Goal: Task Accomplishment & Management: Manage account settings

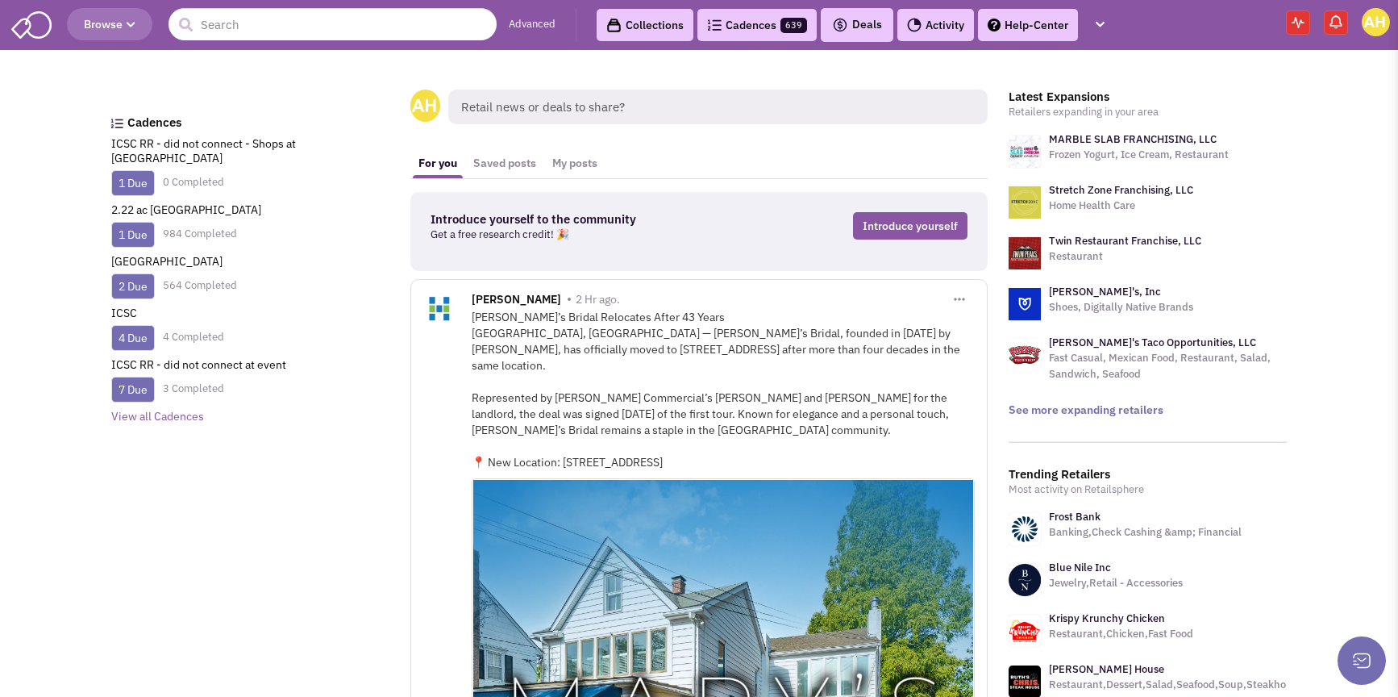
click at [1332, 25] on img at bounding box center [1336, 22] width 16 height 16
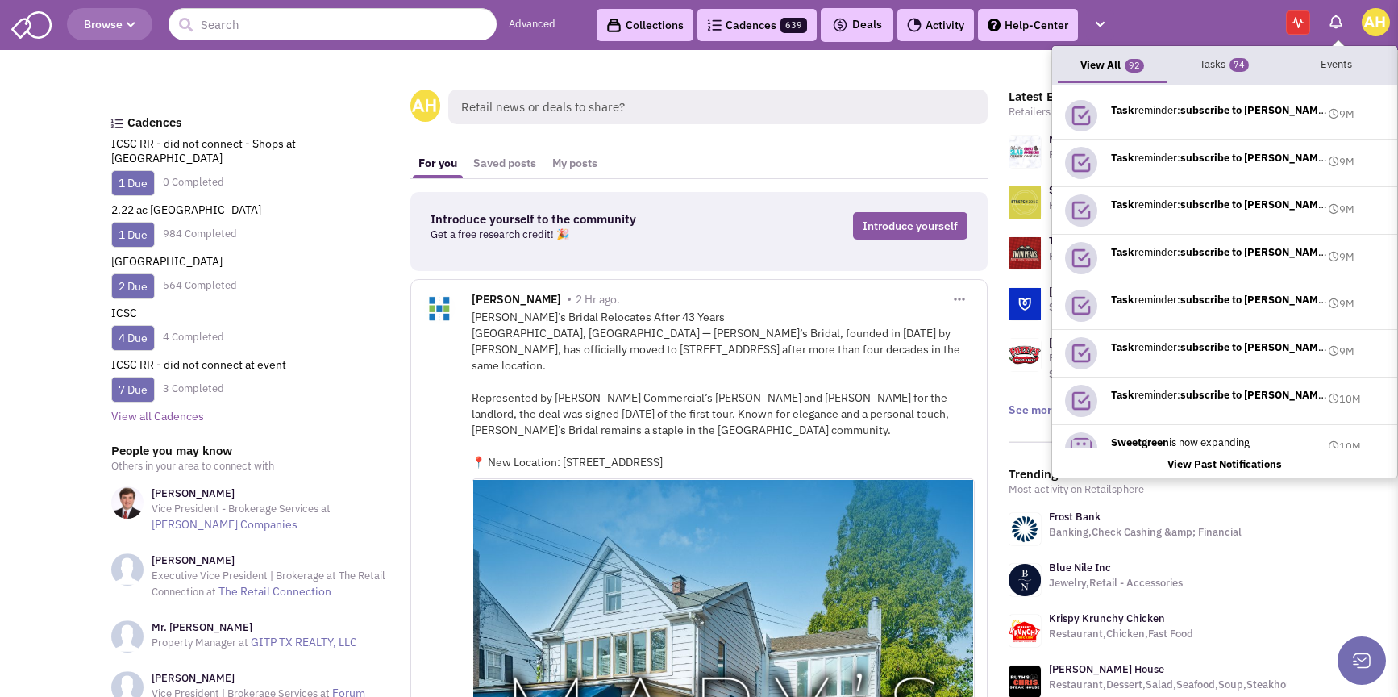
click at [807, 23] on span "639" at bounding box center [794, 25] width 27 height 15
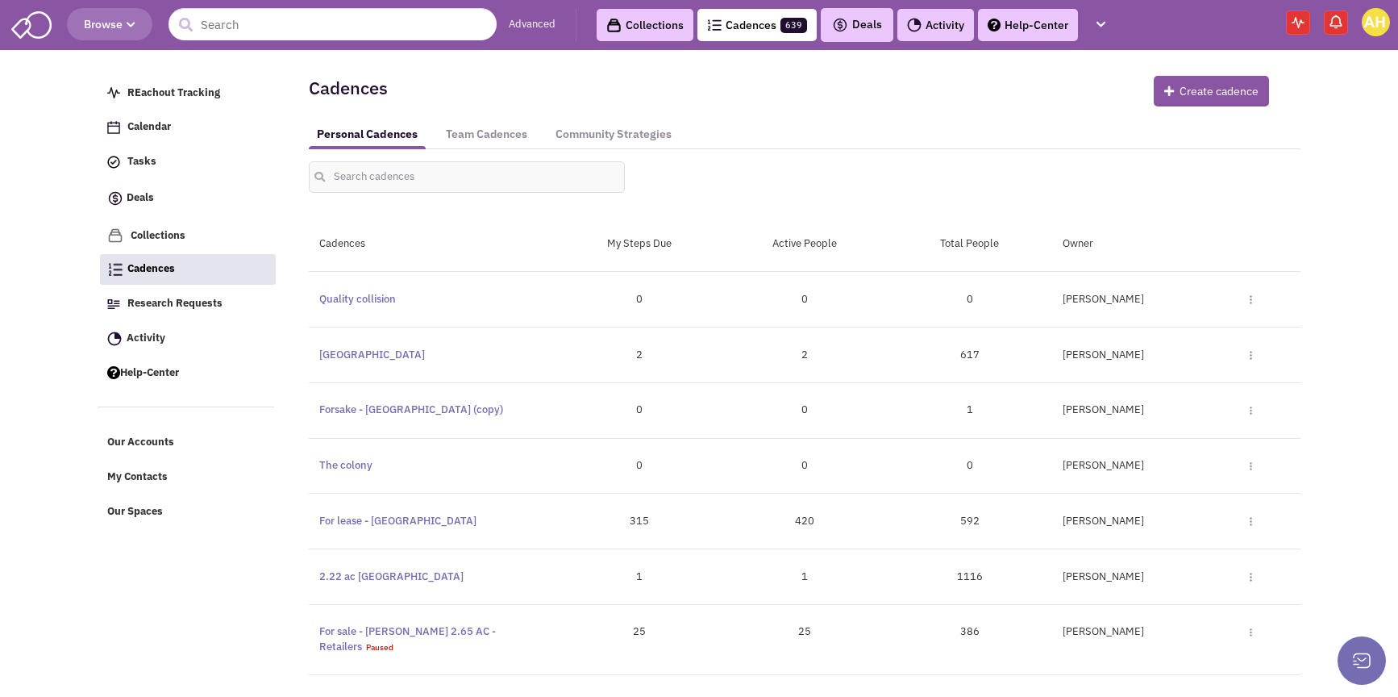
click at [1324, 23] on span at bounding box center [1336, 22] width 24 height 24
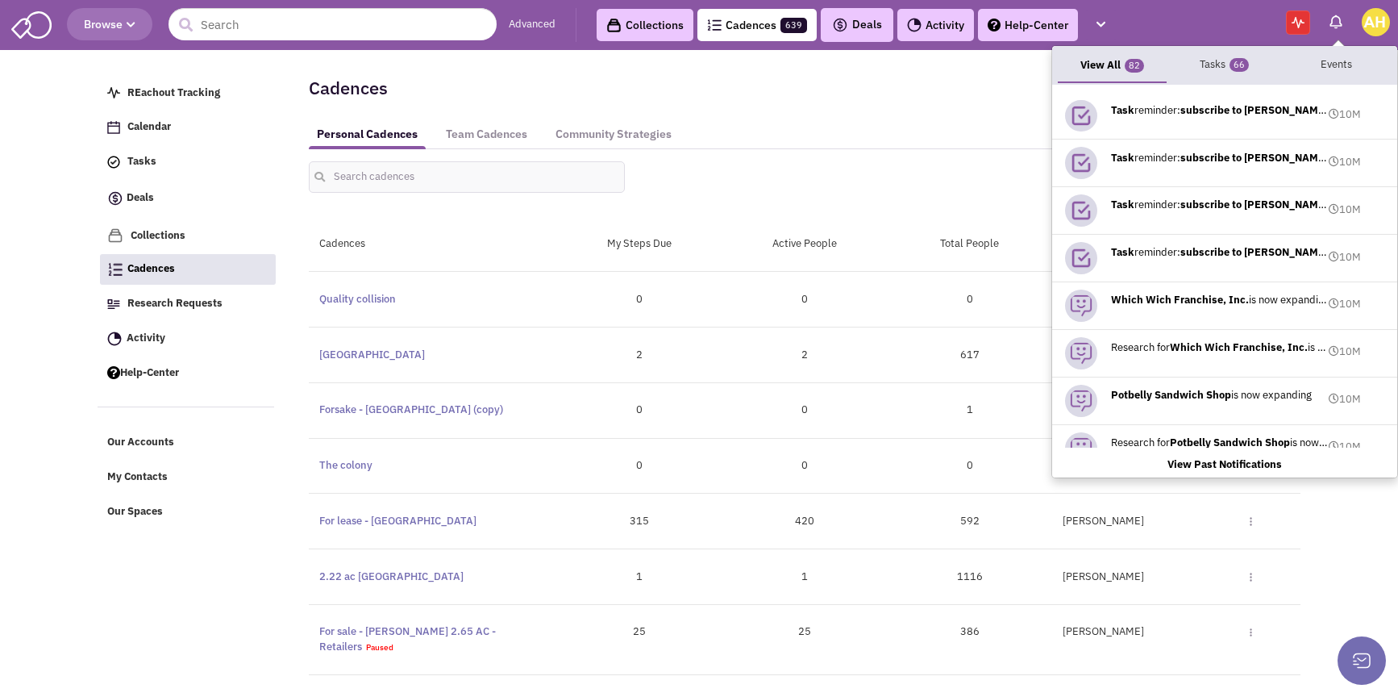
click at [1306, 23] on span at bounding box center [1298, 22] width 24 height 24
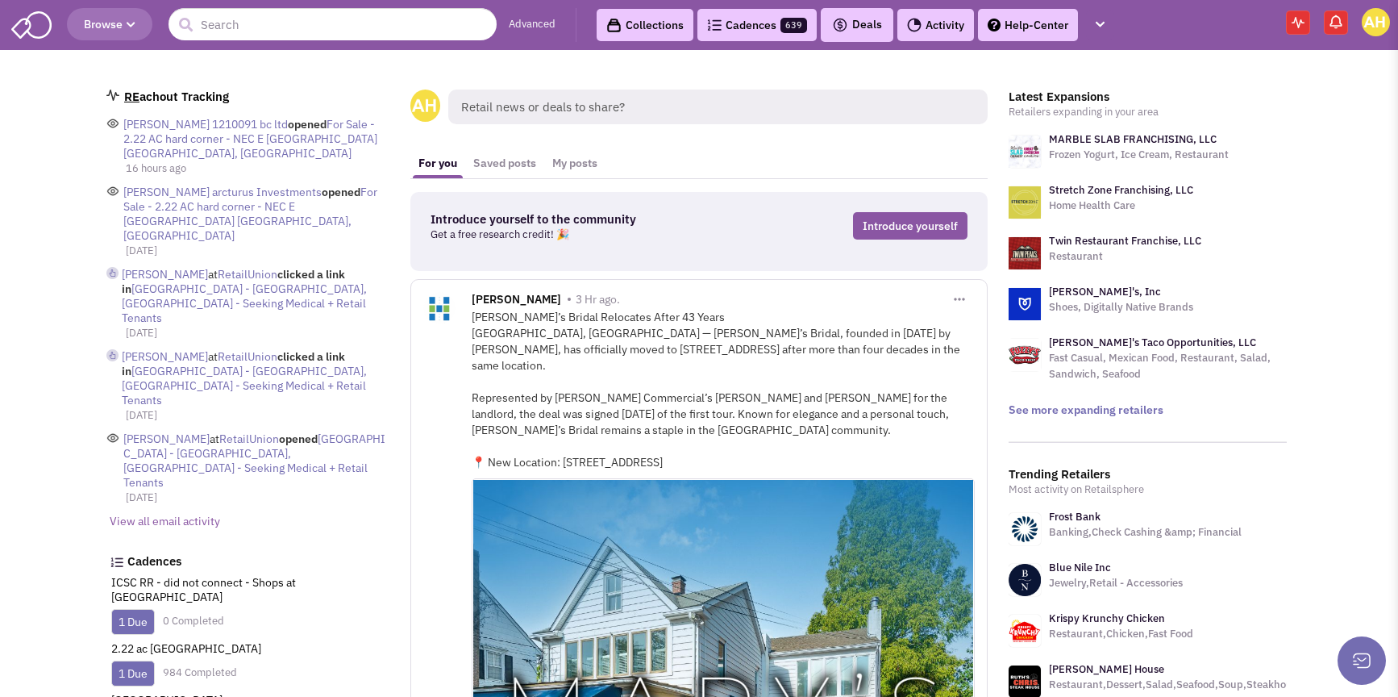
click at [154, 514] on link "View all email activity" at bounding box center [165, 521] width 110 height 15
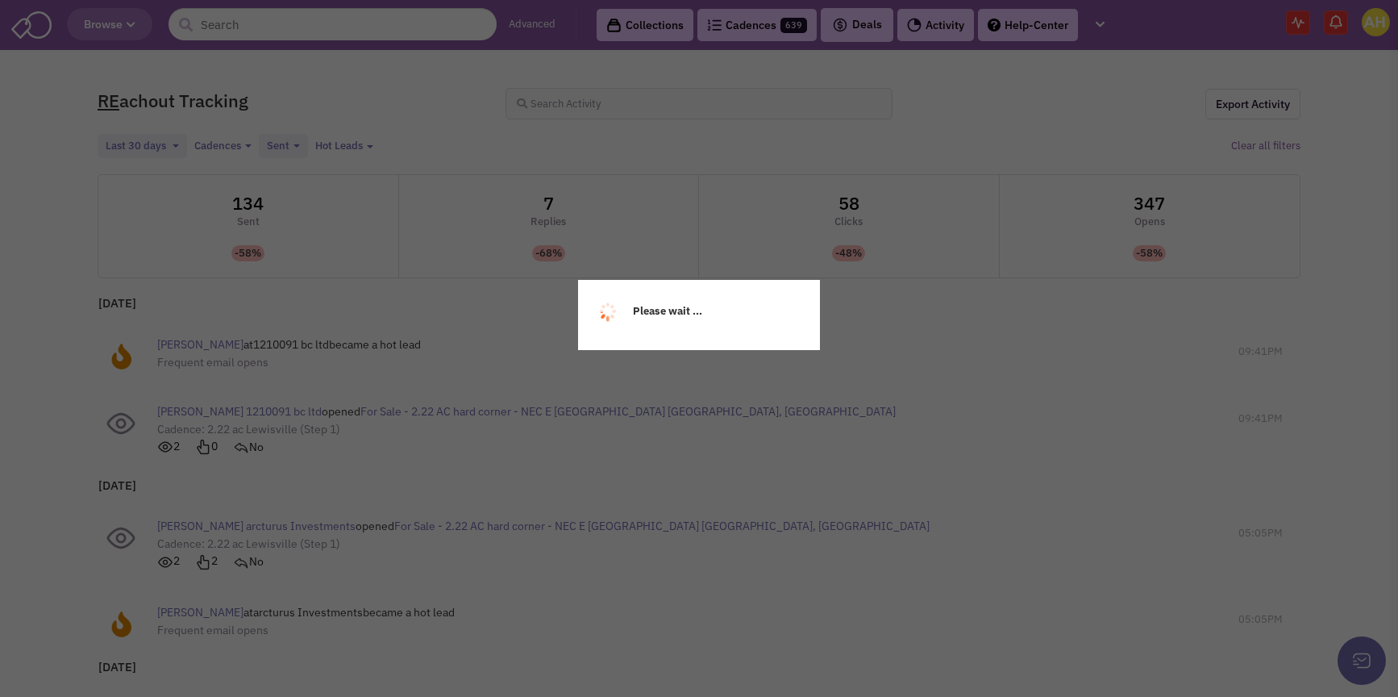
select select
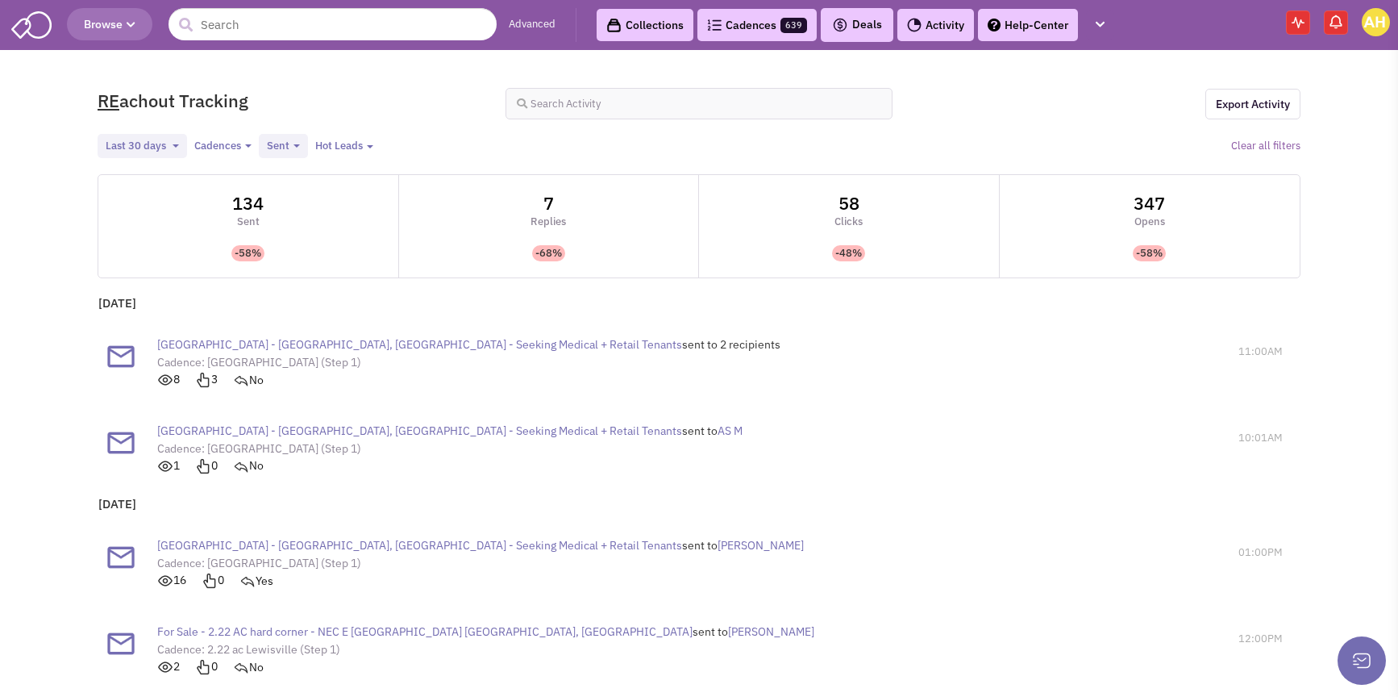
click at [757, 29] on link "Cadences 639" at bounding box center [757, 25] width 119 height 32
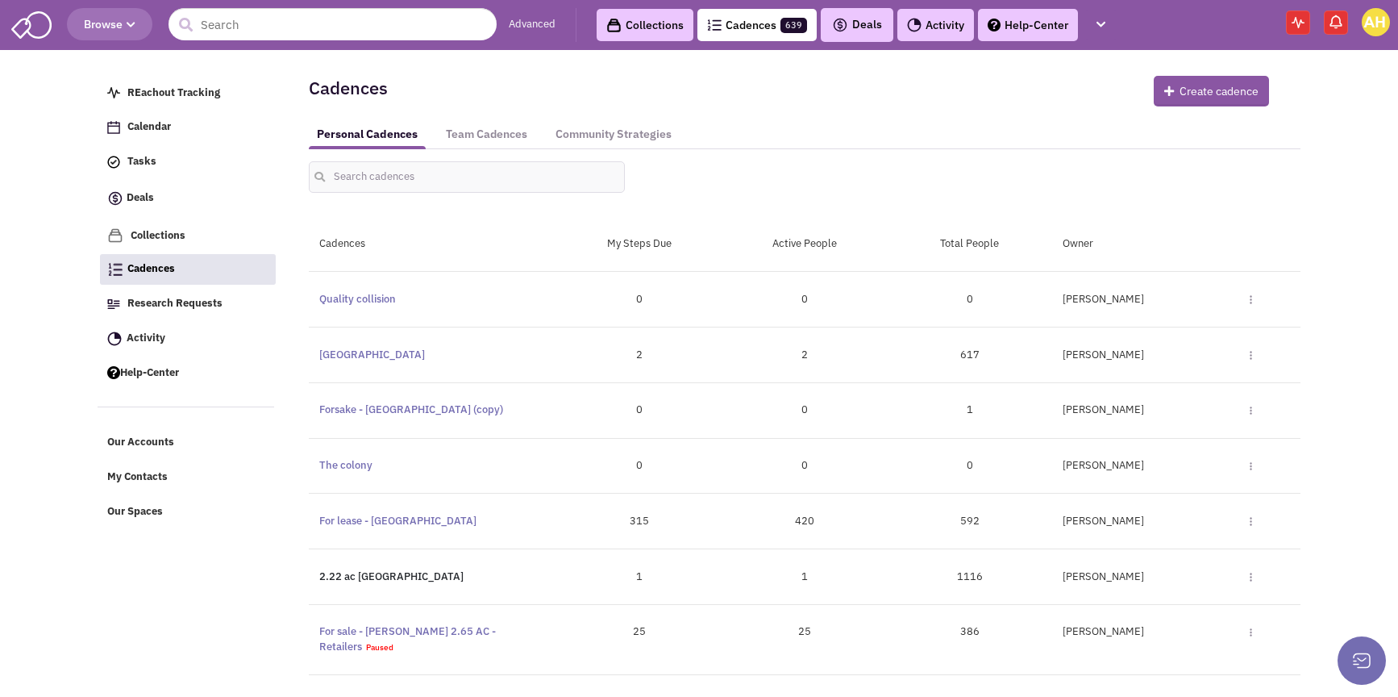
click at [351, 578] on link "2.22 ac [GEOGRAPHIC_DATA]" at bounding box center [391, 576] width 144 height 14
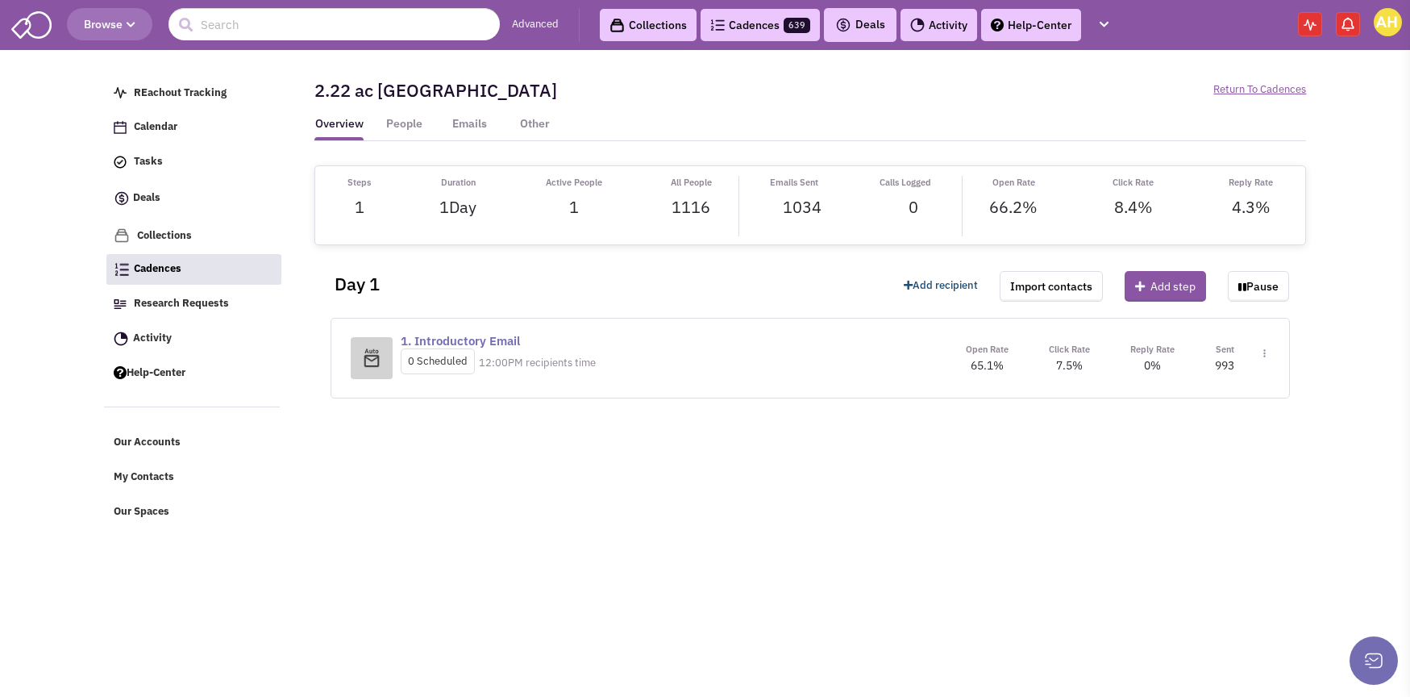
click at [959, 292] on link "Add recipient" at bounding box center [941, 285] width 74 height 15
click at [952, 305] on li "Add recipient" at bounding box center [919, 312] width 96 height 25
click at [938, 291] on link "Add recipient" at bounding box center [941, 285] width 74 height 15
click at [924, 314] on link "Add recipient" at bounding box center [919, 312] width 96 height 20
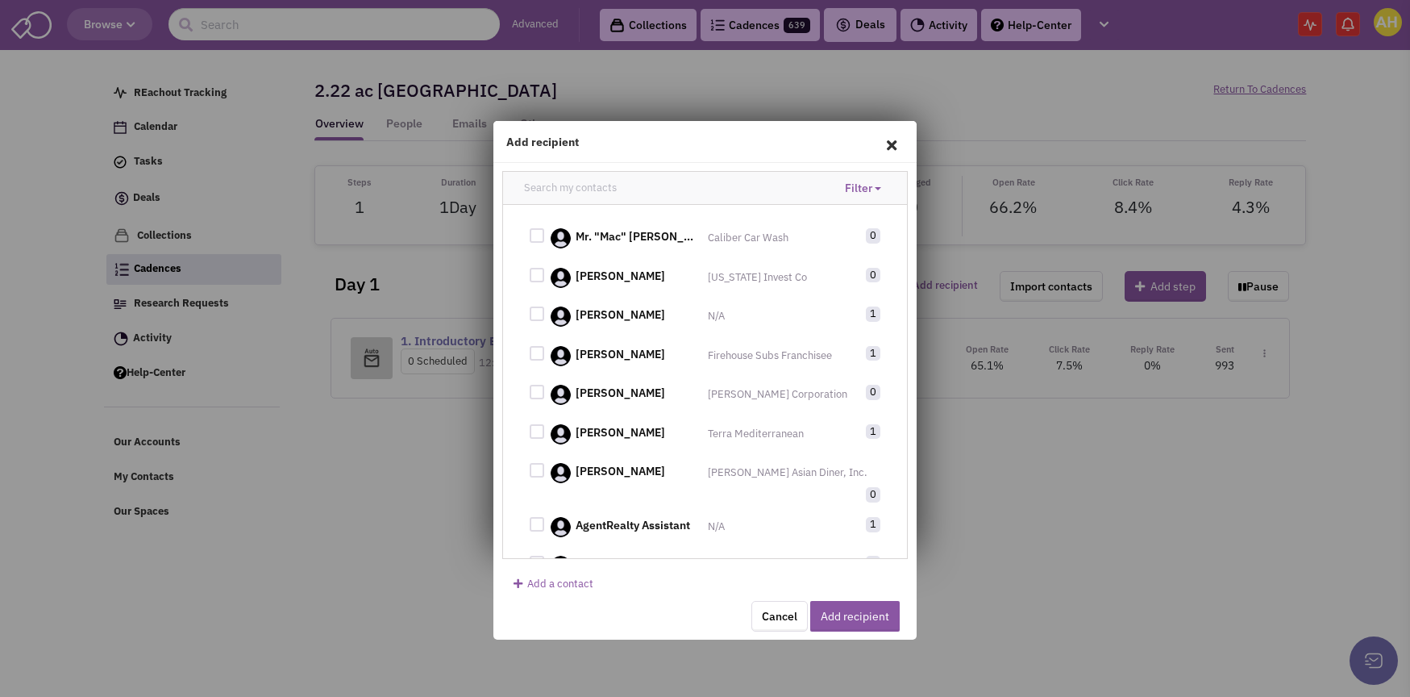
click at [562, 587] on button "Add a contact" at bounding box center [554, 584] width 90 height 17
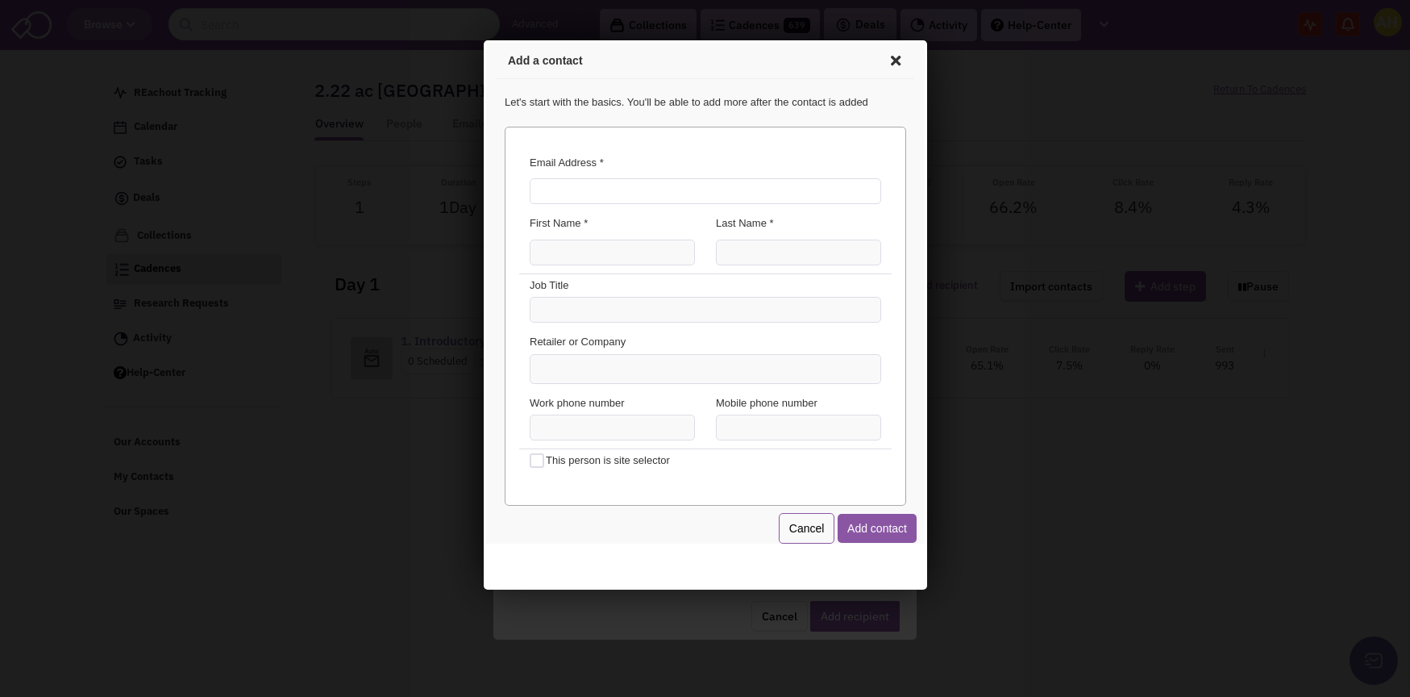
paste input "beatle@arcadia.partner"
type input "beatle@arcadia.partner"
type input "Beatle"
paste input "214) 793-3572"
type input "(214) 793-3572"
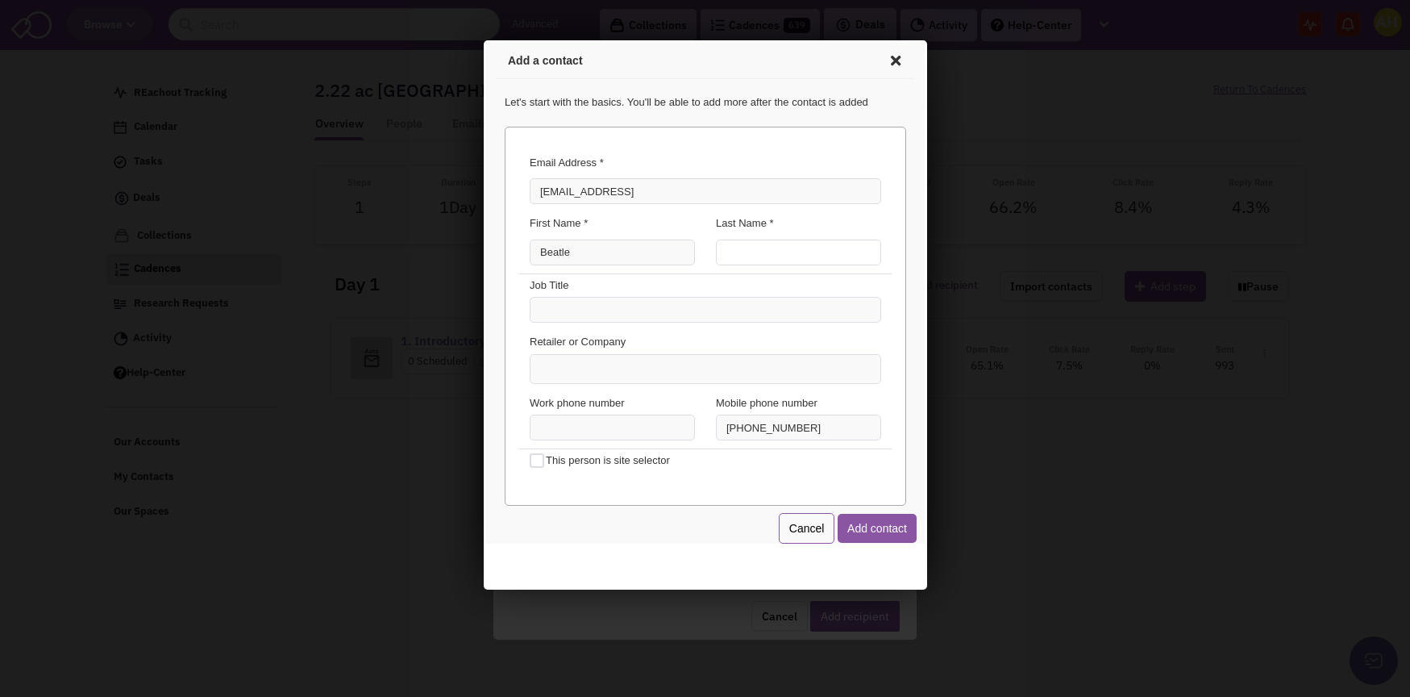
click at [752, 244] on input "Last Name *" at bounding box center [795, 250] width 165 height 26
type input "Geitema"
click at [876, 521] on button "Add contact" at bounding box center [874, 525] width 79 height 29
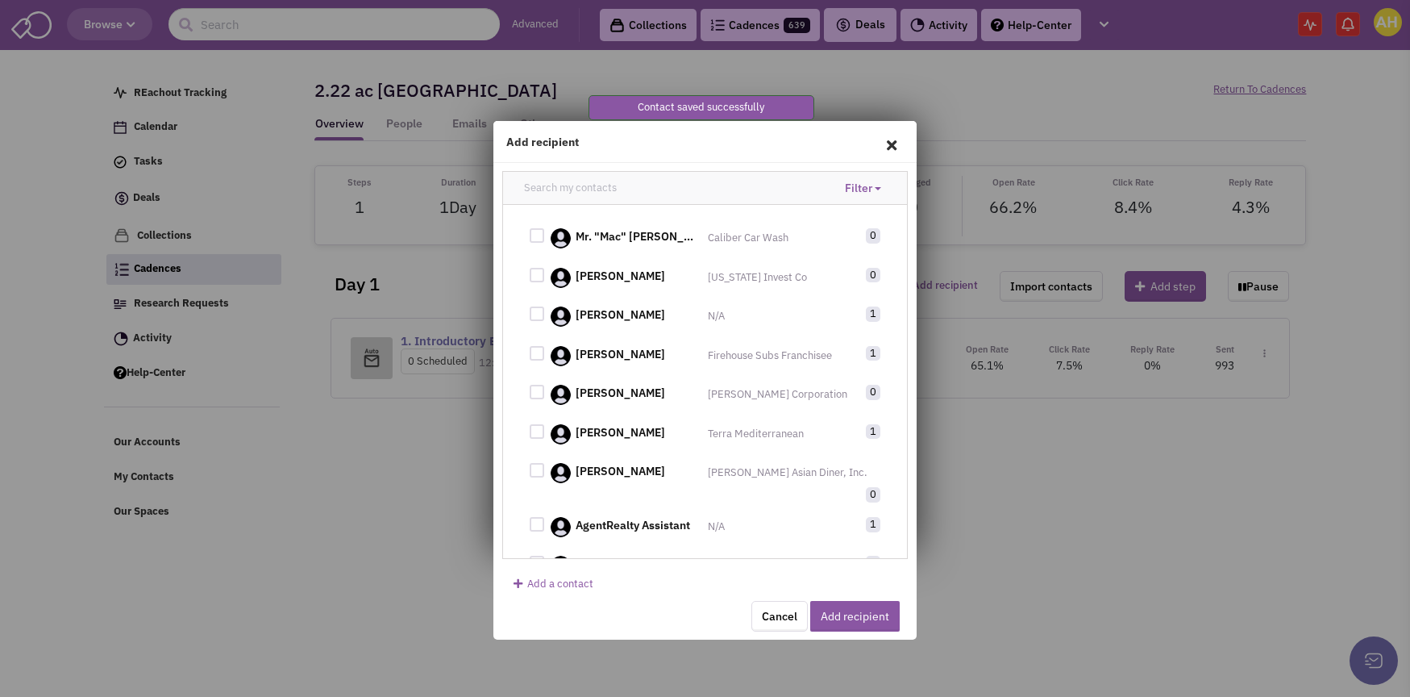
click at [631, 181] on div "Filter All contacts Owned by me" at bounding box center [761, 187] width 260 height 29
click at [601, 191] on input "text" at bounding box center [575, 187] width 112 height 29
type input "e"
type input "beatle"
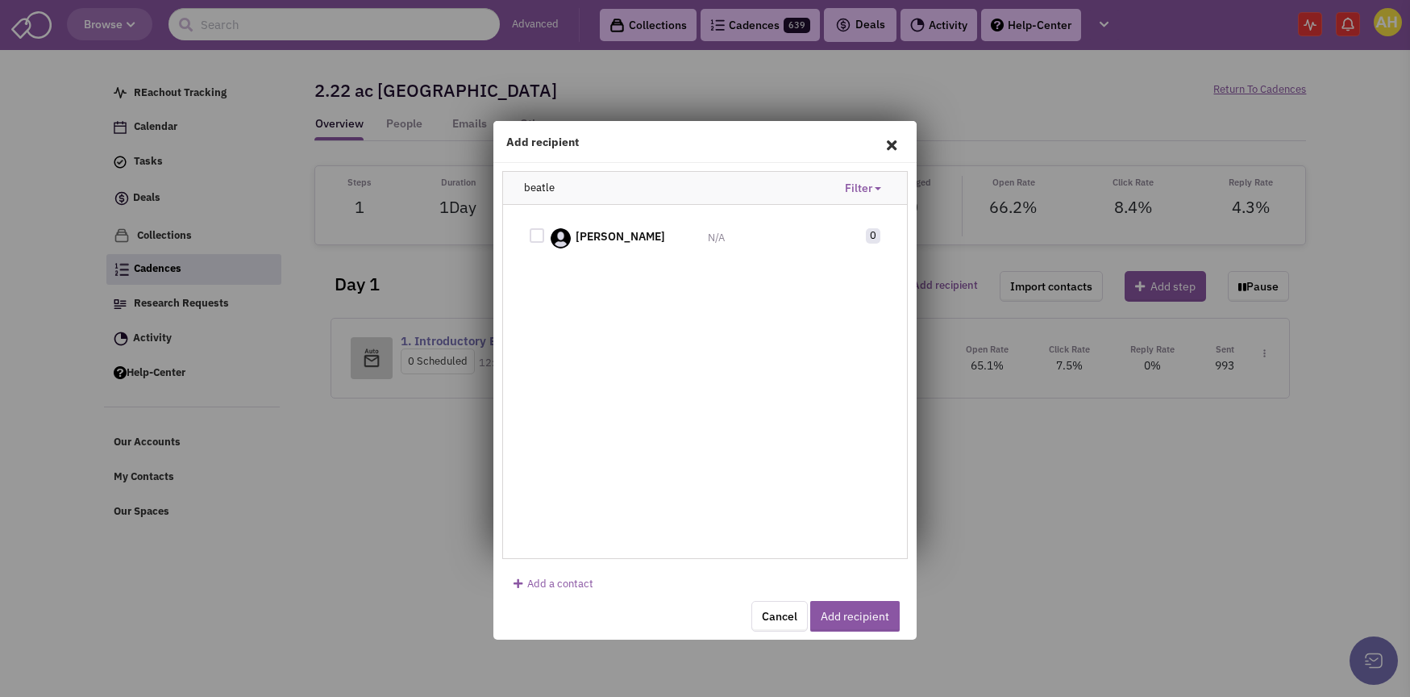
click at [533, 233] on div at bounding box center [537, 235] width 15 height 15
click at [546, 233] on input "checkbox" at bounding box center [551, 236] width 10 height 10
checkbox input "true"
click at [864, 615] on button "Add recipient" at bounding box center [855, 616] width 90 height 31
checkbox input "false"
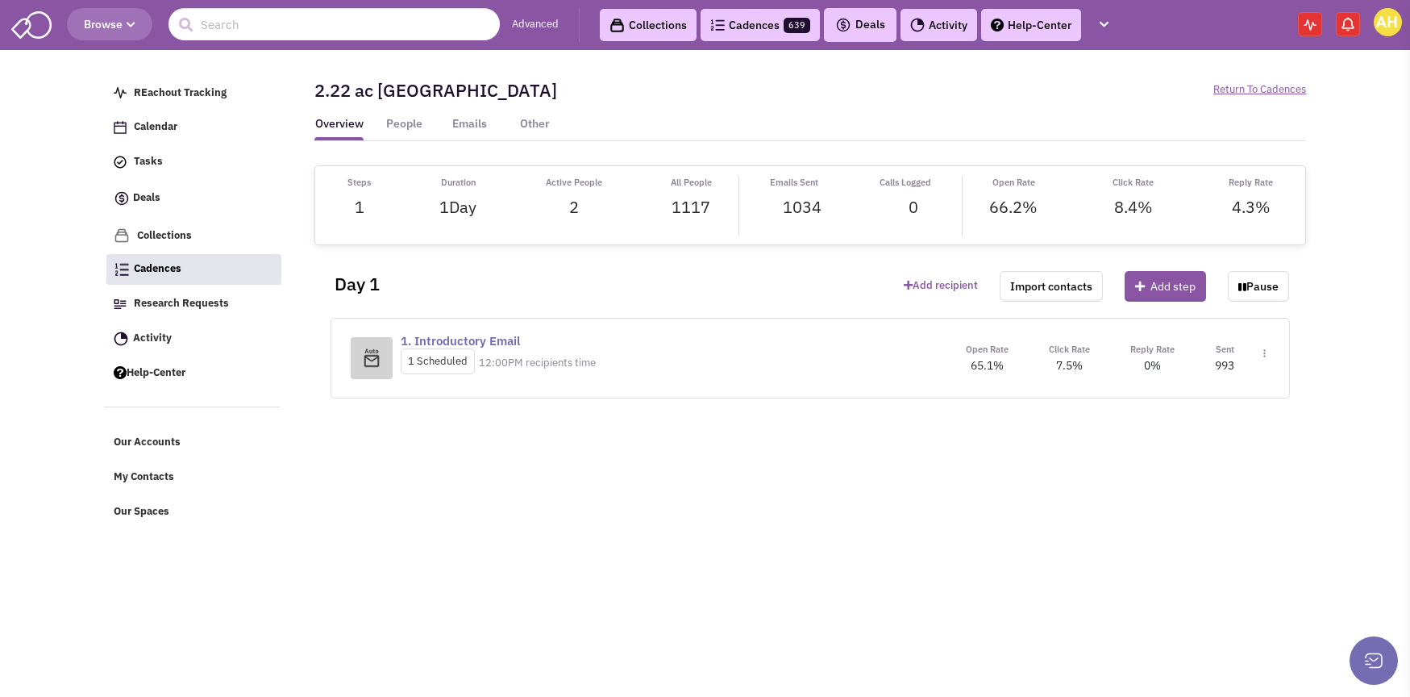
click at [1343, 35] on span at bounding box center [1348, 24] width 24 height 24
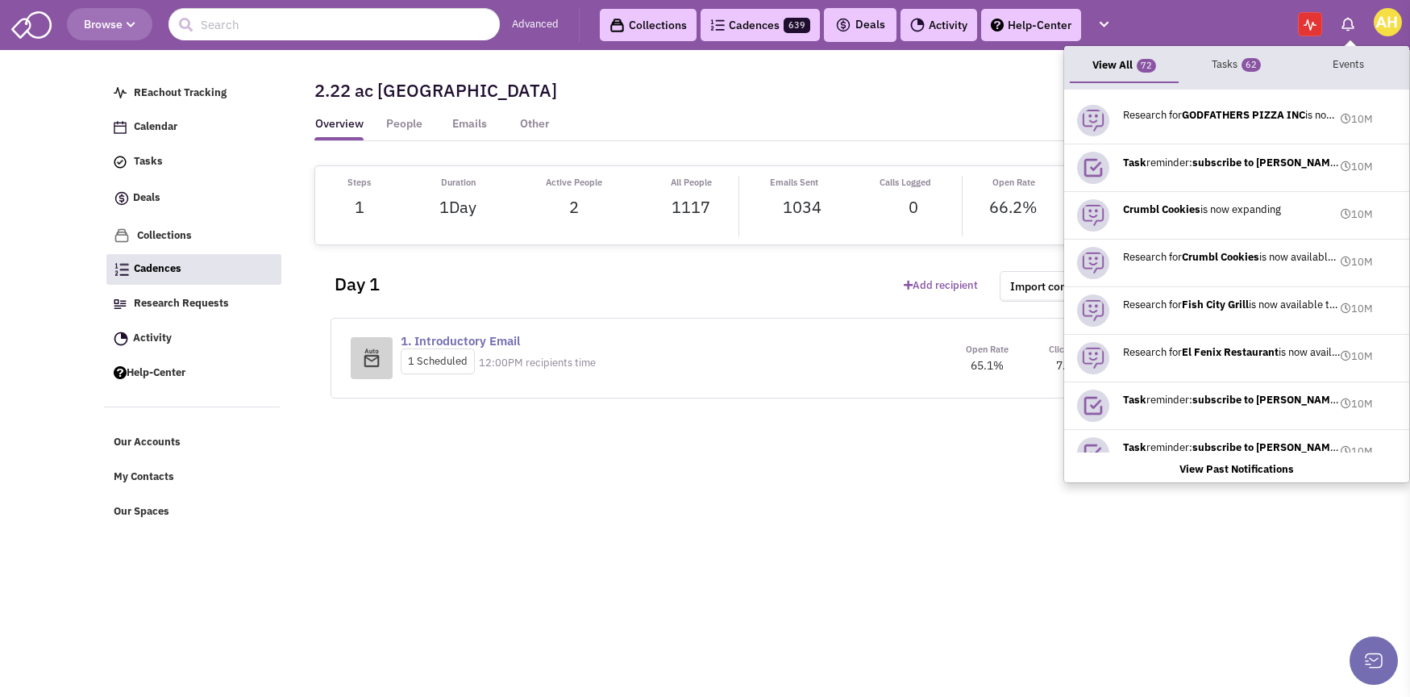
scroll to position [109, 0]
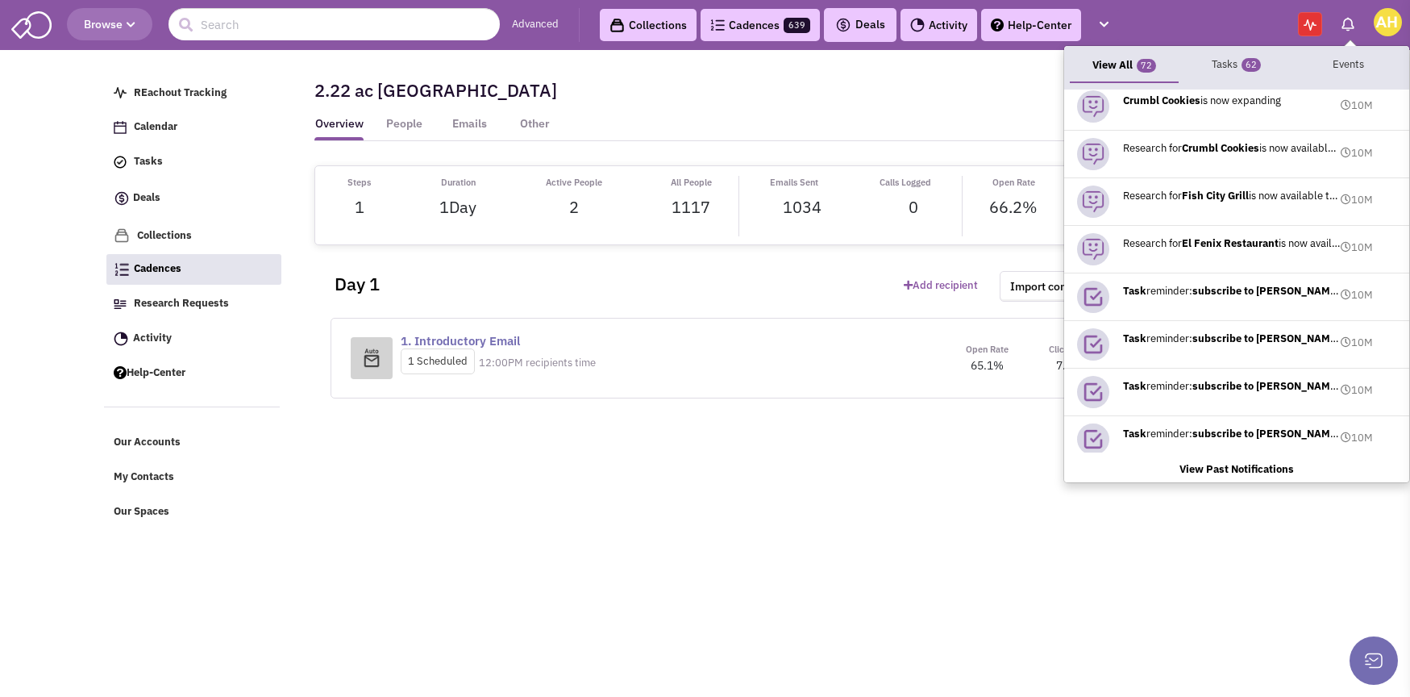
click at [796, 279] on div "Day 1" at bounding box center [608, 277] width 571 height 65
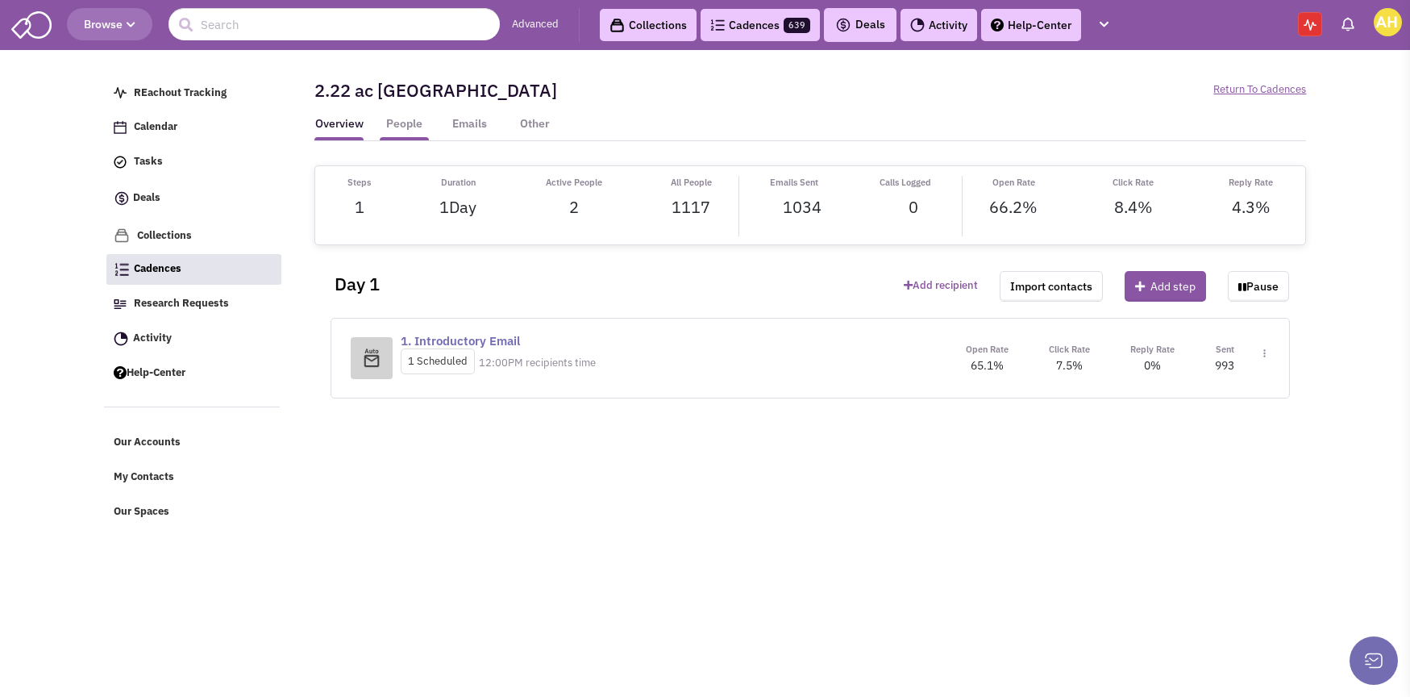
click at [416, 127] on link "People" at bounding box center [404, 128] width 49 height 24
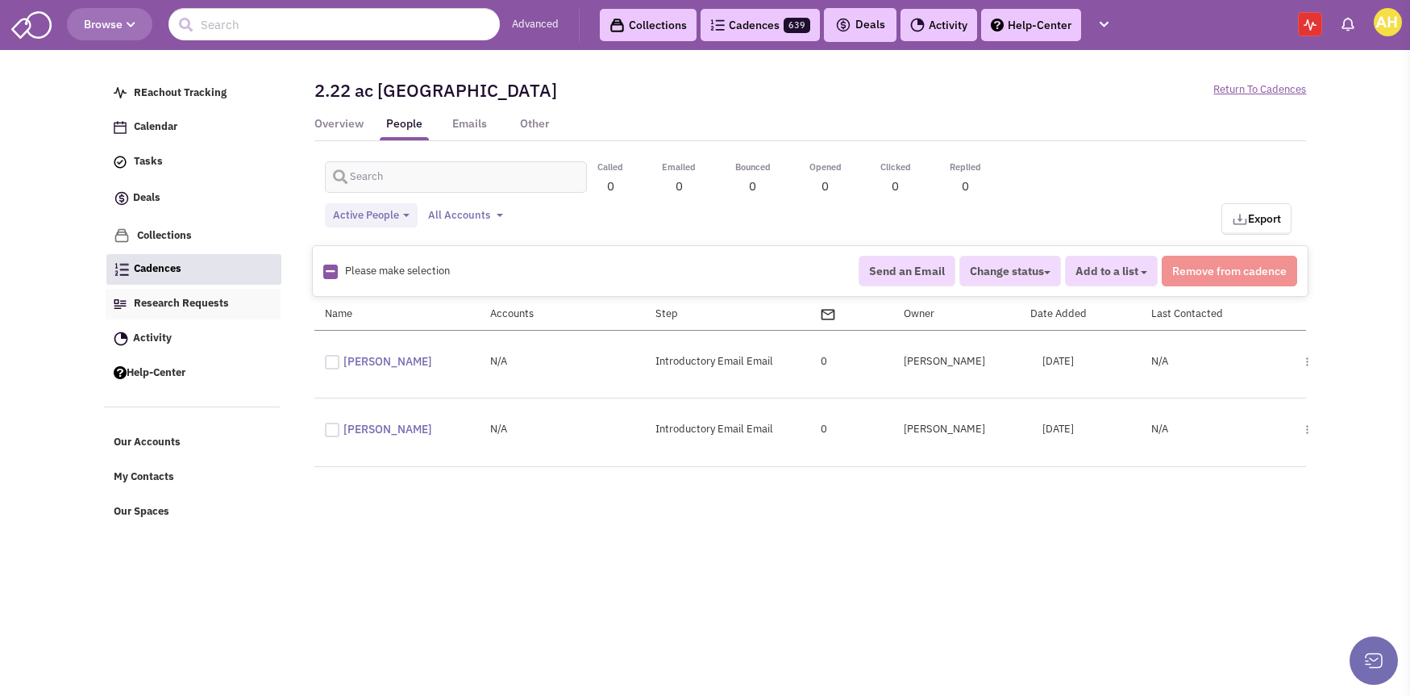
click at [227, 310] on span "Research Requests" at bounding box center [181, 303] width 95 height 14
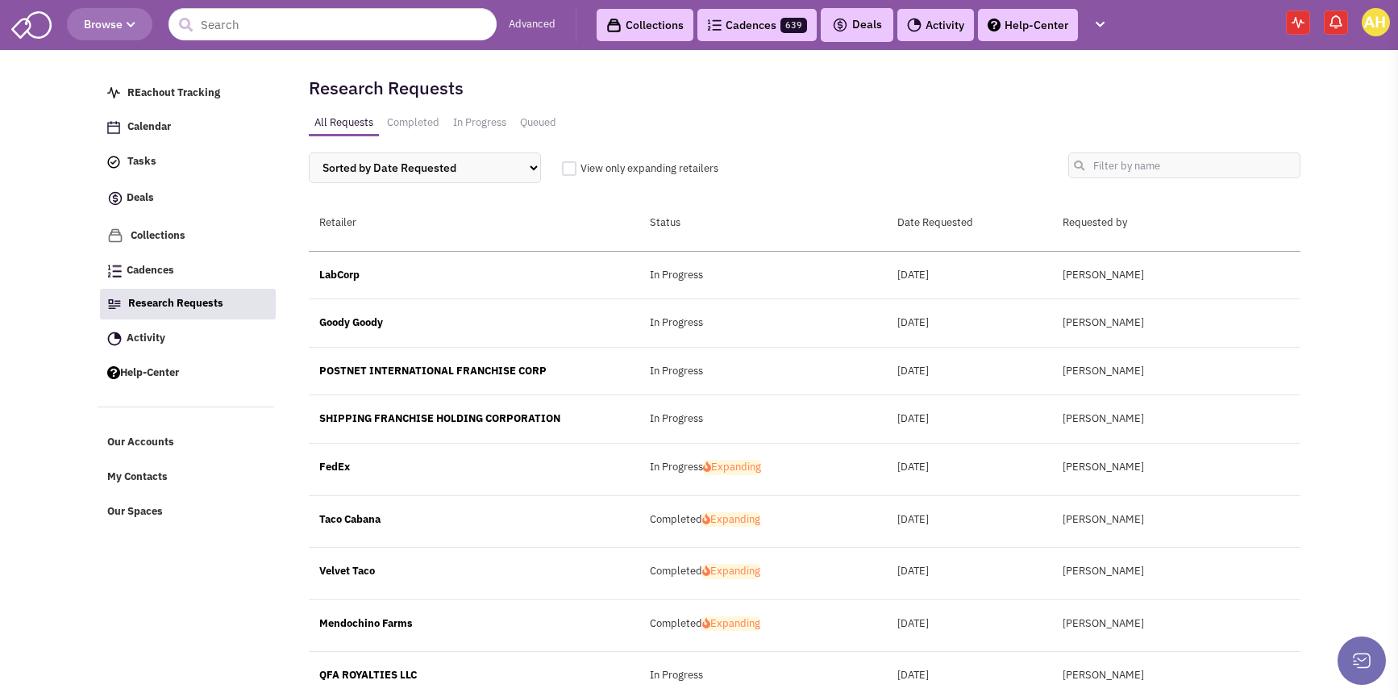
click at [399, 462] on div "FedEx" at bounding box center [474, 467] width 331 height 15
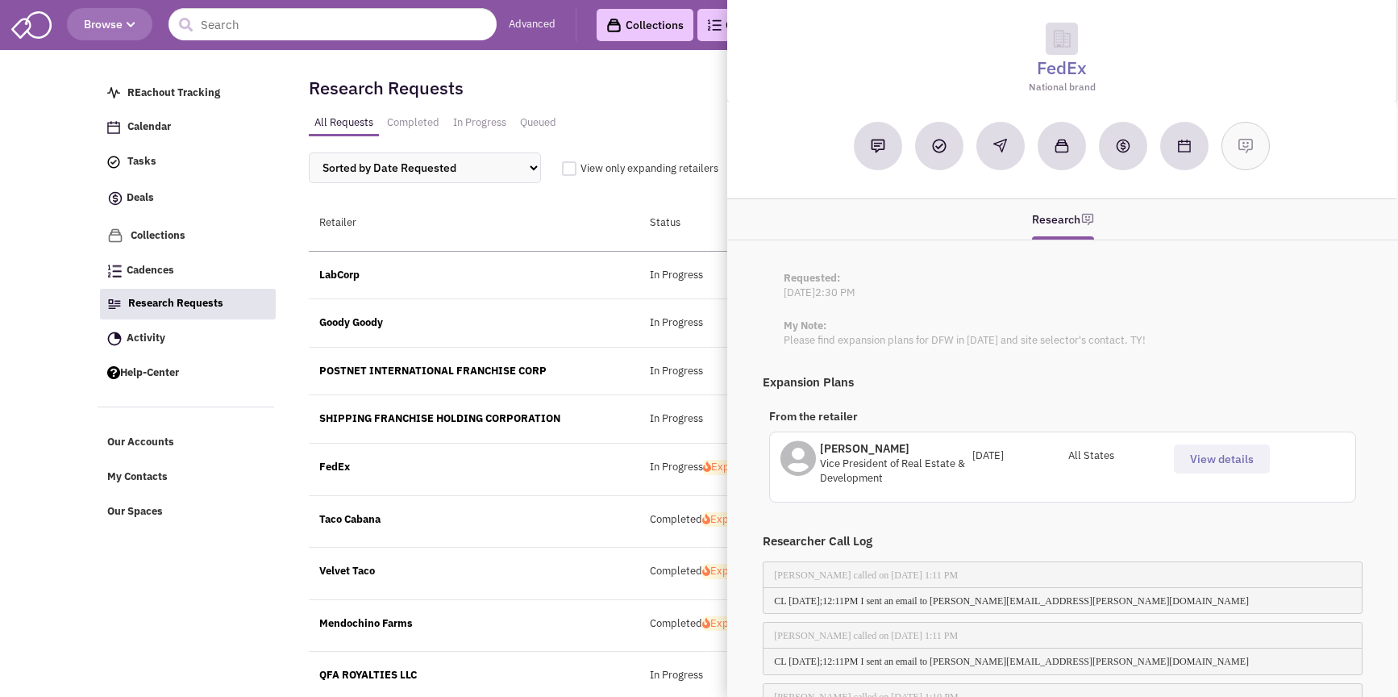
scroll to position [41, 0]
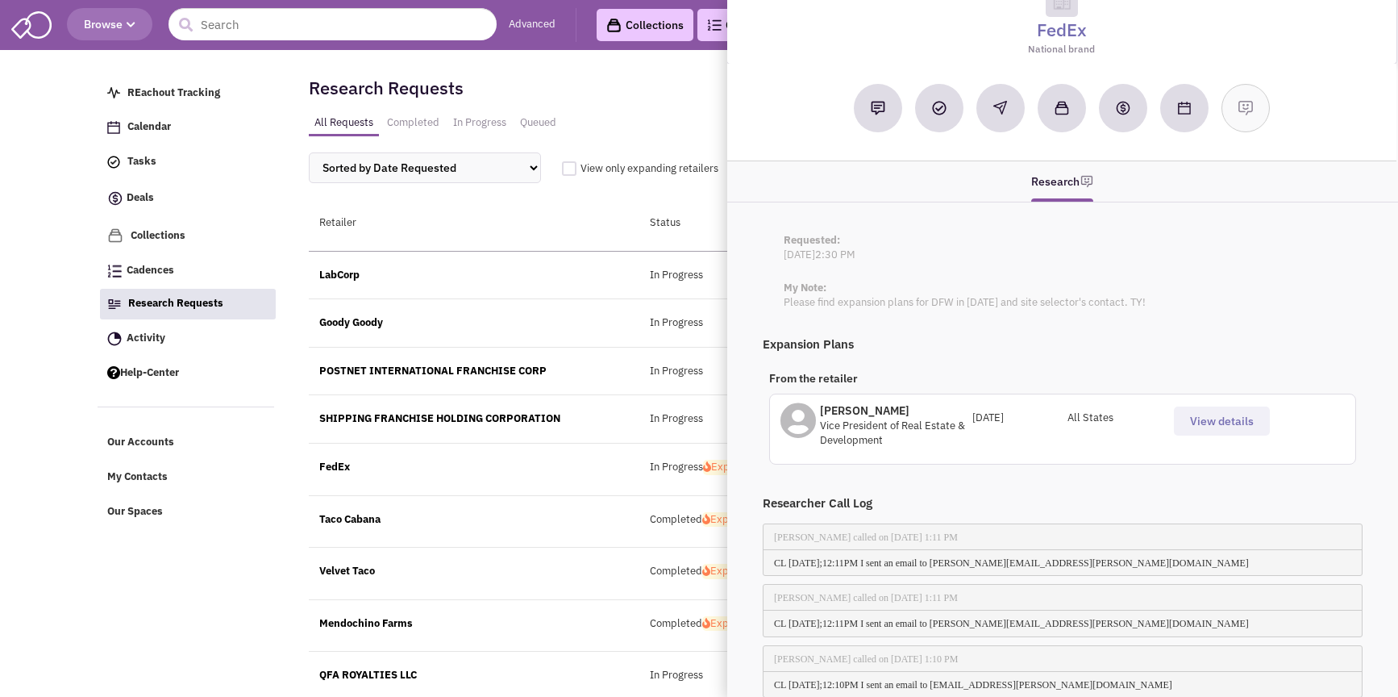
click at [1199, 415] on span "View details" at bounding box center [1222, 421] width 64 height 15
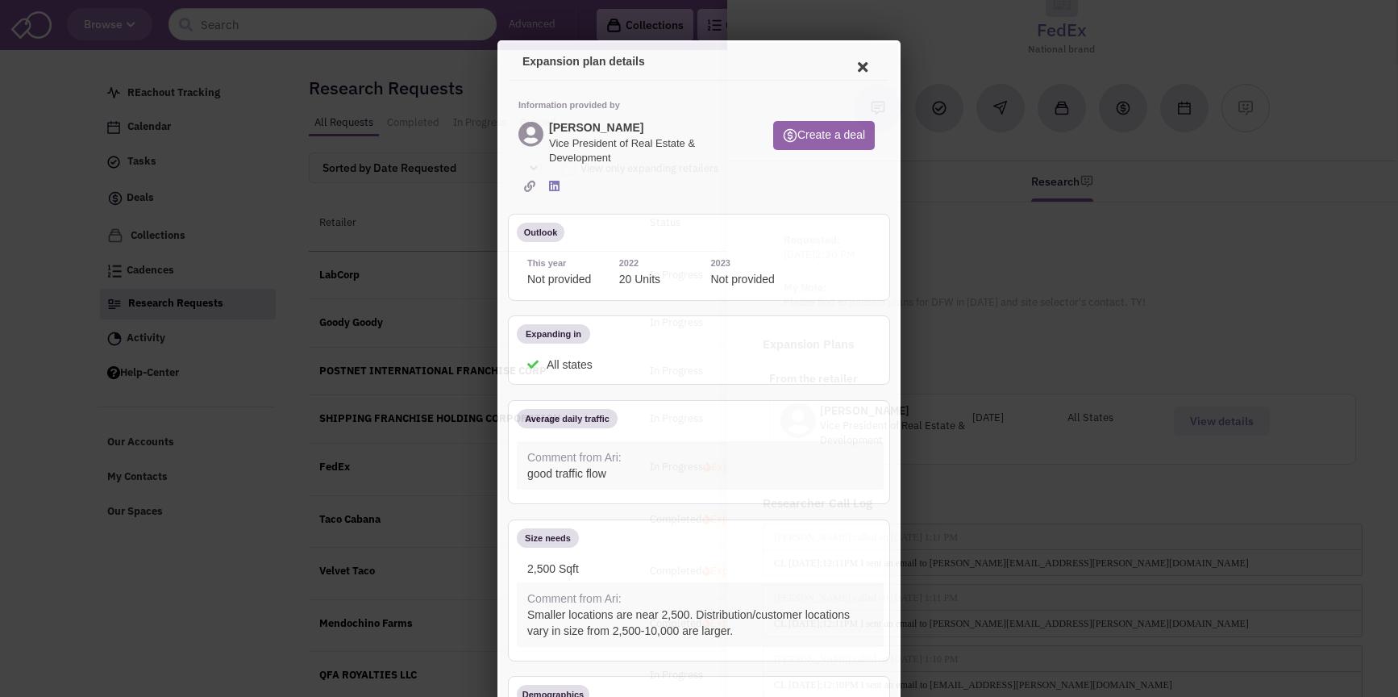
scroll to position [0, 0]
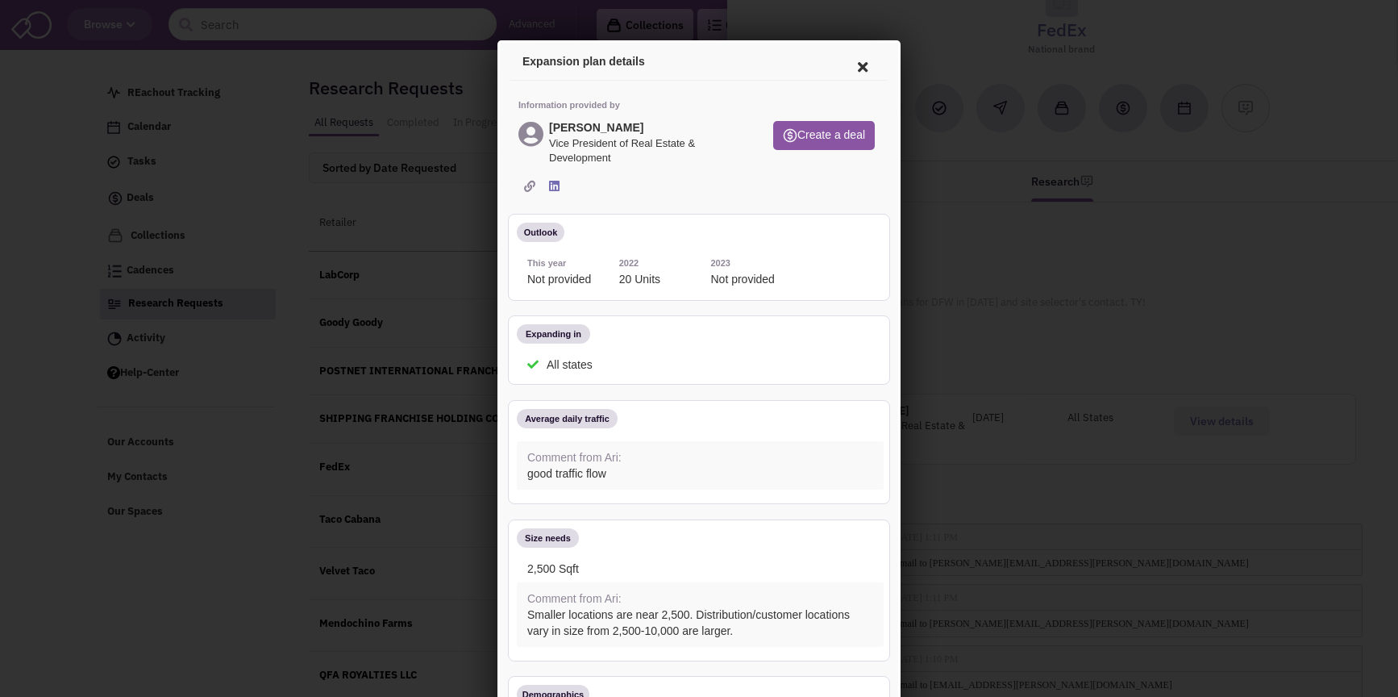
click at [709, 68] on div "Expansion plan details" at bounding box center [696, 59] width 377 height 38
click at [1009, 118] on div at bounding box center [699, 348] width 1398 height 697
click at [854, 65] on icon at bounding box center [861, 64] width 34 height 39
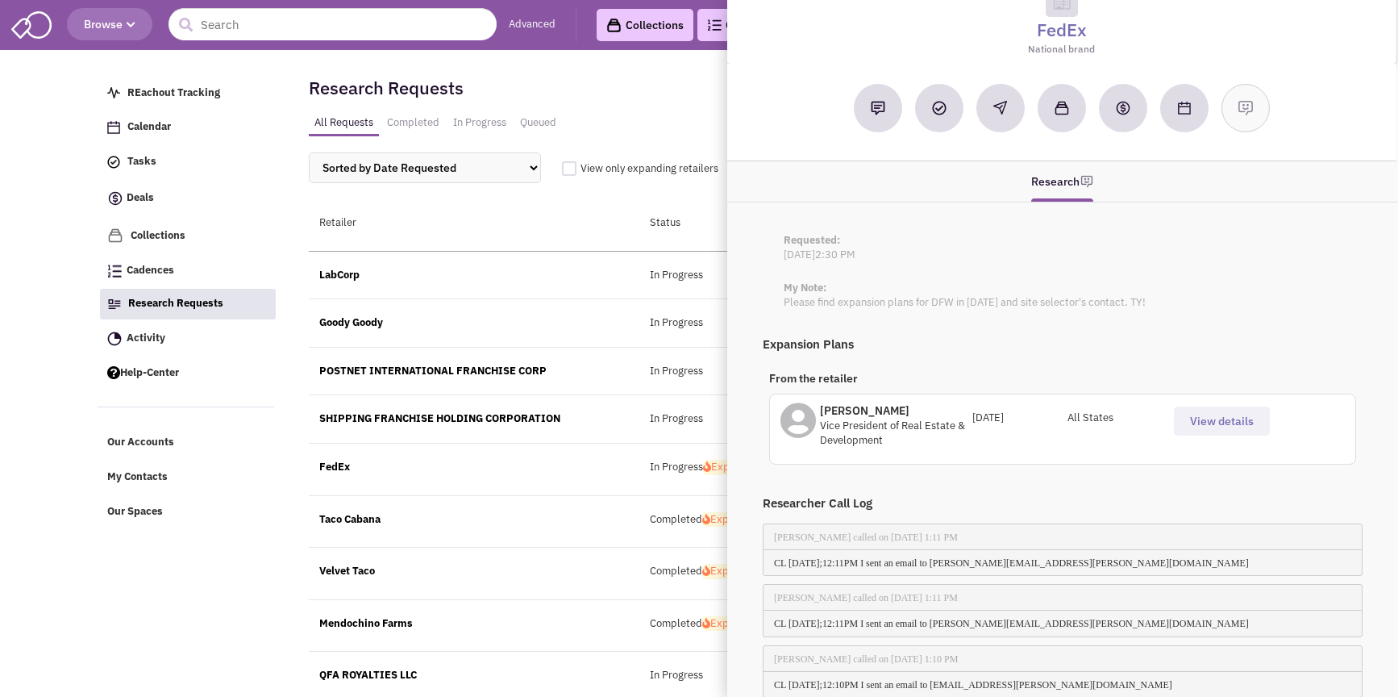
click at [836, 429] on p "Vice President of Real Estate & Development" at bounding box center [896, 434] width 152 height 30
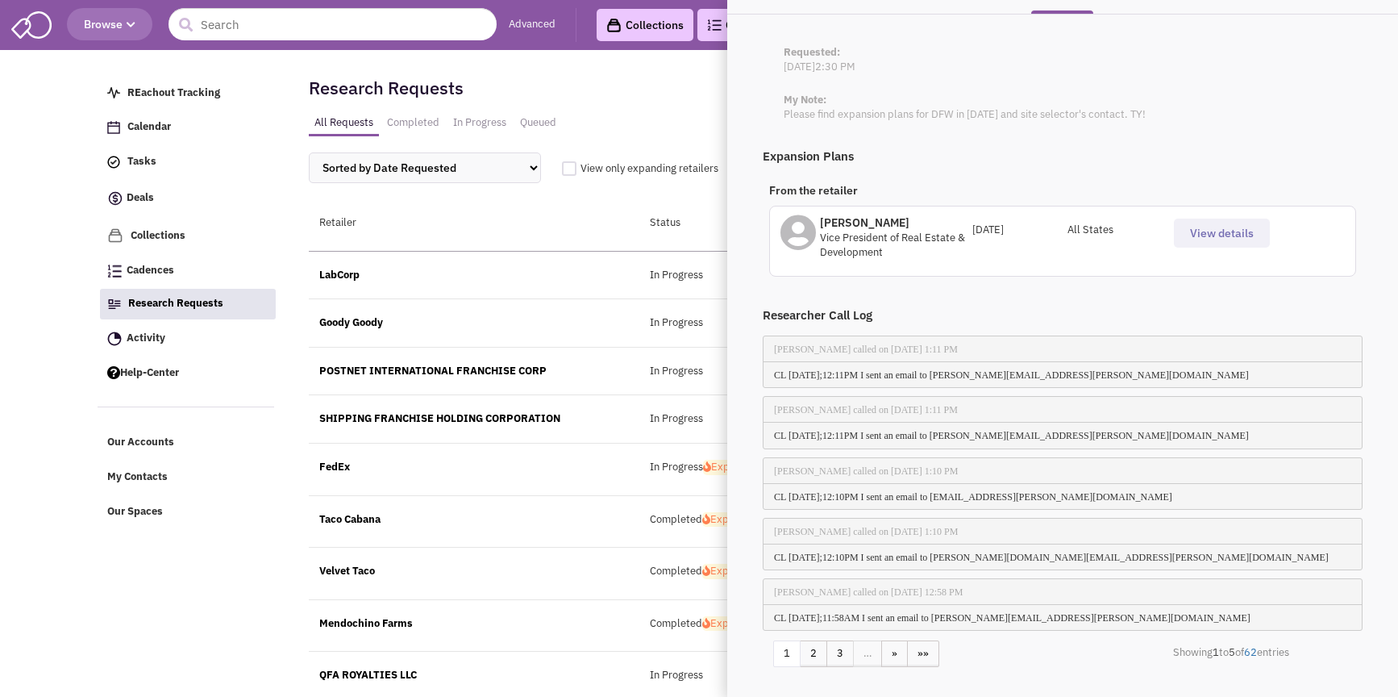
scroll to position [303, 0]
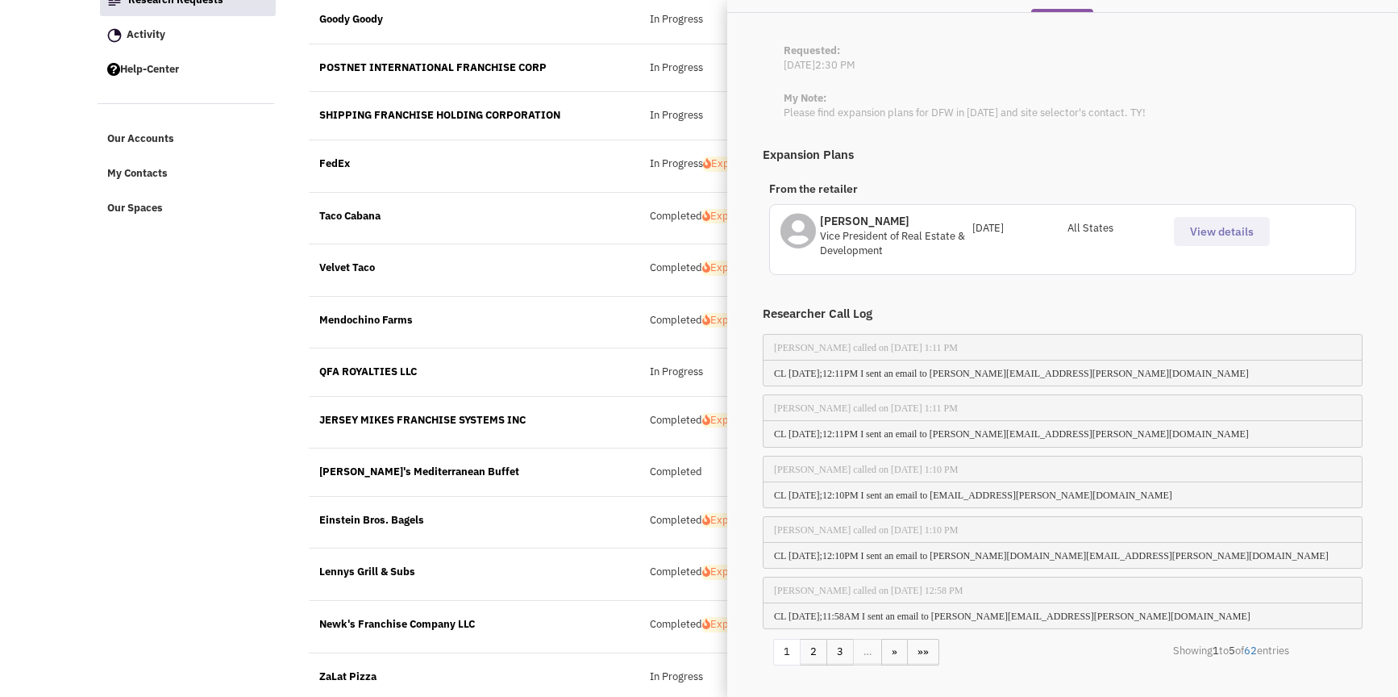
click at [596, 292] on div "Velvet Taco Completed Expanding October 11, 2024 Dale Lewis" at bounding box center [805, 270] width 992 height 52
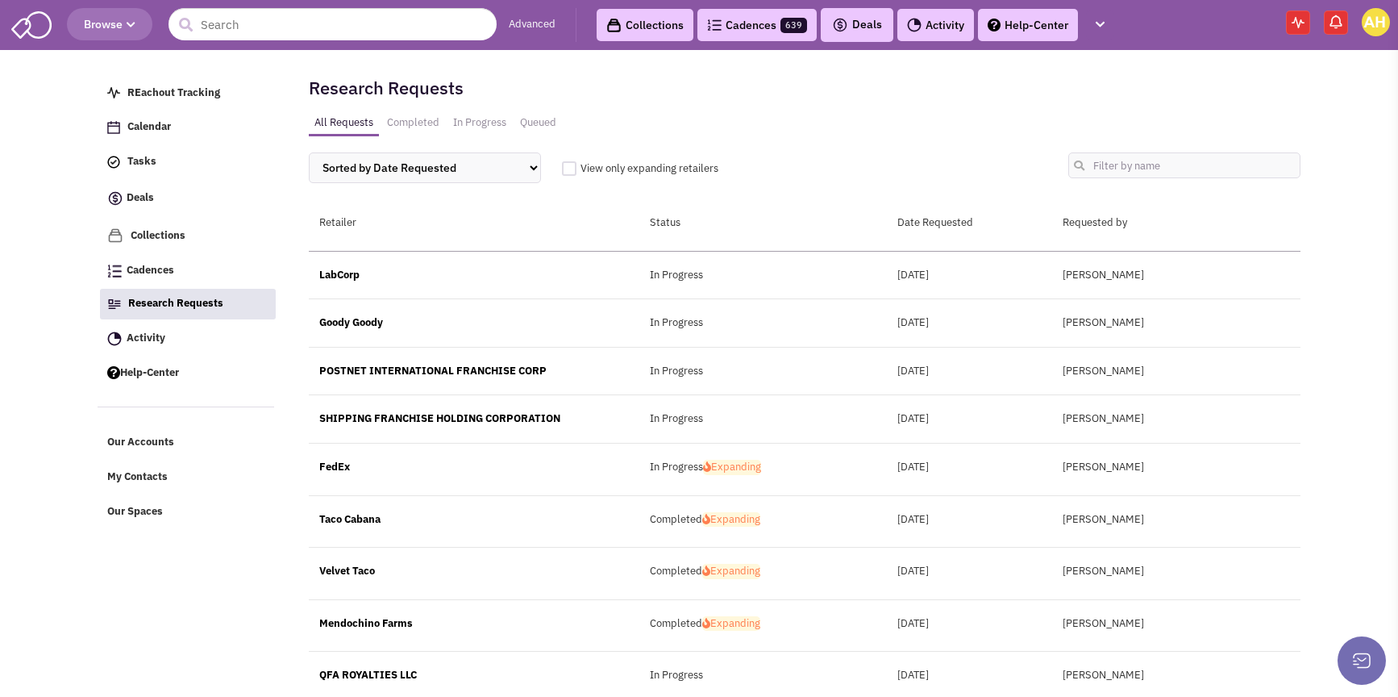
scroll to position [258, 0]
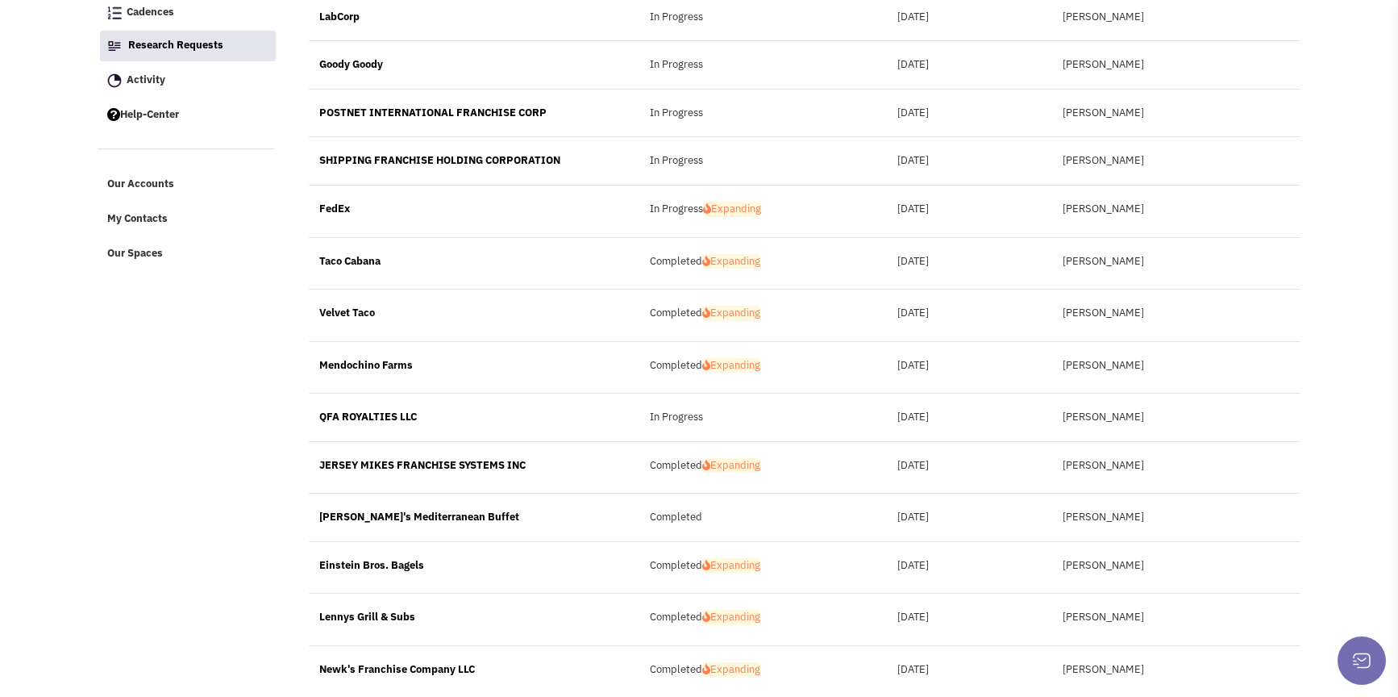
click at [385, 564] on div "Einstein Bros. Bagels" at bounding box center [474, 565] width 331 height 15
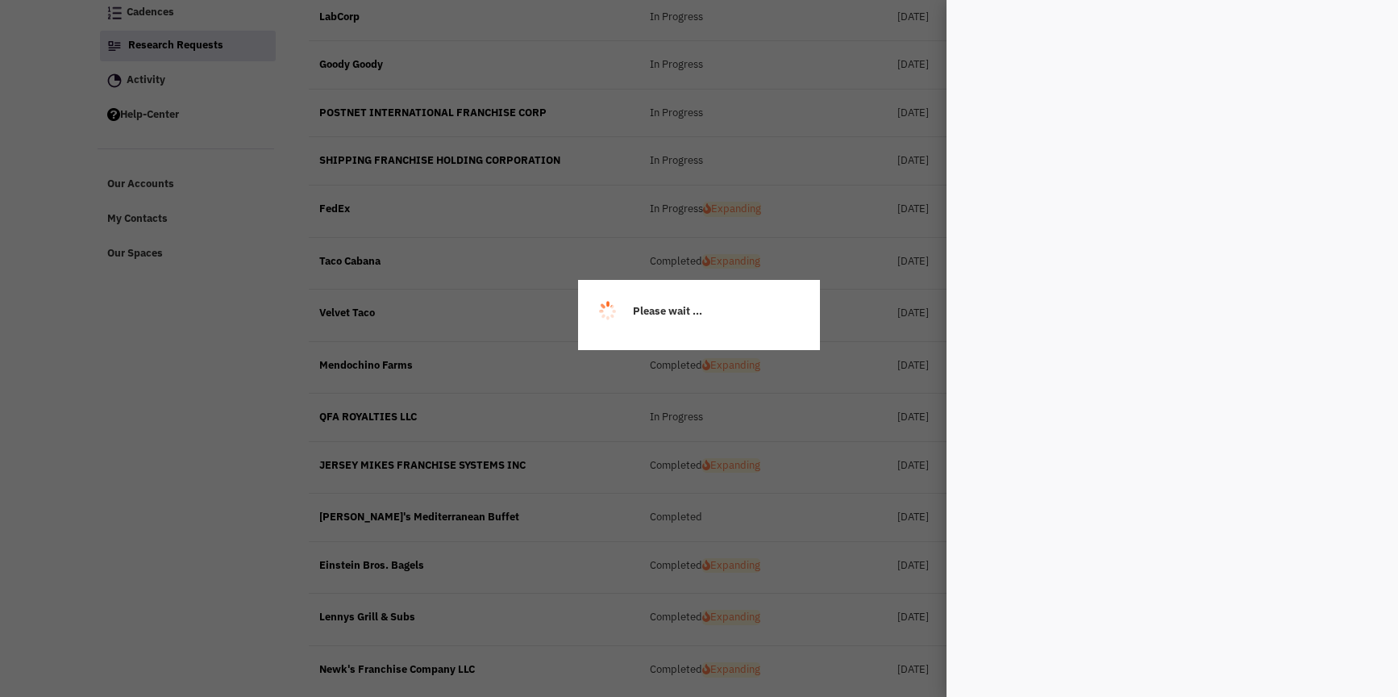
scroll to position [0, 0]
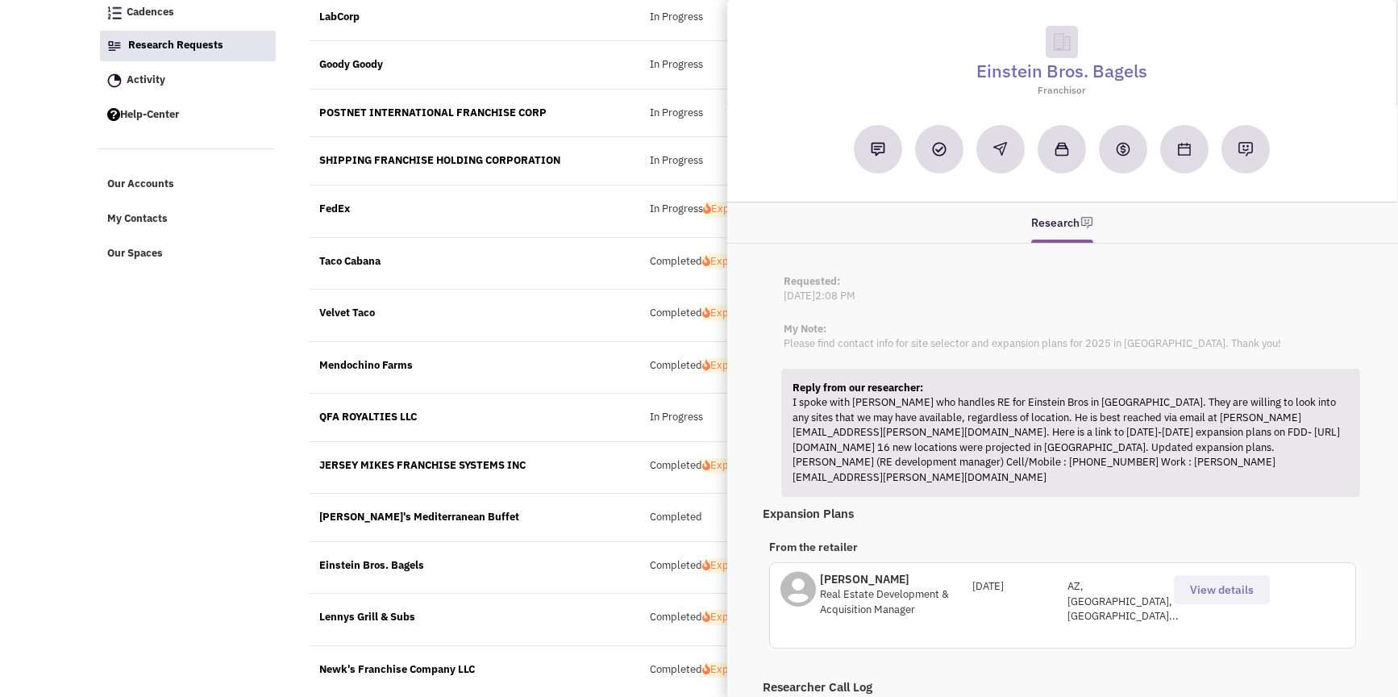
click at [240, 294] on div "Retailsphere Support Message Send REachout Tracking Calendar Tasks Completed Ta…" at bounding box center [699, 642] width 1210 height 1690
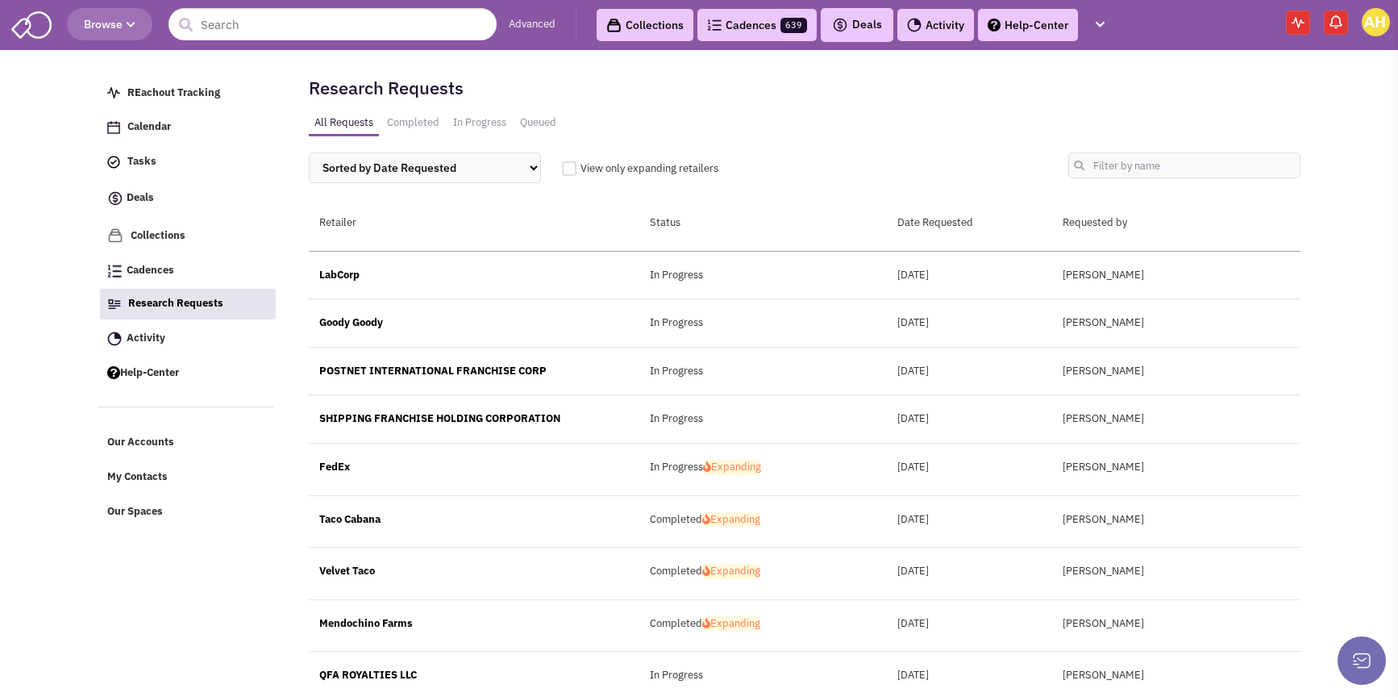
click at [784, 30] on link "Cadences 639" at bounding box center [757, 25] width 119 height 32
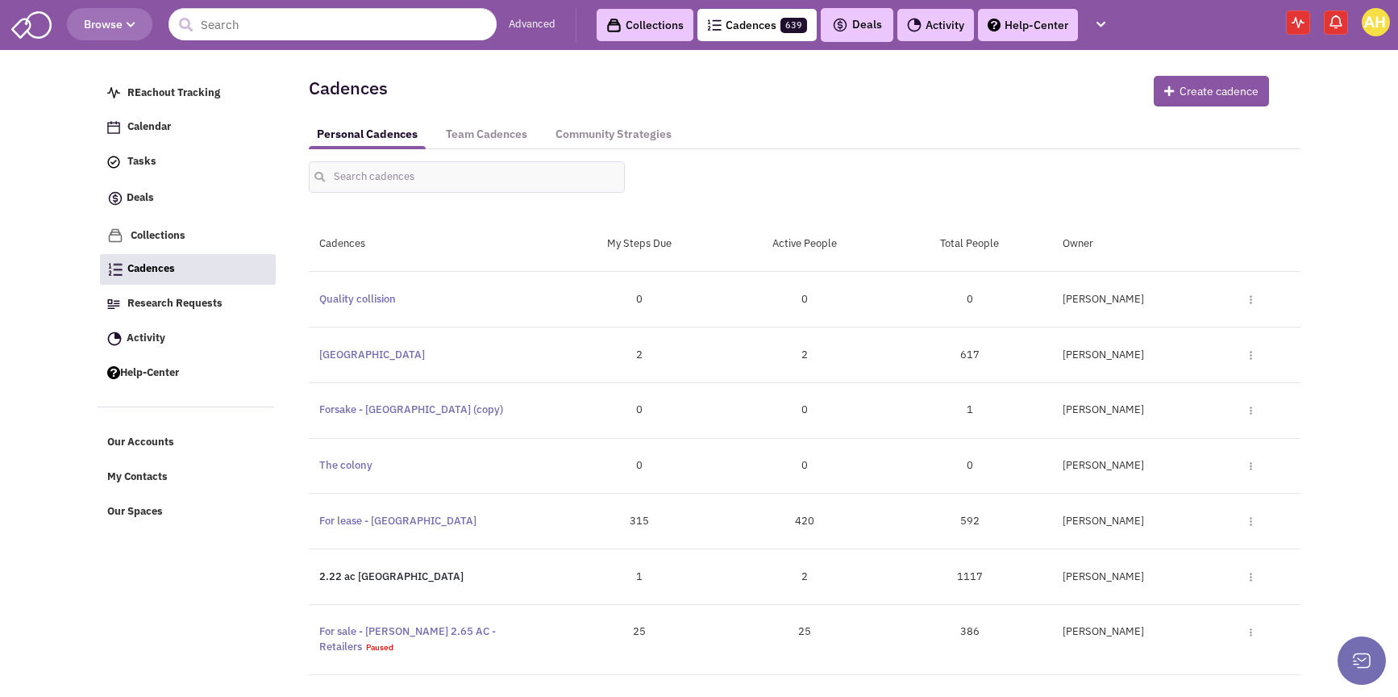
click at [363, 578] on link "2.22 ac [GEOGRAPHIC_DATA]" at bounding box center [391, 576] width 144 height 14
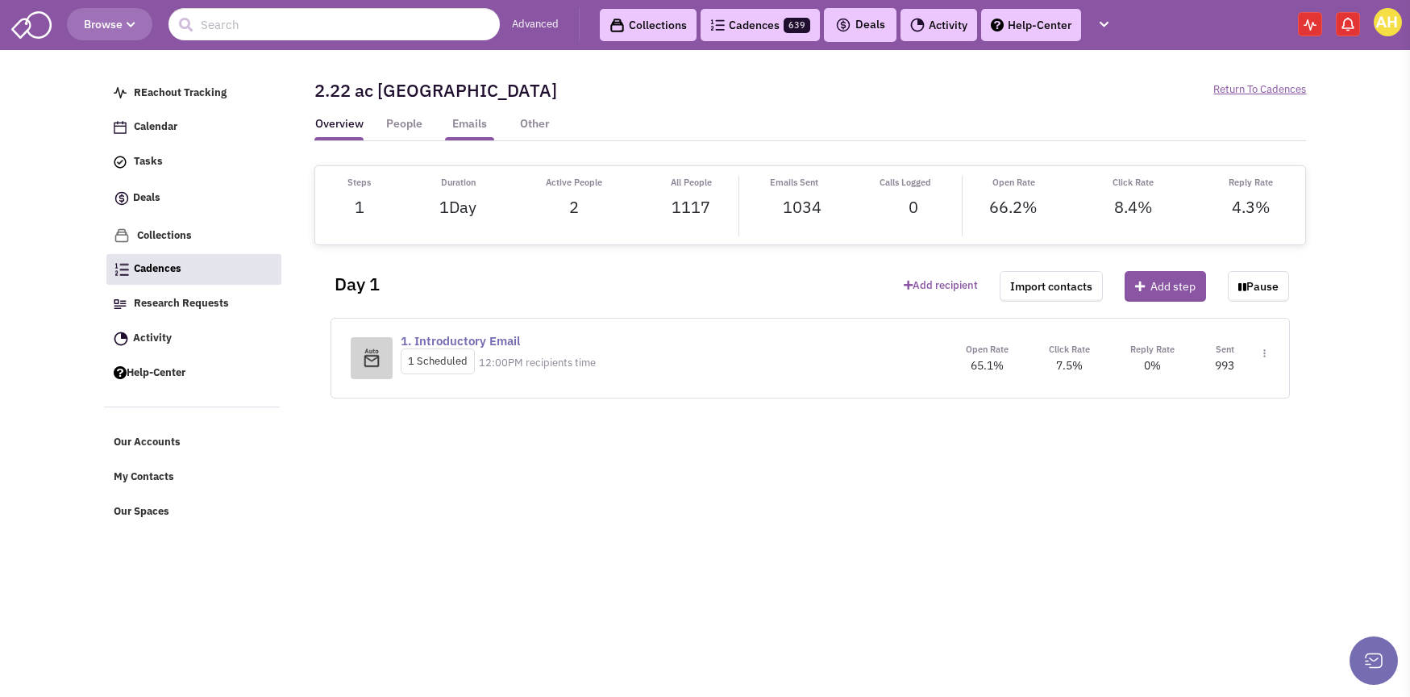
click at [465, 129] on link "Emails" at bounding box center [469, 128] width 49 height 24
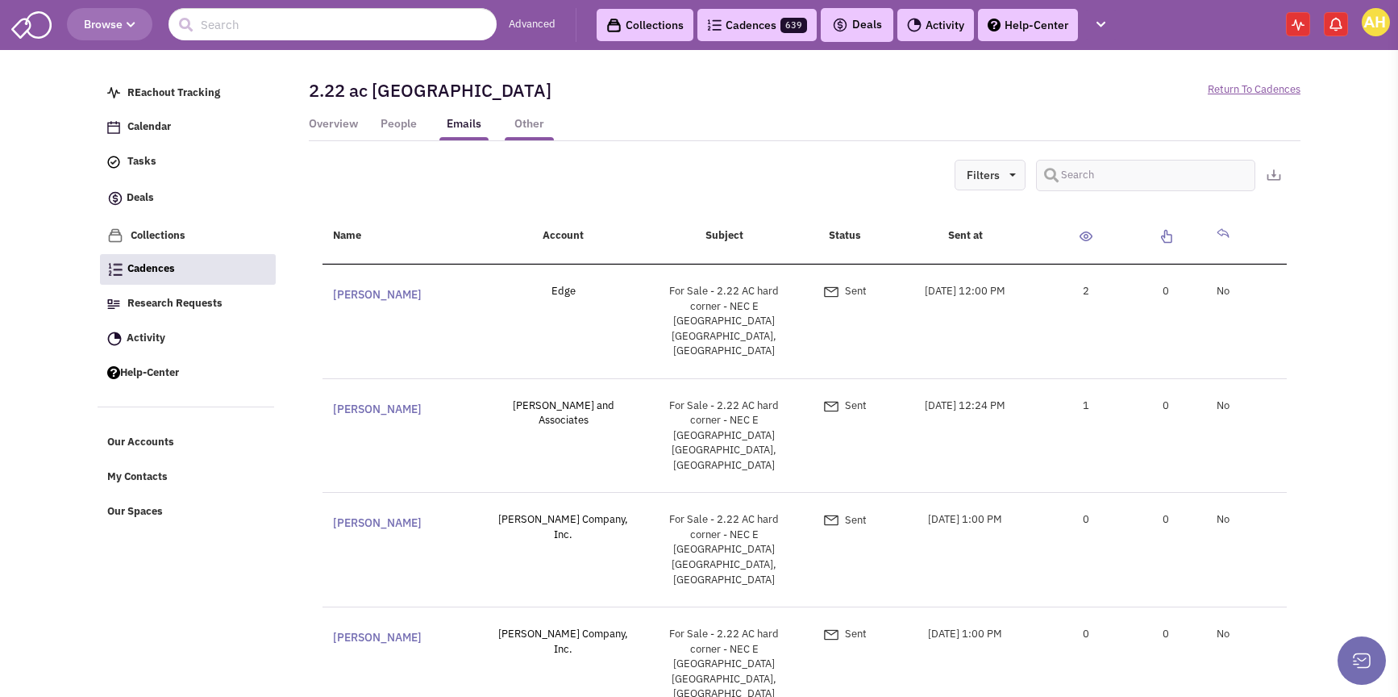
click at [523, 133] on link "Other" at bounding box center [529, 128] width 49 height 24
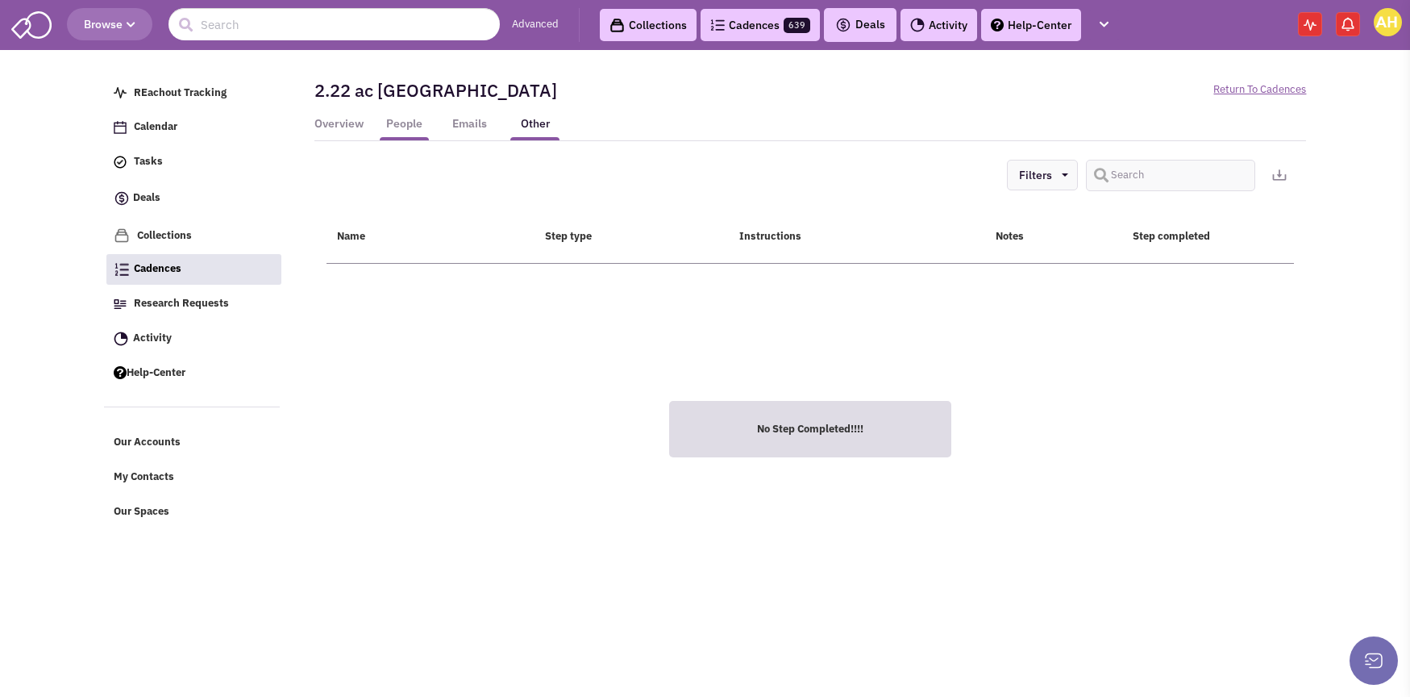
click at [411, 132] on link "People" at bounding box center [404, 128] width 49 height 24
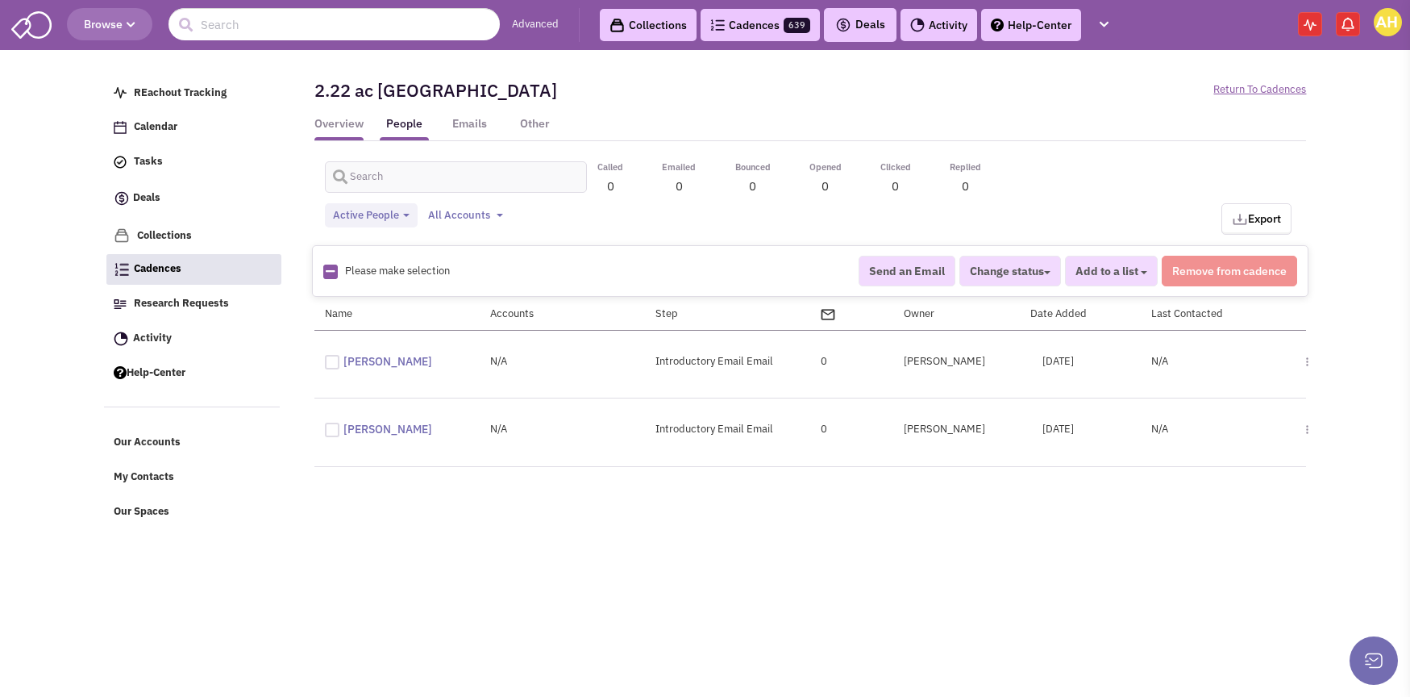
click at [331, 134] on link "Overview" at bounding box center [339, 128] width 49 height 24
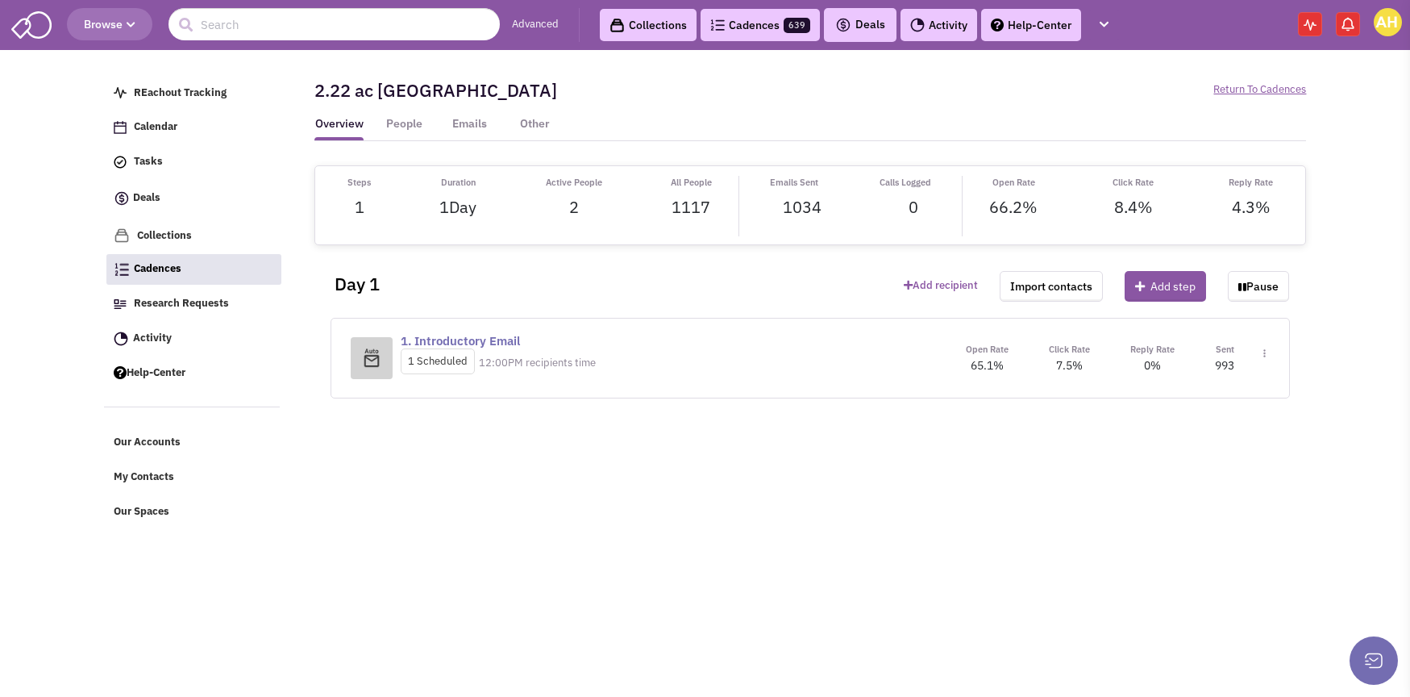
click at [941, 35] on link "Activity" at bounding box center [939, 25] width 77 height 32
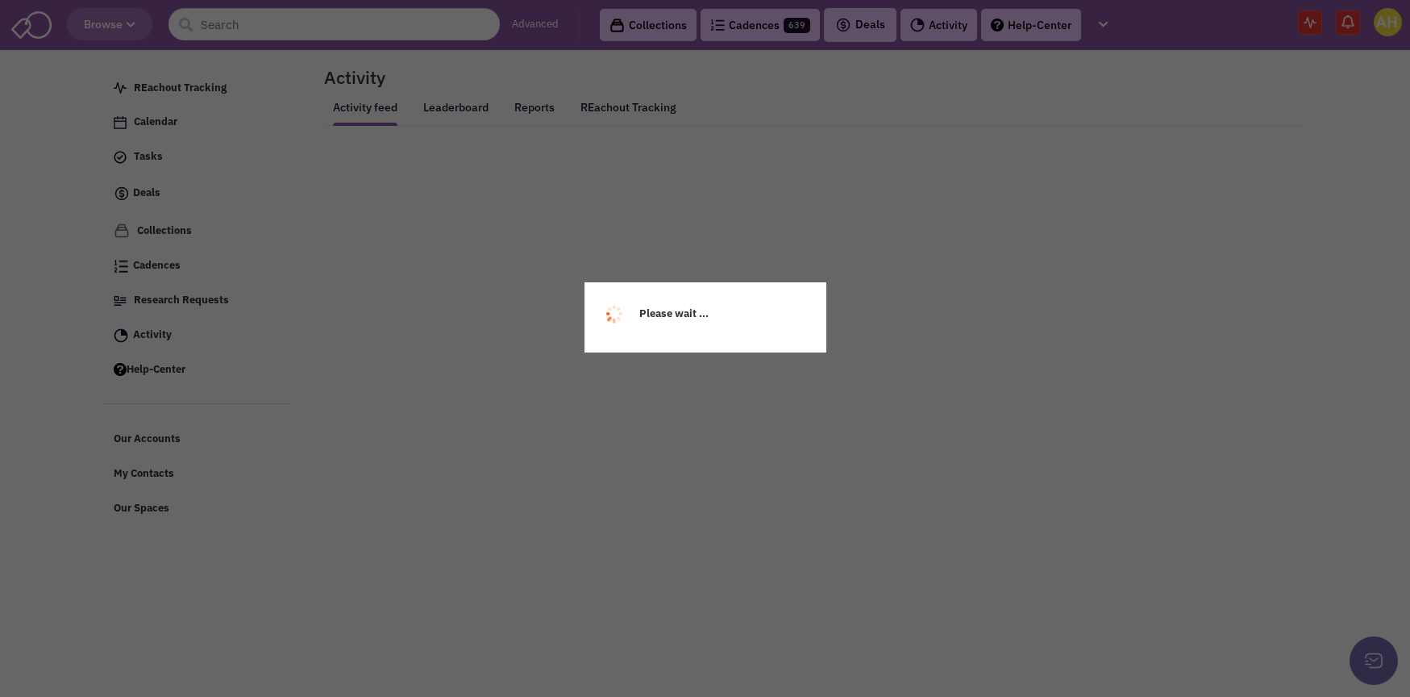
select select
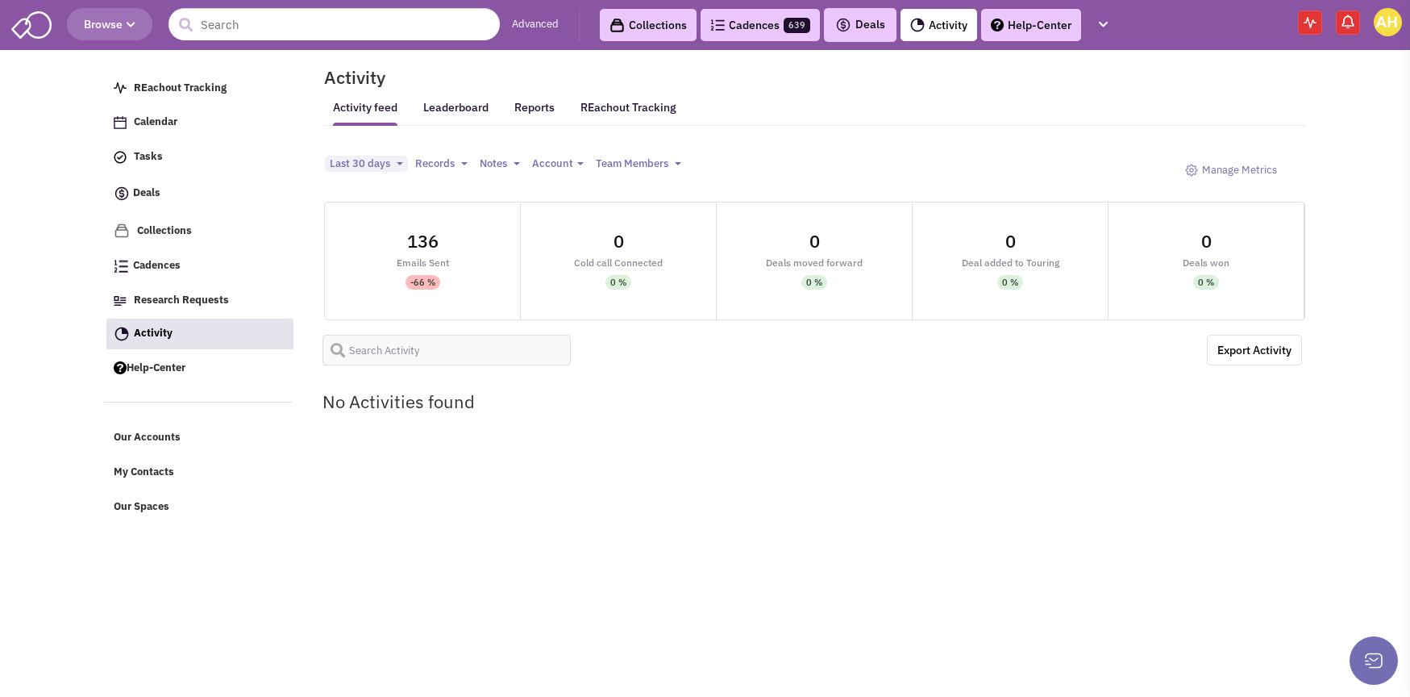
select select
click at [533, 114] on link "Reports" at bounding box center [535, 112] width 40 height 25
select select
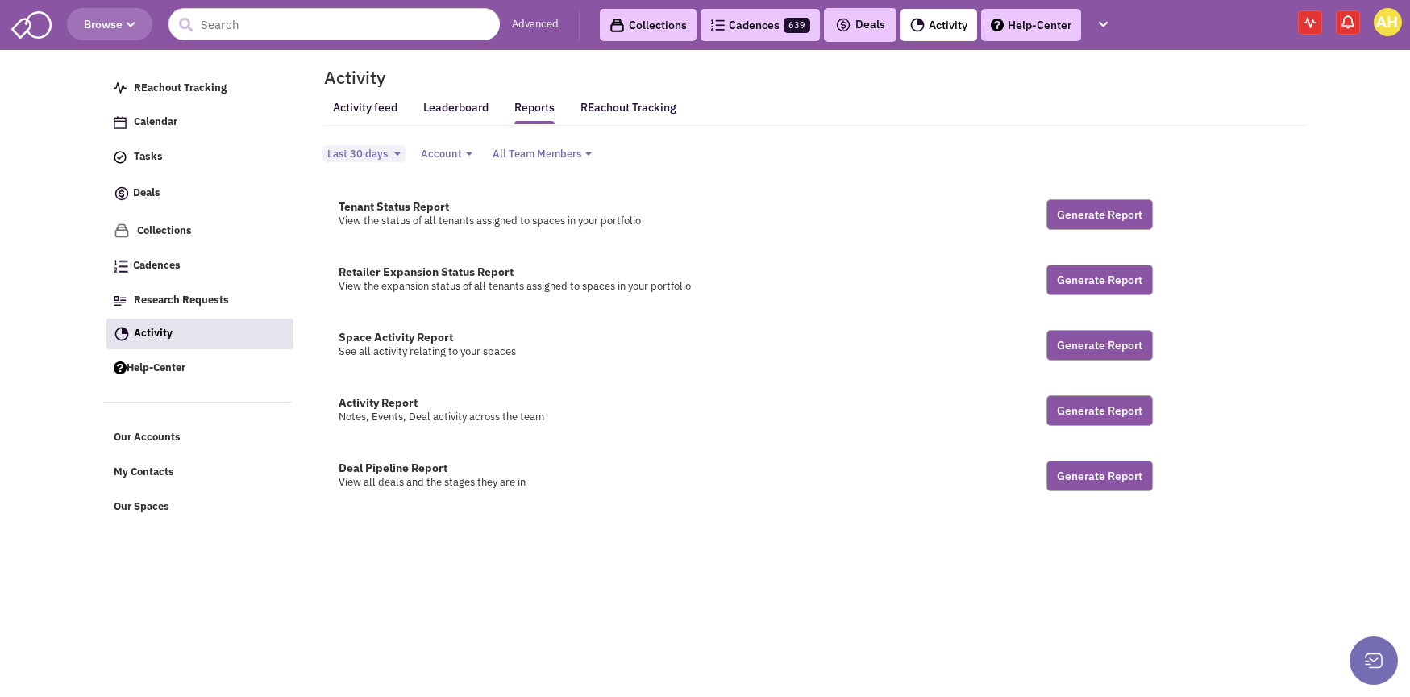
select select
click at [624, 110] on link "REachout Tracking" at bounding box center [629, 107] width 96 height 34
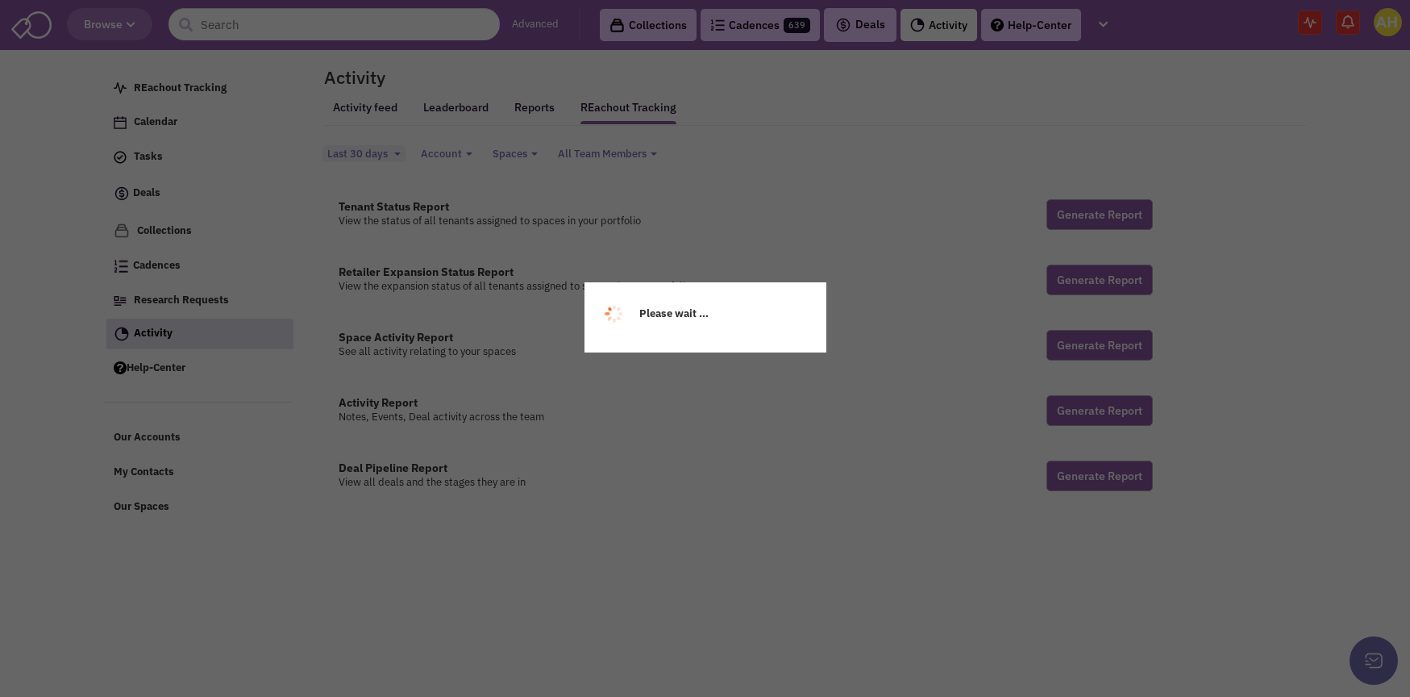
select select
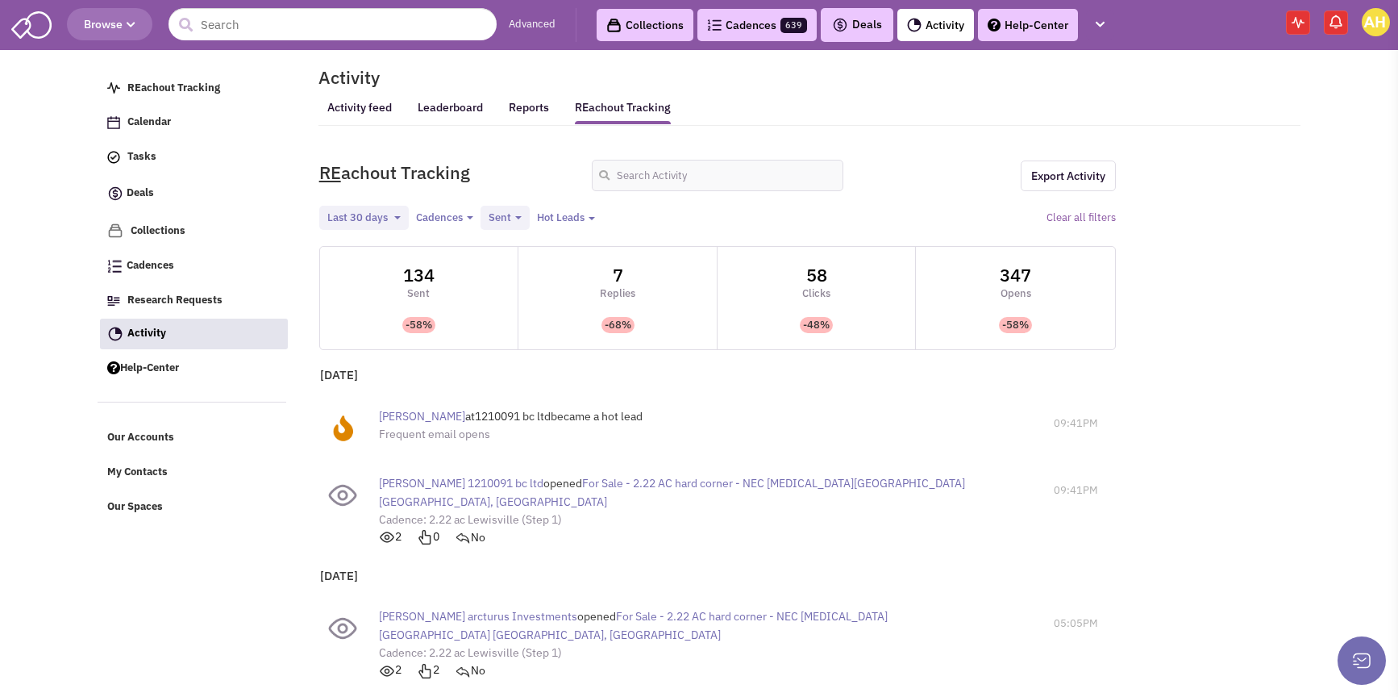
click at [406, 420] on span "[PERSON_NAME]" at bounding box center [422, 416] width 86 height 15
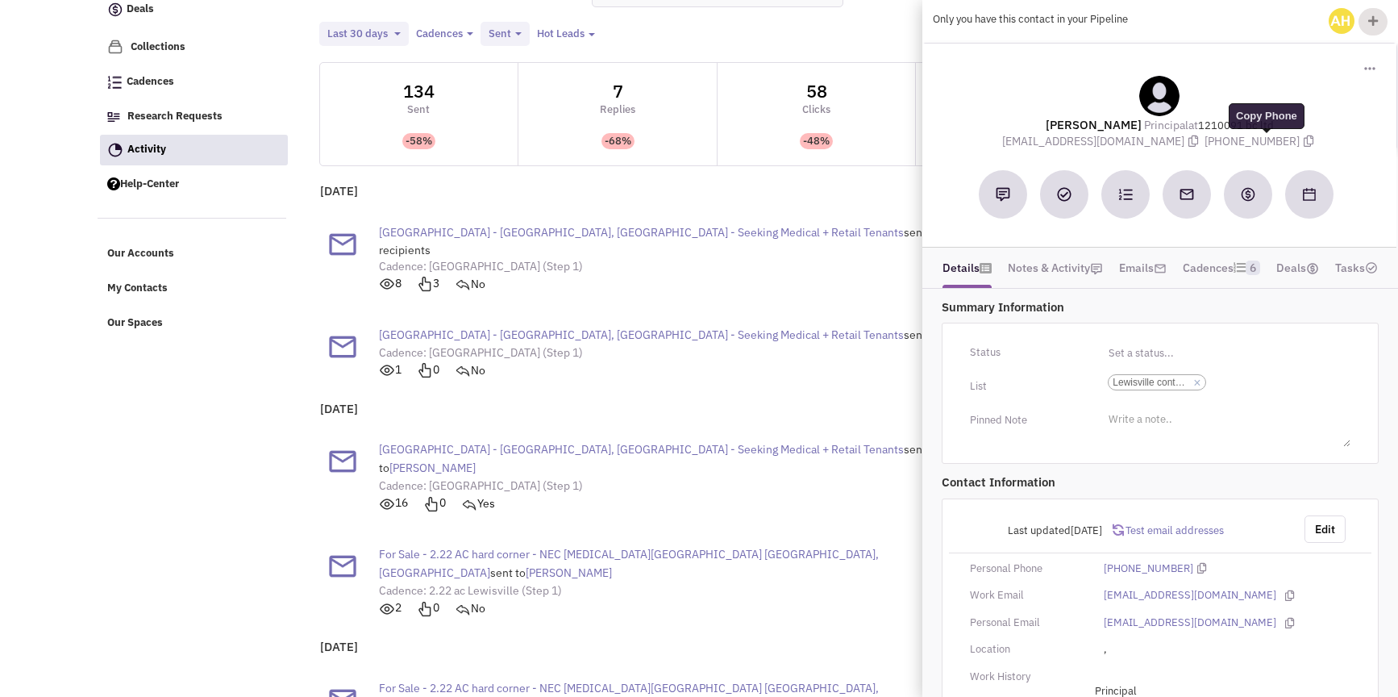
click at [1304, 140] on icon at bounding box center [1309, 140] width 10 height 11
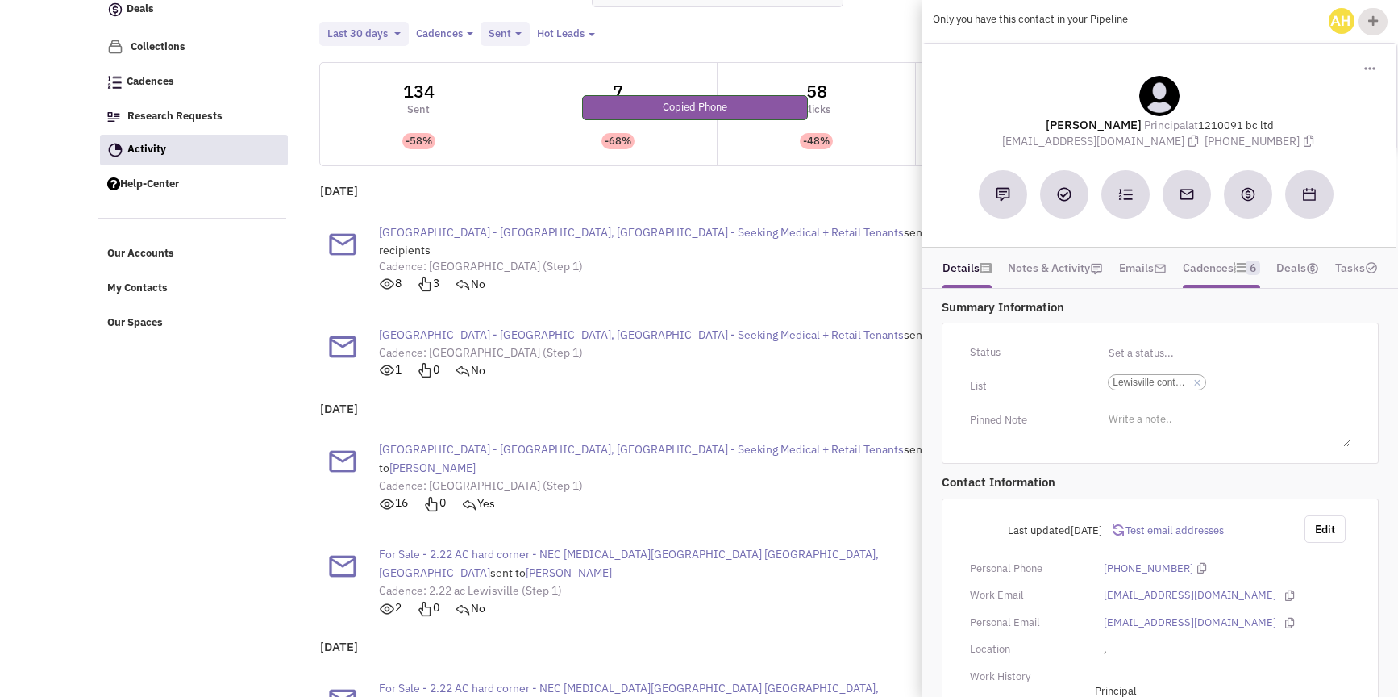
click at [1216, 265] on link "Cadences 6" at bounding box center [1221, 268] width 77 height 24
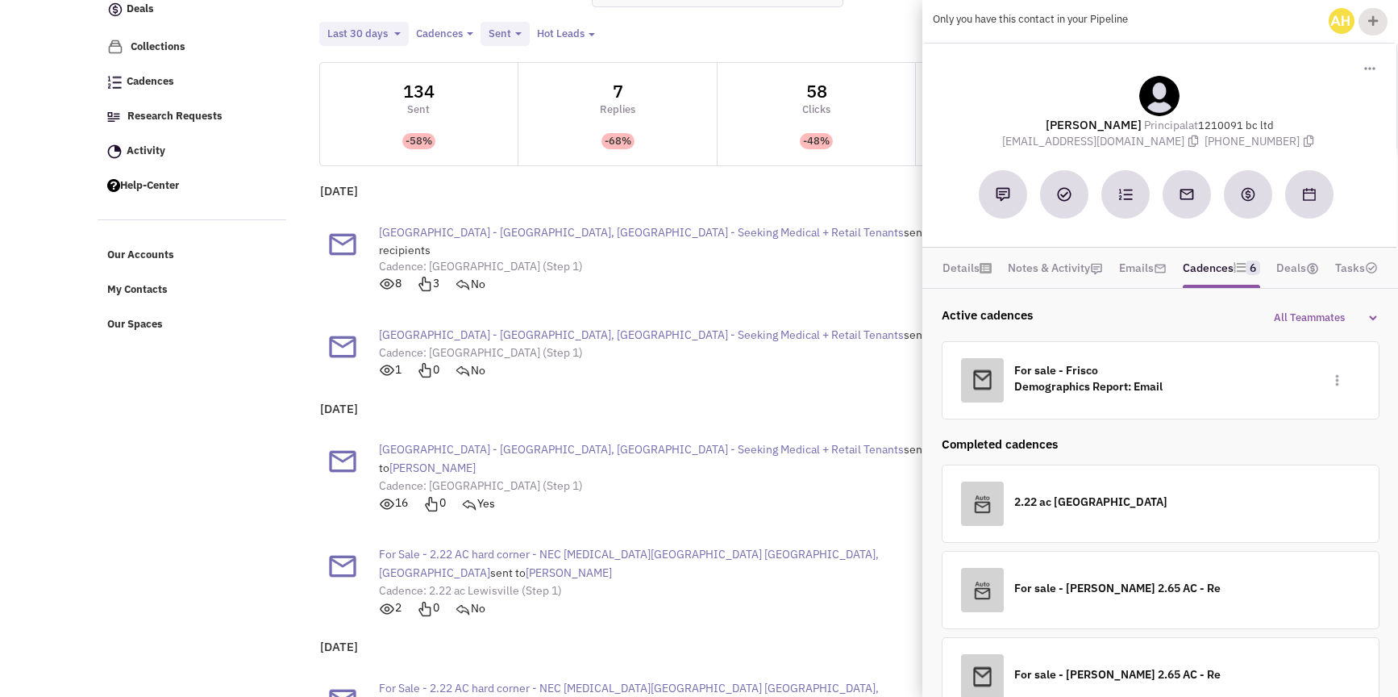
click at [1341, 385] on button "Toggle Dropdown" at bounding box center [1337, 379] width 7 height 11
click at [1281, 438] on link "Remove contact from cadence" at bounding box center [1259, 436] width 167 height 28
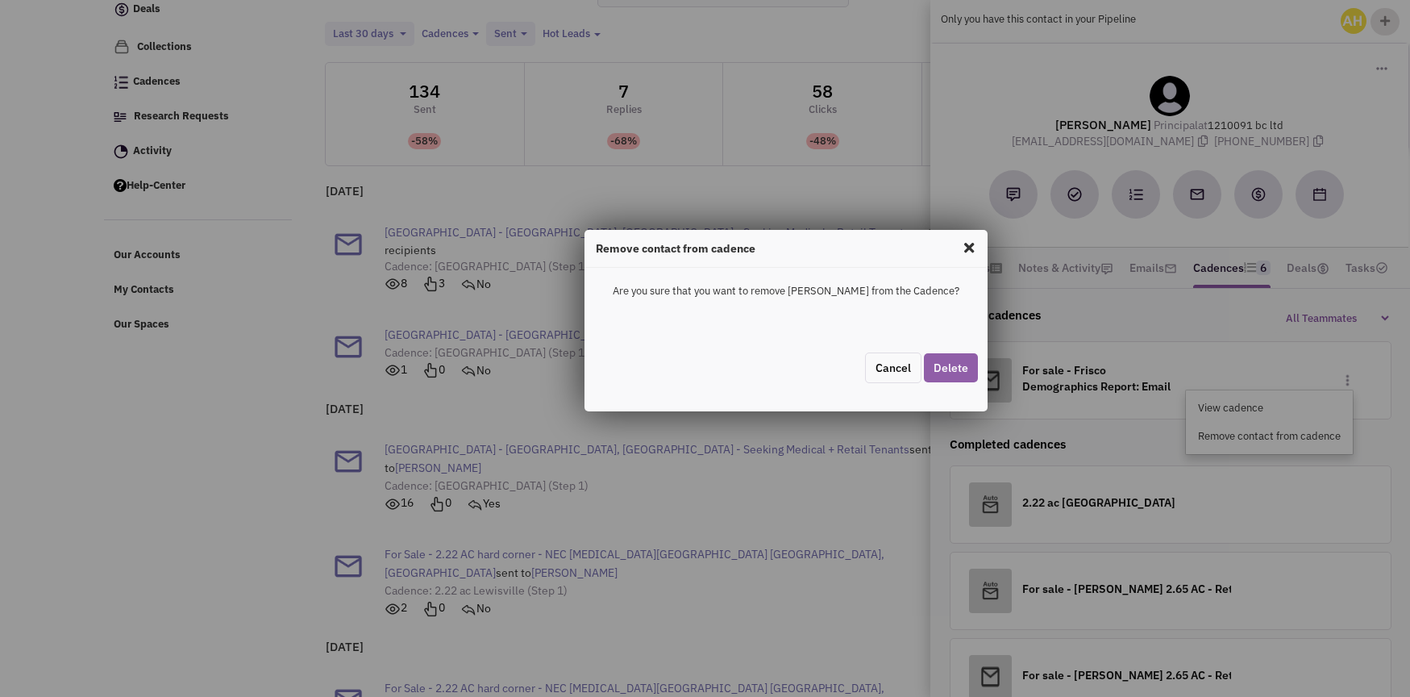
click at [963, 365] on button "Delete" at bounding box center [951, 367] width 54 height 29
click at [967, 247] on span at bounding box center [969, 248] width 21 height 26
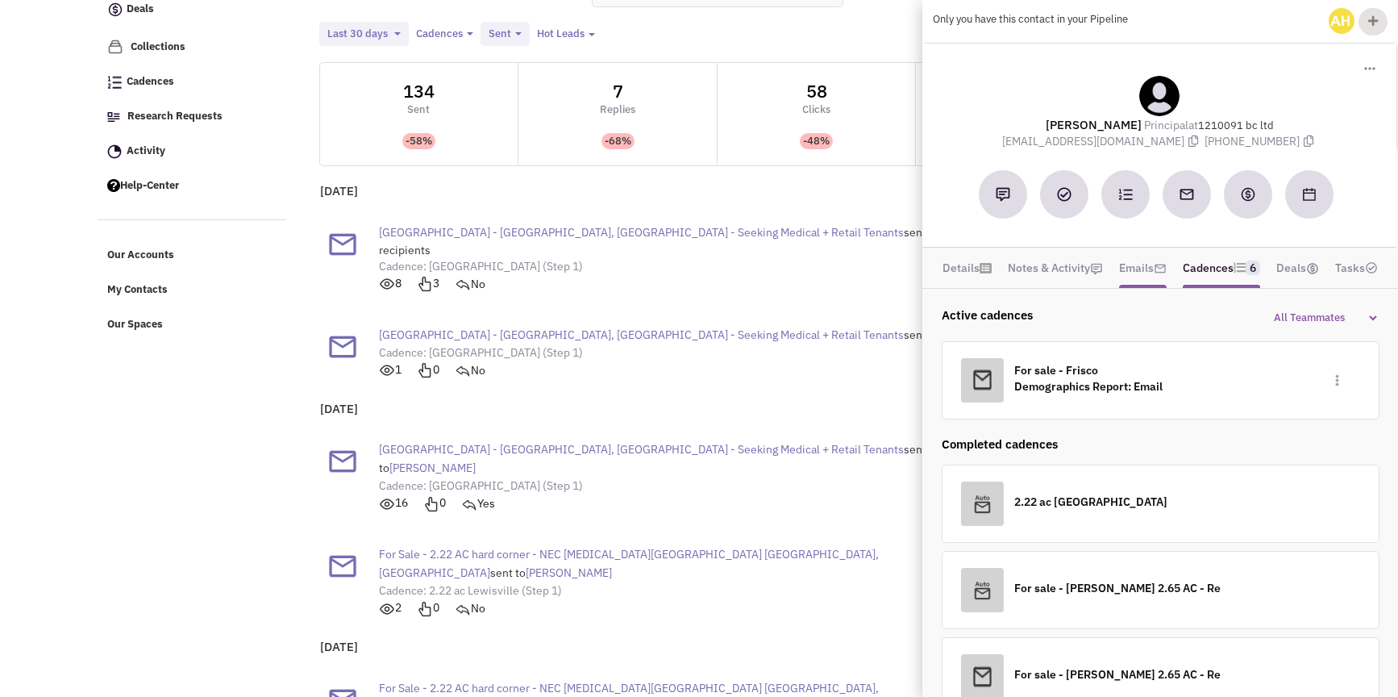
click at [1153, 268] on link "Emails" at bounding box center [1143, 268] width 48 height 24
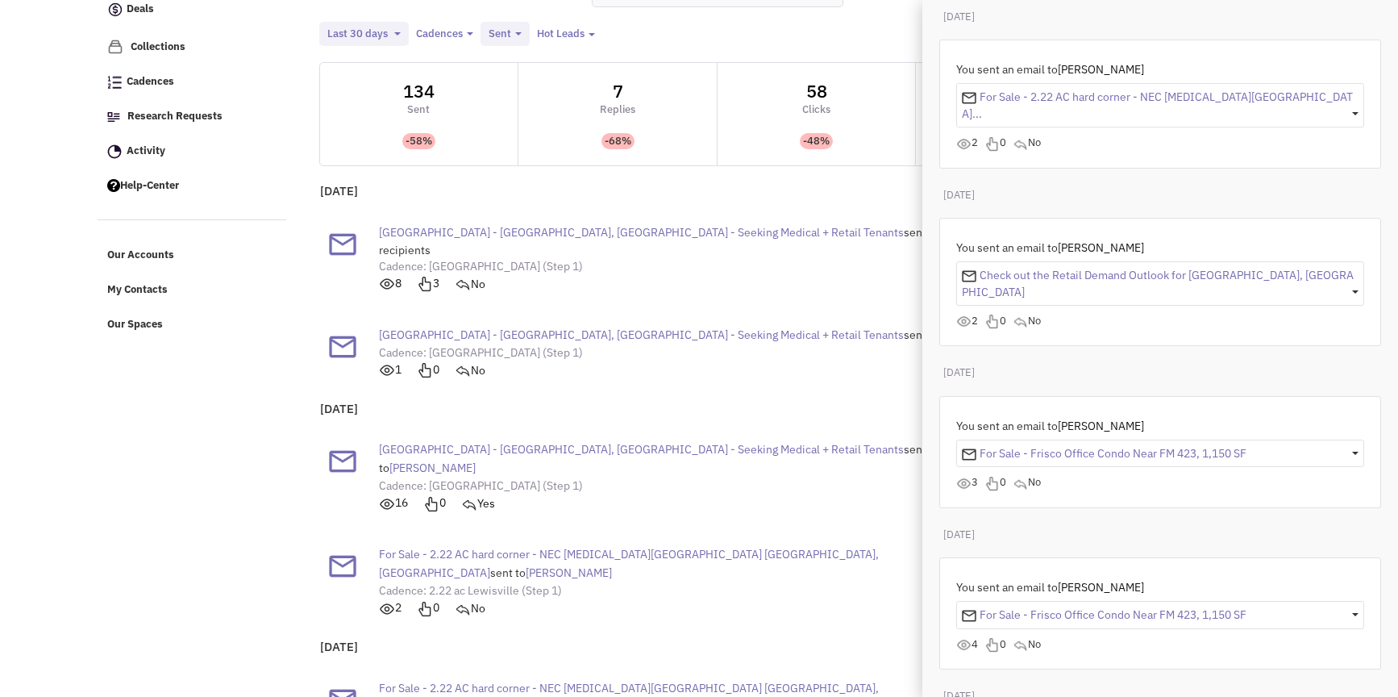
scroll to position [57, 0]
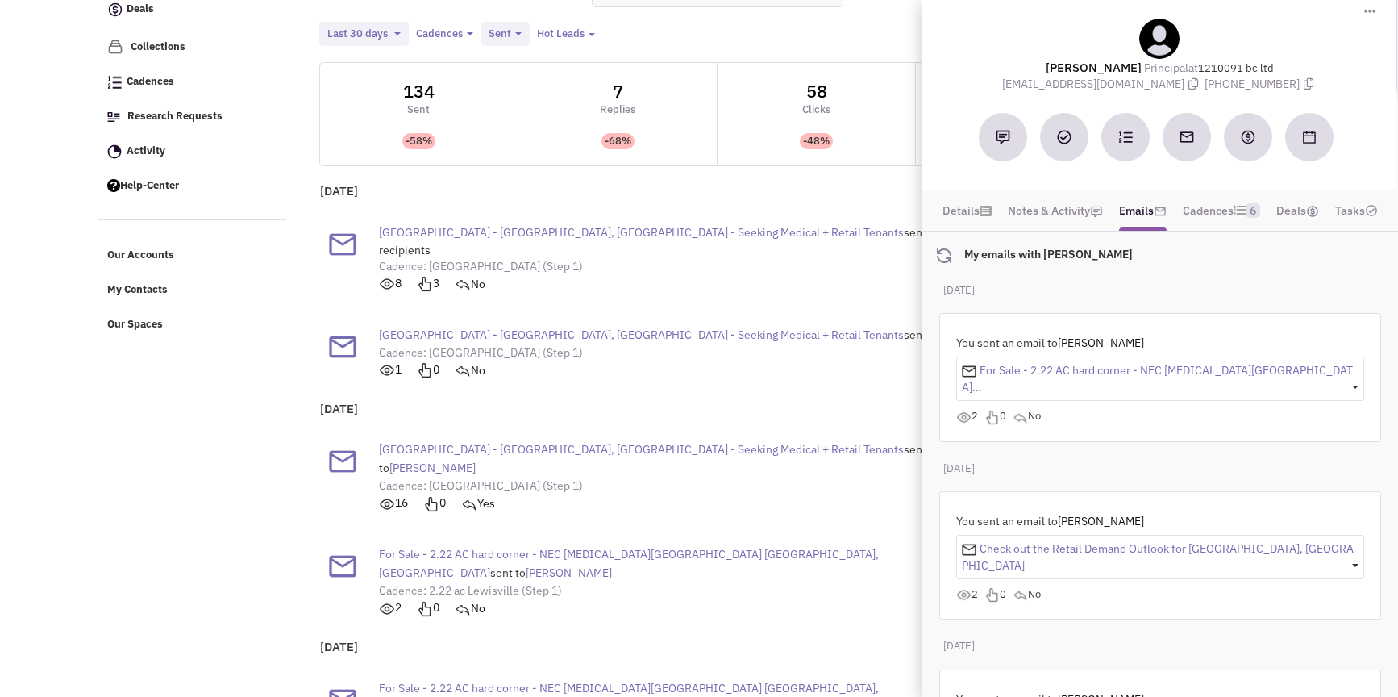
click at [836, 283] on div "Village Crossing Center - Lewisville, TX - Seeking Medical + Retail Tenants sen…" at bounding box center [674, 258] width 590 height 86
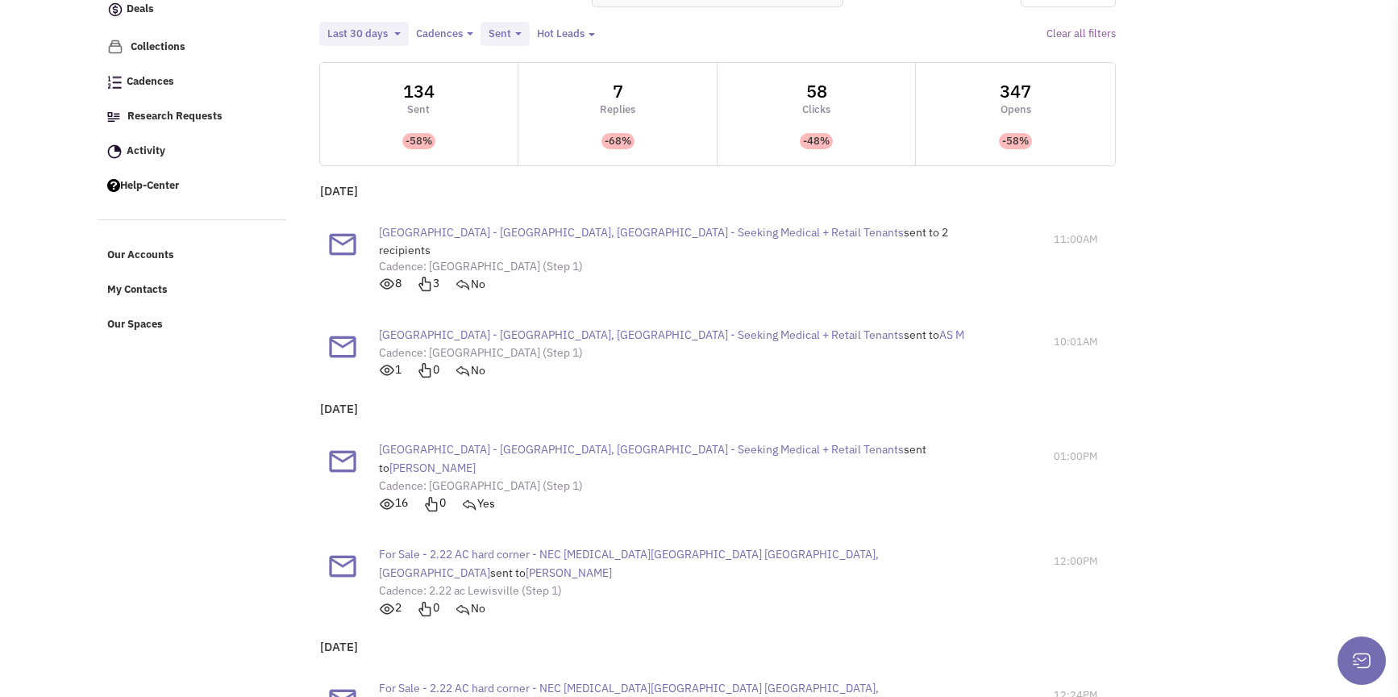
click at [554, 37] on div "Hot Leads" at bounding box center [561, 34] width 48 height 15
click at [553, 38] on div "Hot Leads" at bounding box center [561, 34] width 48 height 15
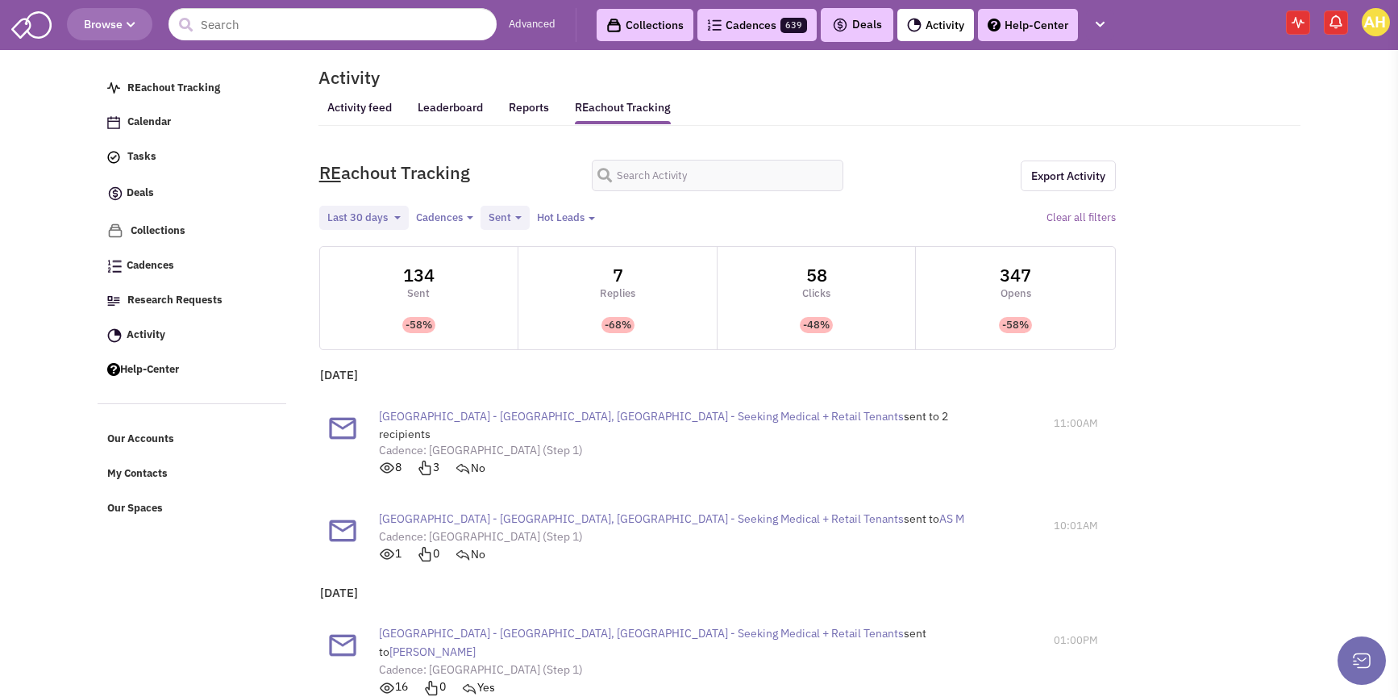
click at [596, 219] on button "Hot Leads Toggle Dropdown" at bounding box center [566, 218] width 68 height 17
click at [501, 219] on span "Sent" at bounding box center [500, 217] width 23 height 14
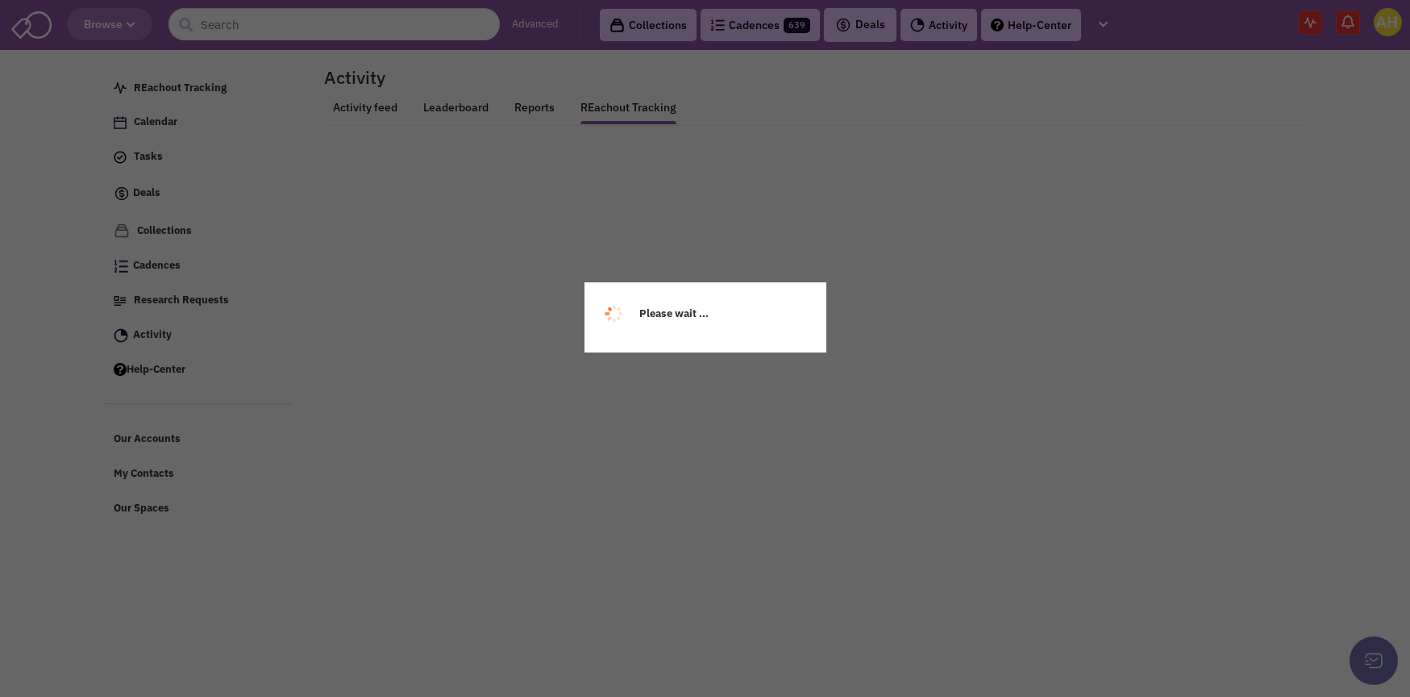
select select
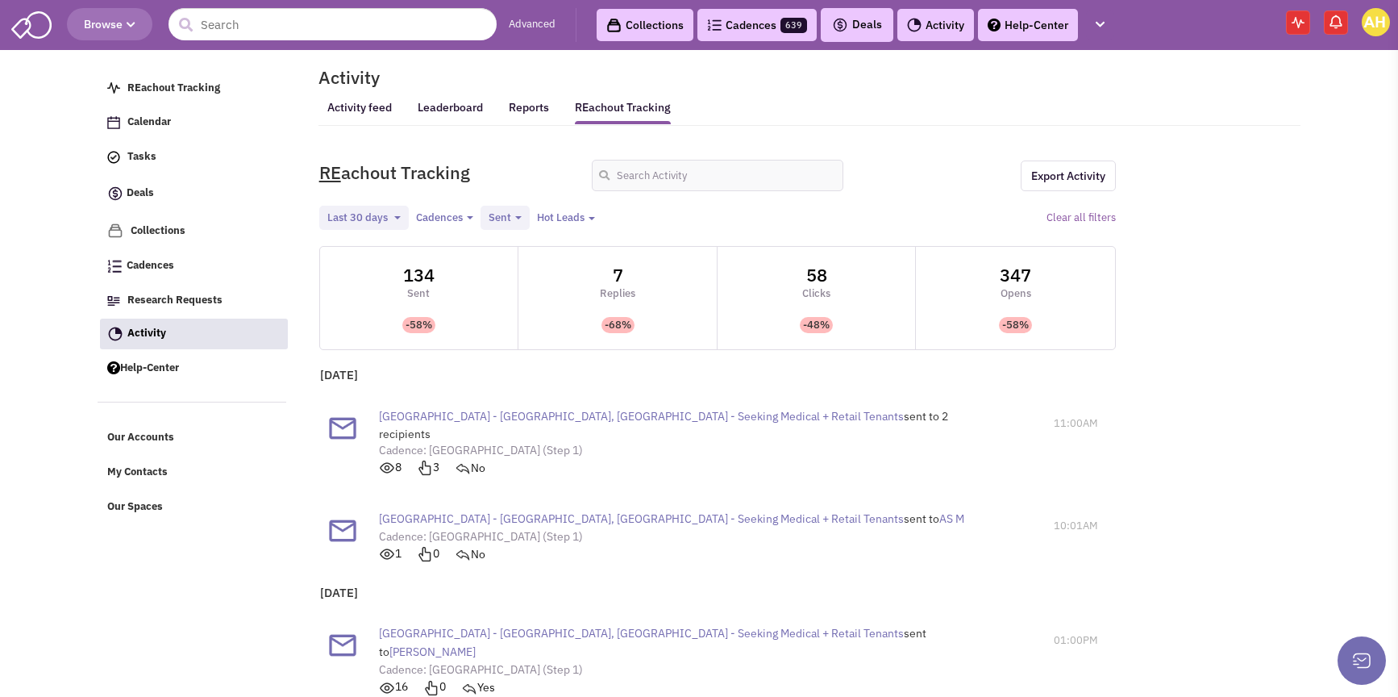
click at [581, 219] on div "Hot Leads" at bounding box center [561, 217] width 48 height 15
click at [610, 252] on link "Frequent opens" at bounding box center [623, 246] width 127 height 20
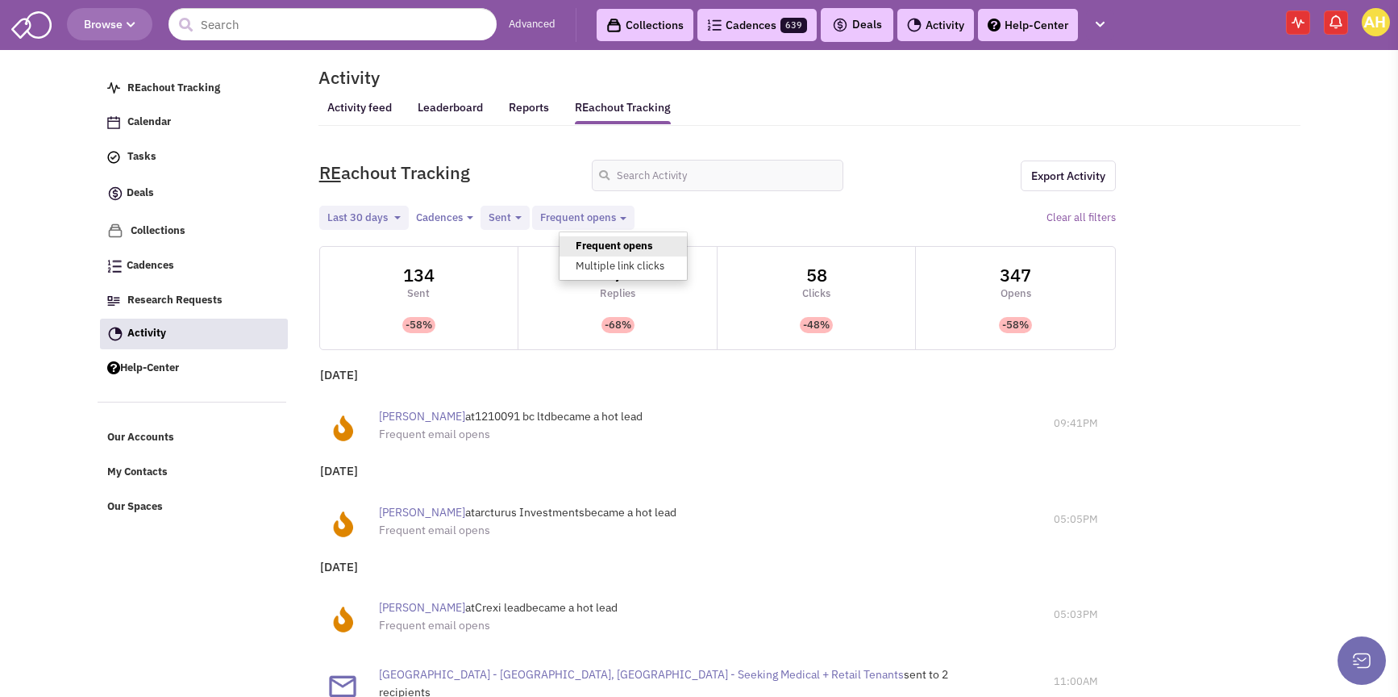
click at [481, 480] on p "[DATE]" at bounding box center [717, 471] width 803 height 18
click at [418, 516] on span "[PERSON_NAME]" at bounding box center [422, 512] width 86 height 15
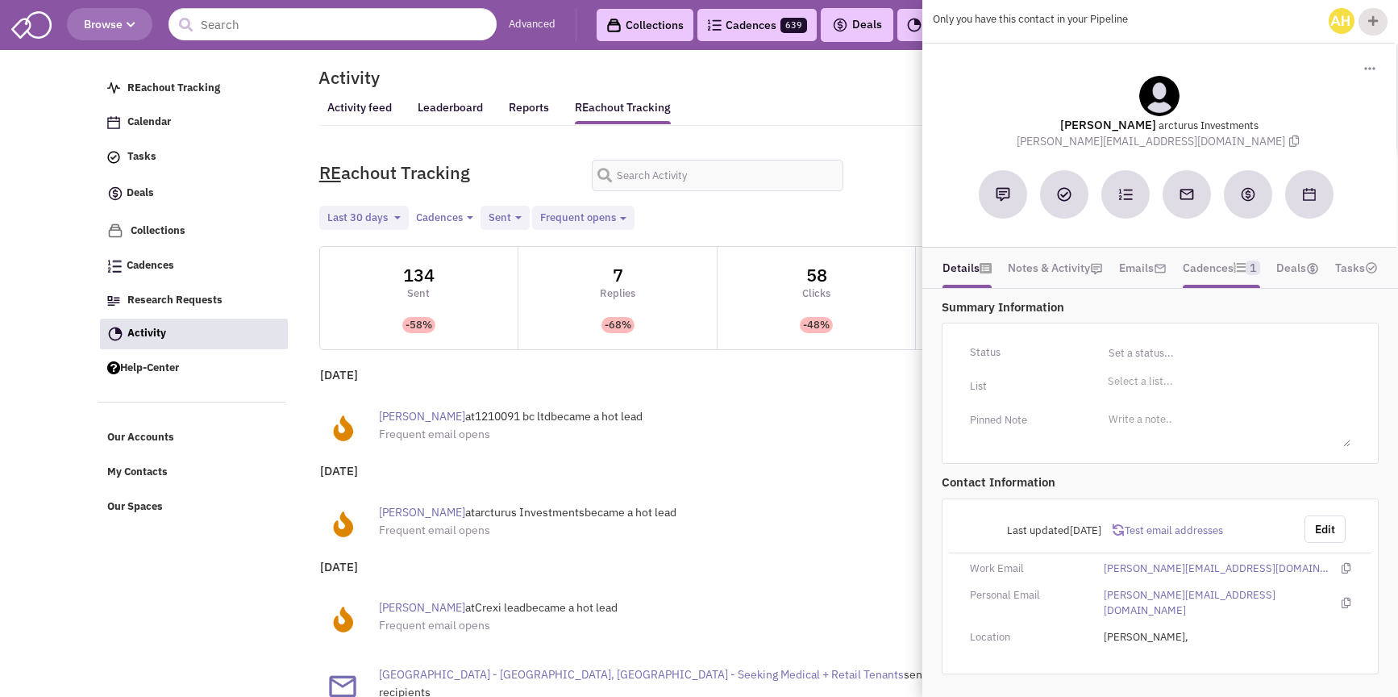
click at [1201, 274] on link "Cadences 1" at bounding box center [1221, 268] width 77 height 24
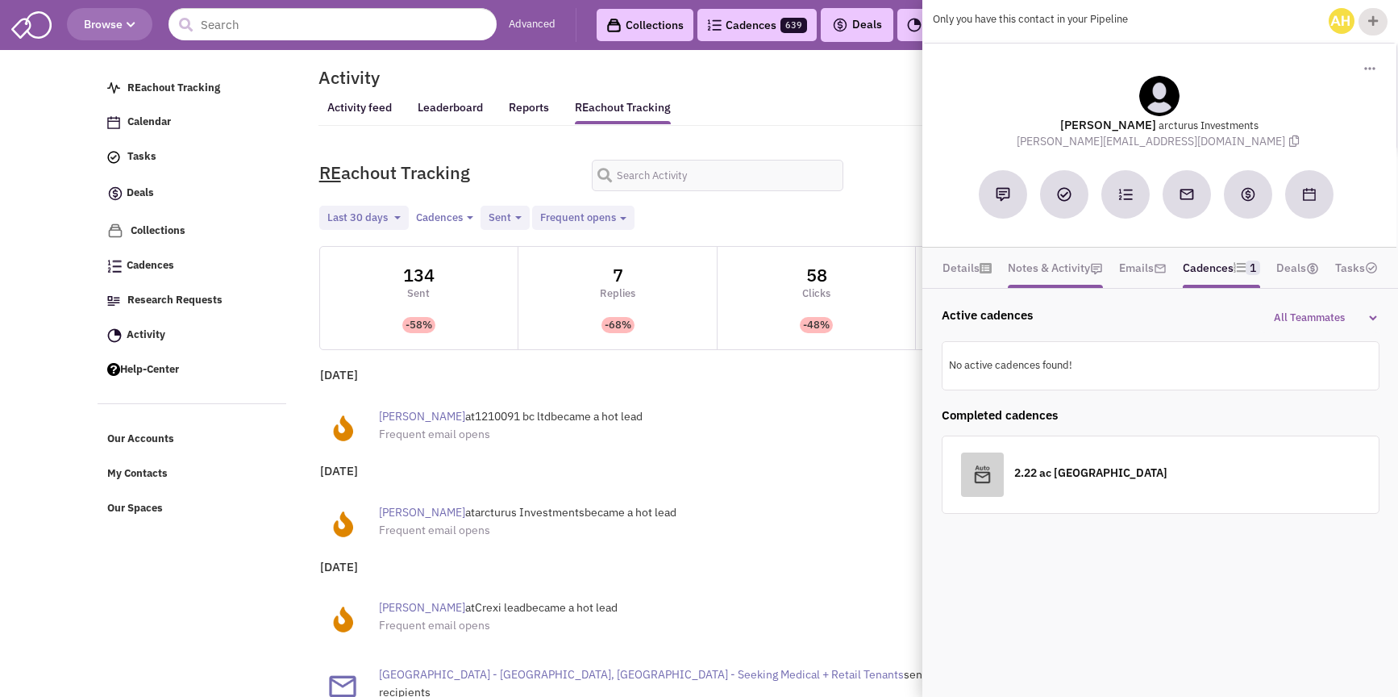
click at [1077, 269] on link "Notes & Activity" at bounding box center [1055, 268] width 95 height 24
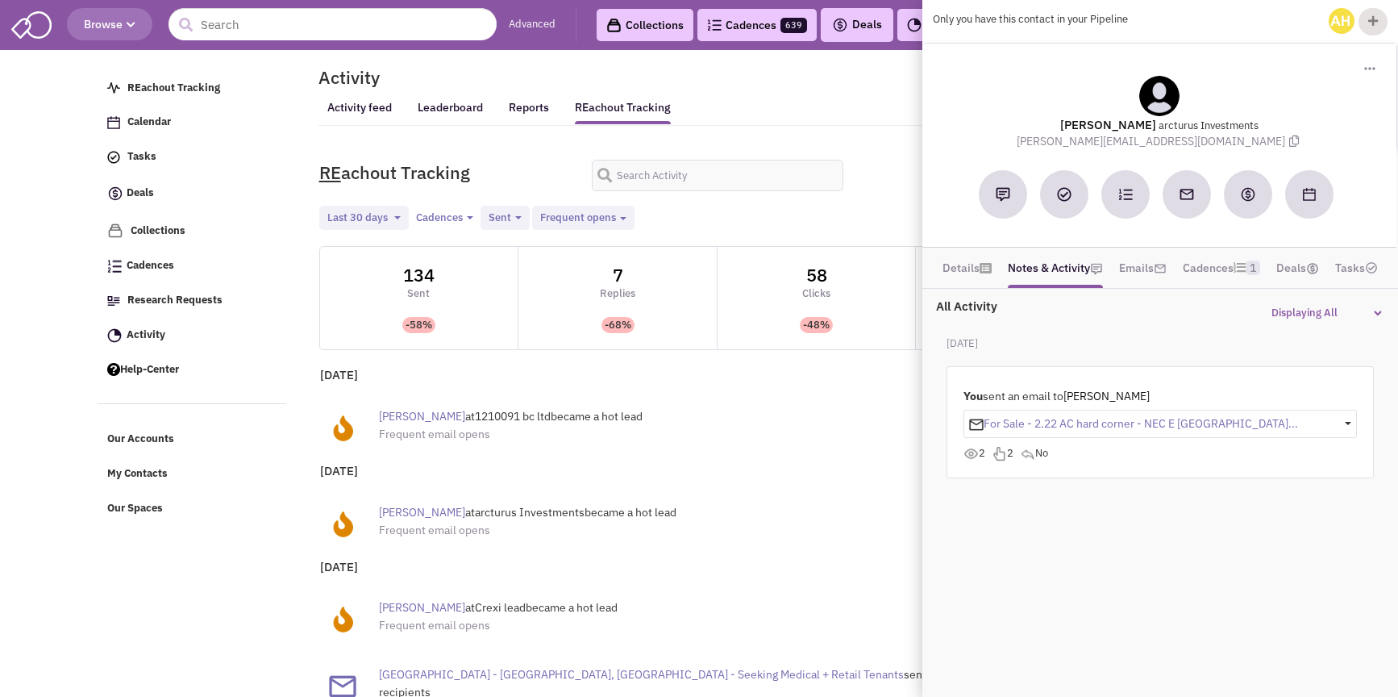
click at [1092, 420] on p "For Sale - 2.22 AC hard corner - NEC E [GEOGRAPHIC_DATA]..." at bounding box center [1133, 423] width 329 height 15
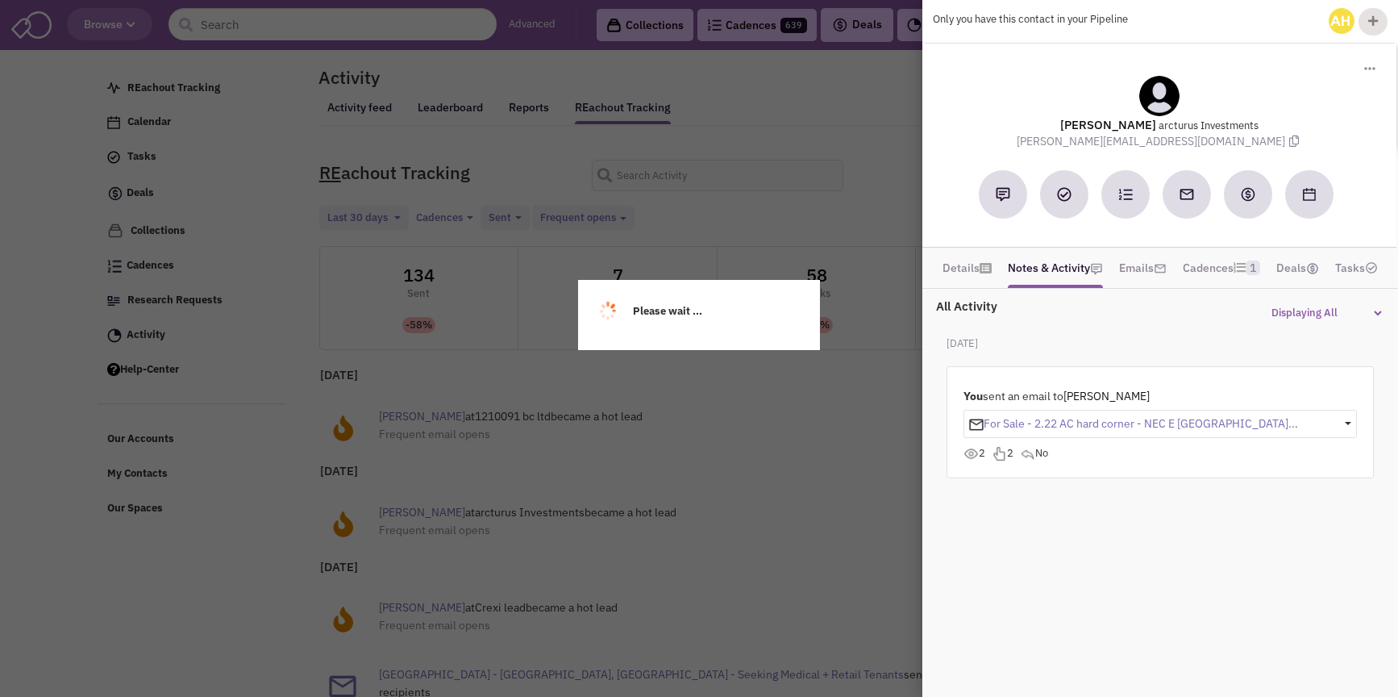
click at [898, 337] on div "Please wait ..." at bounding box center [699, 348] width 1398 height 697
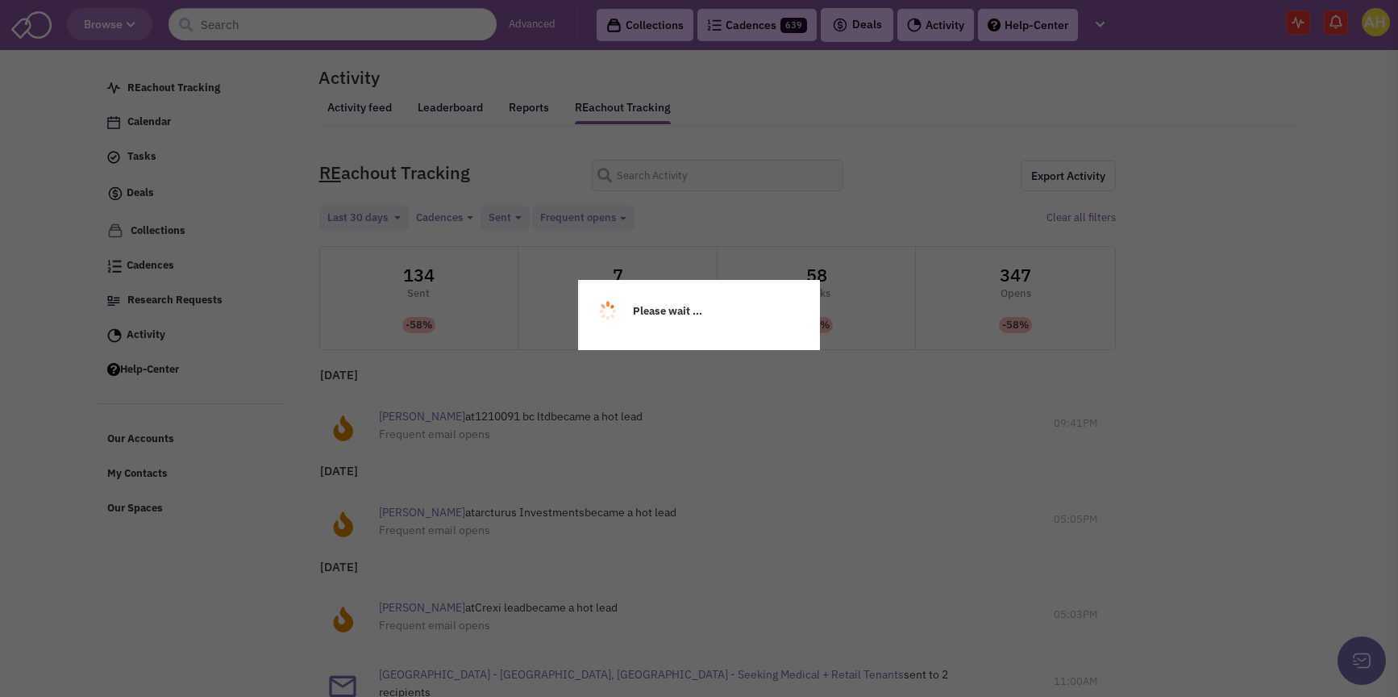
click at [899, 338] on div "Please wait ..." at bounding box center [699, 348] width 1398 height 697
click at [734, 305] on p "Please wait ..." at bounding box center [699, 311] width 210 height 31
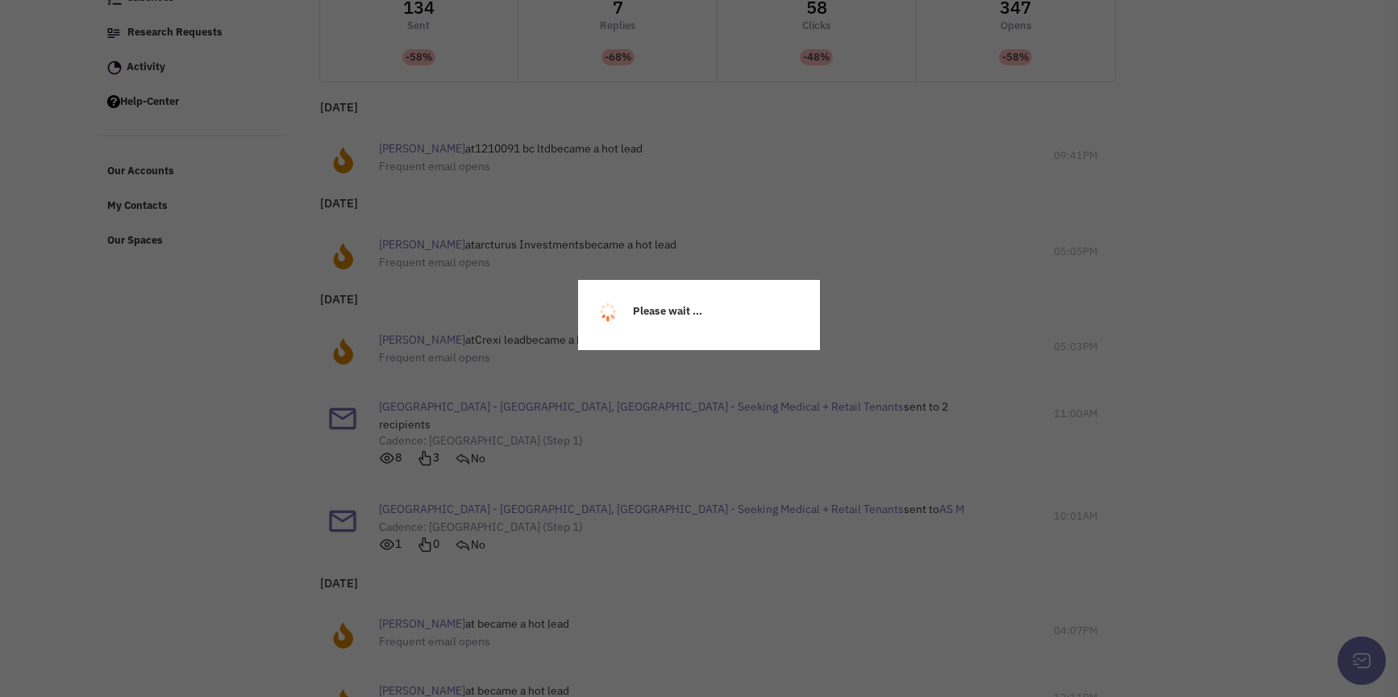
click at [784, 277] on div "Please wait ..." at bounding box center [699, 348] width 1398 height 697
click at [810, 286] on div "Please wait ..." at bounding box center [699, 315] width 242 height 71
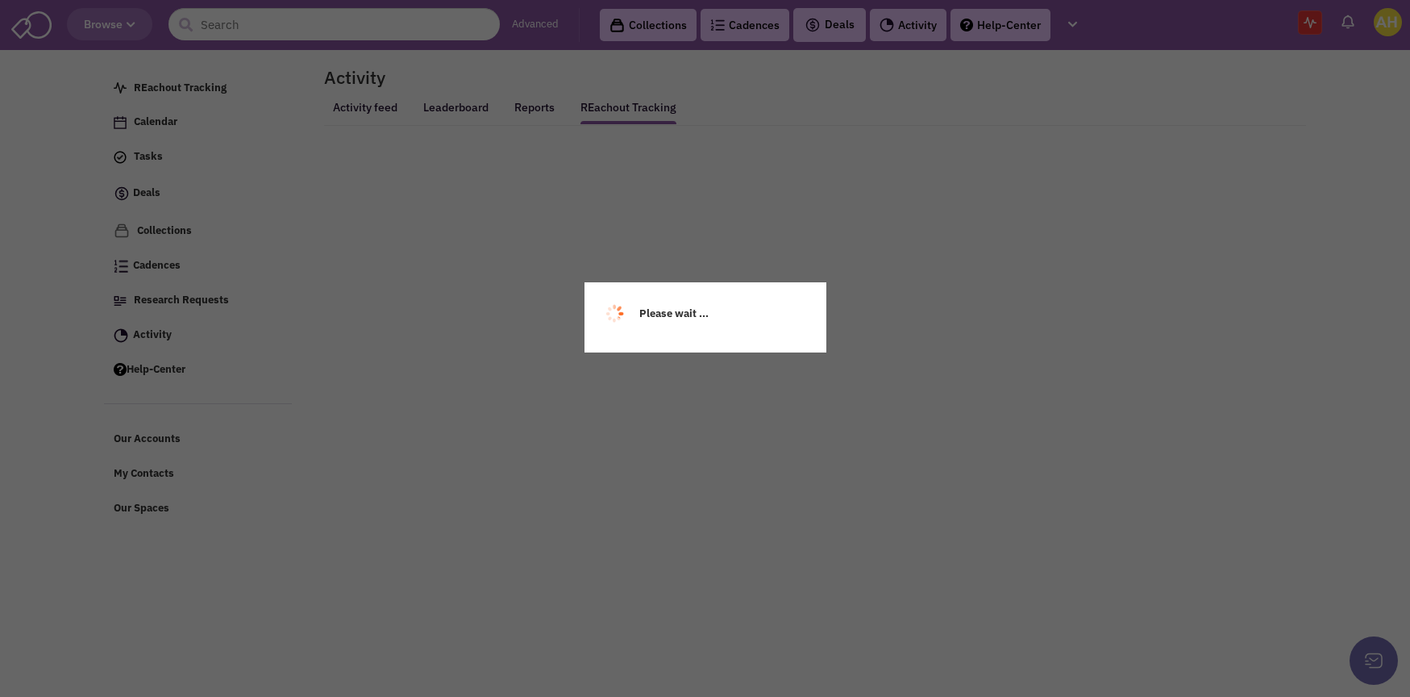
select select
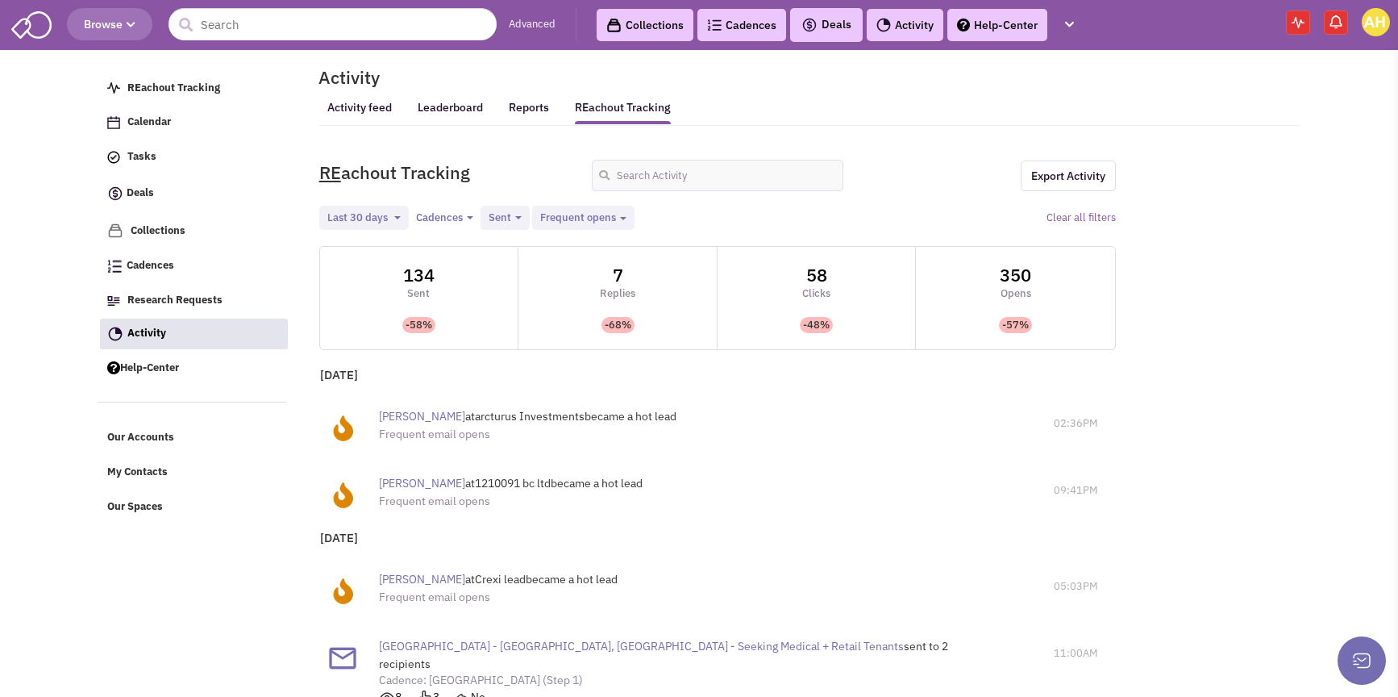
scroll to position [257, 0]
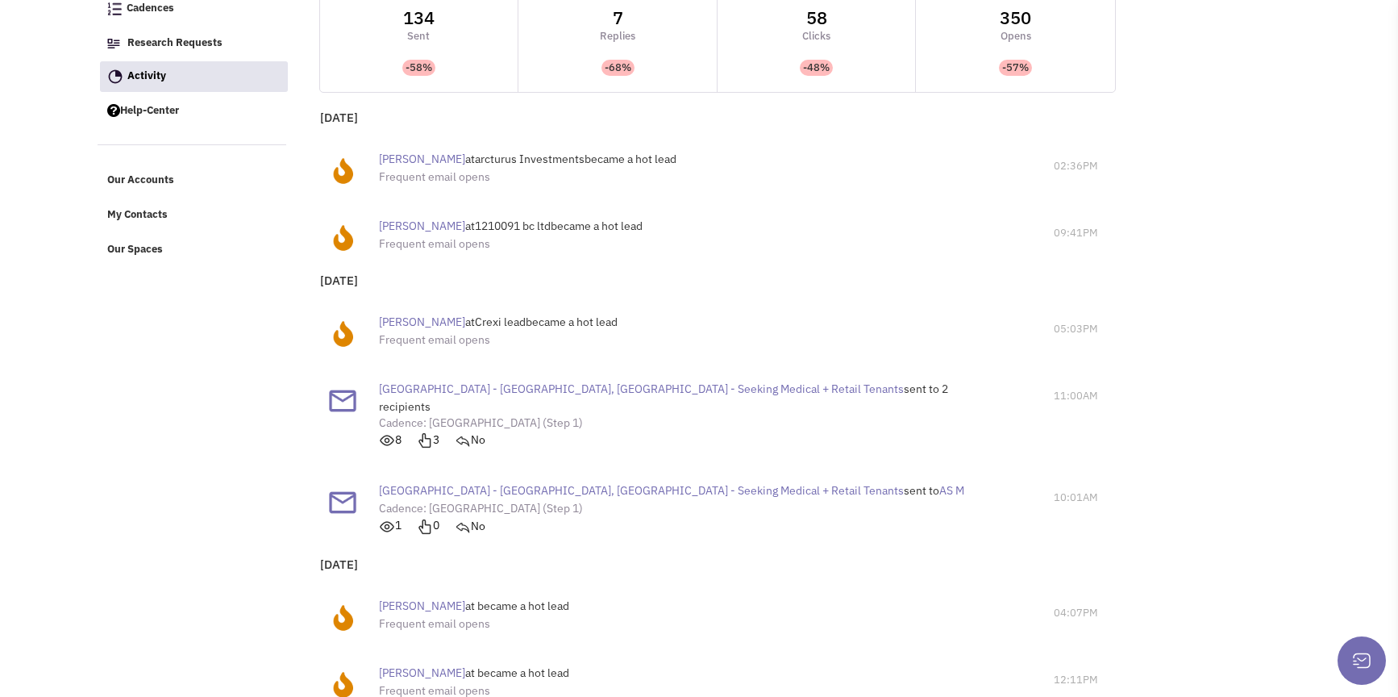
click at [410, 222] on span "[PERSON_NAME]" at bounding box center [422, 226] width 86 height 15
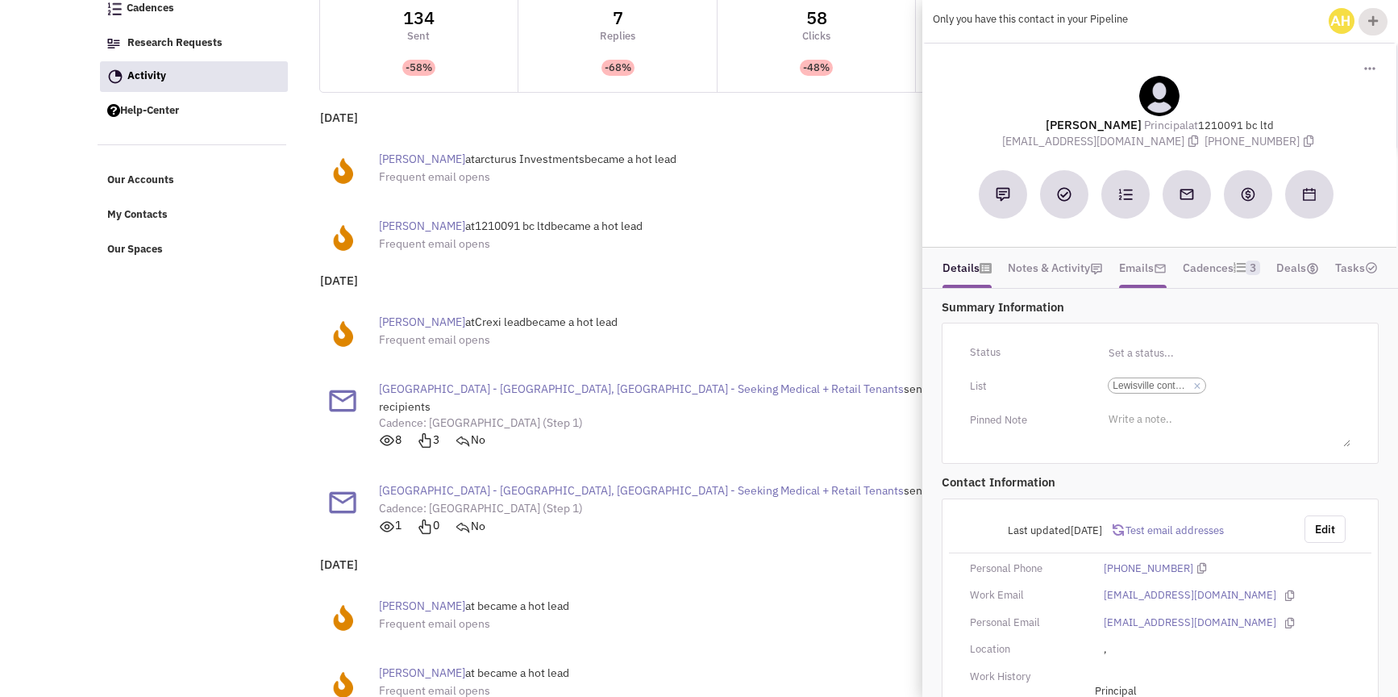
click at [1122, 272] on link "Emails" at bounding box center [1143, 268] width 48 height 24
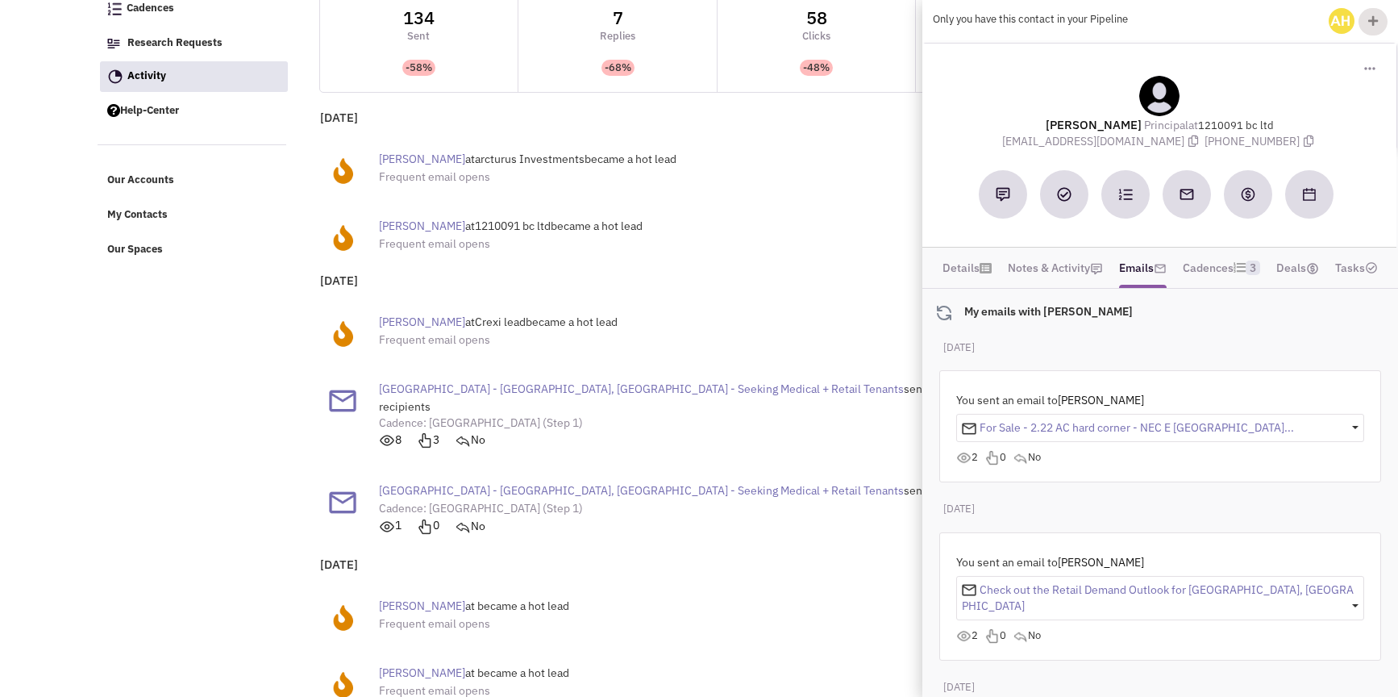
scroll to position [0, 0]
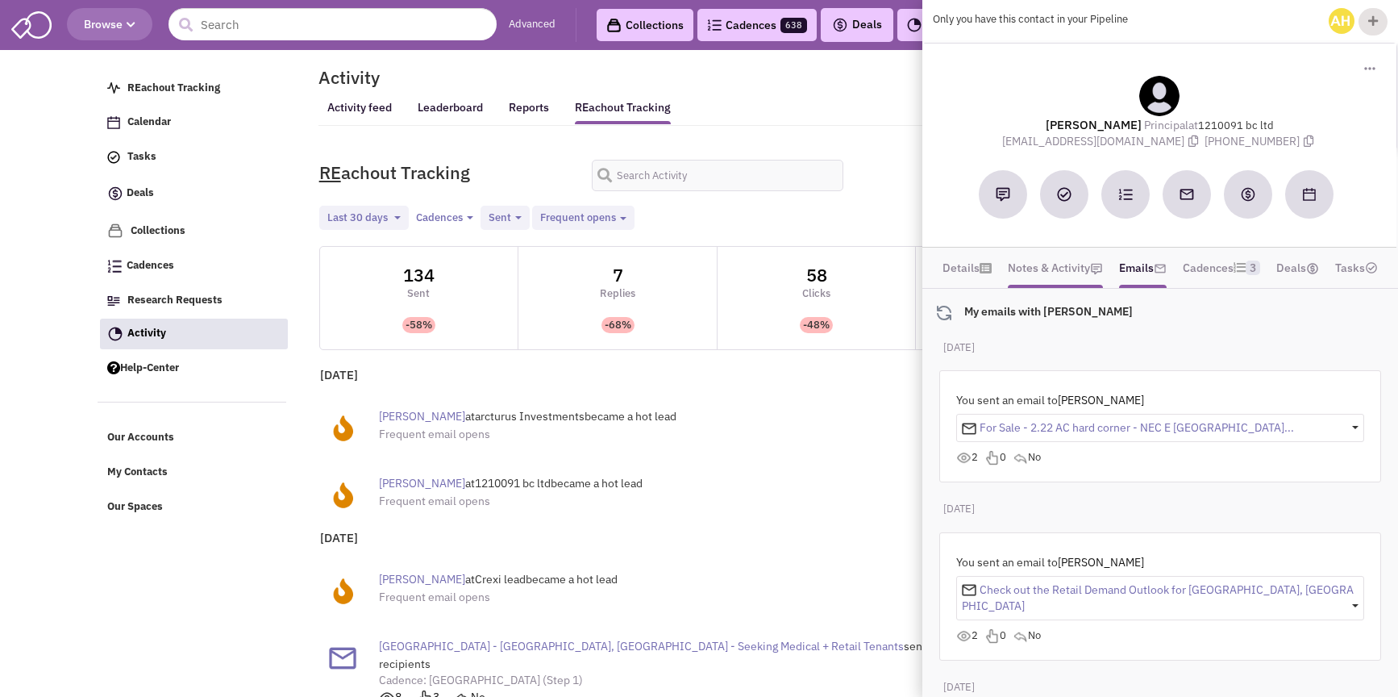
click at [1072, 268] on link "Notes & Activity" at bounding box center [1055, 268] width 95 height 24
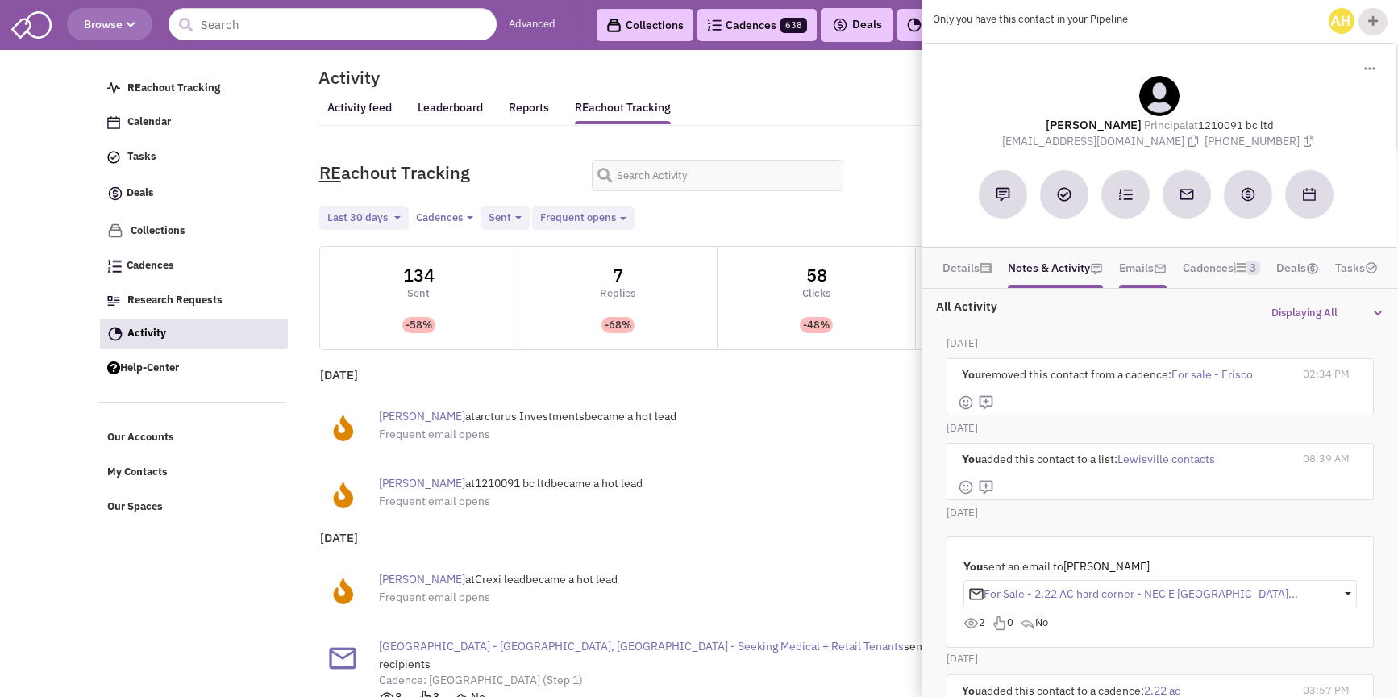
click at [1140, 269] on link "Emails" at bounding box center [1143, 268] width 48 height 24
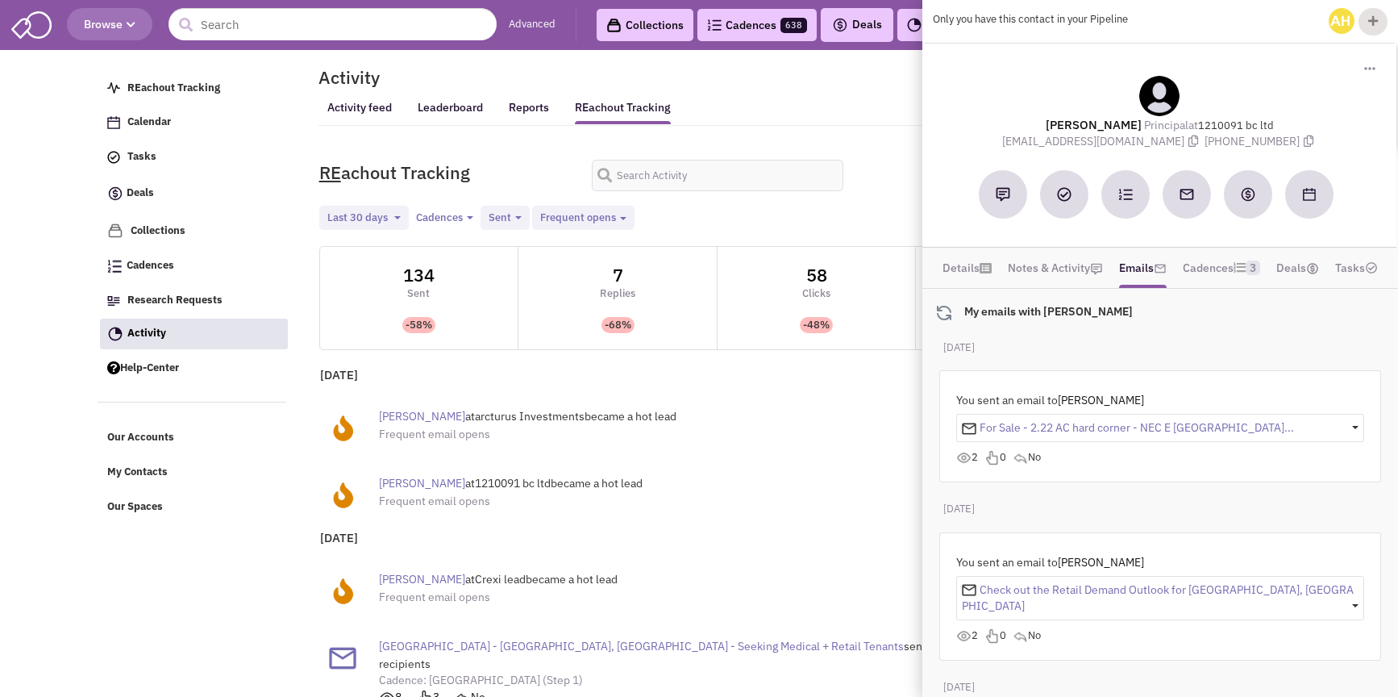
click at [750, 450] on div "[PERSON_NAME] at arcturus Investments became a hot lead Frequent email opens" at bounding box center [653, 424] width 652 height 51
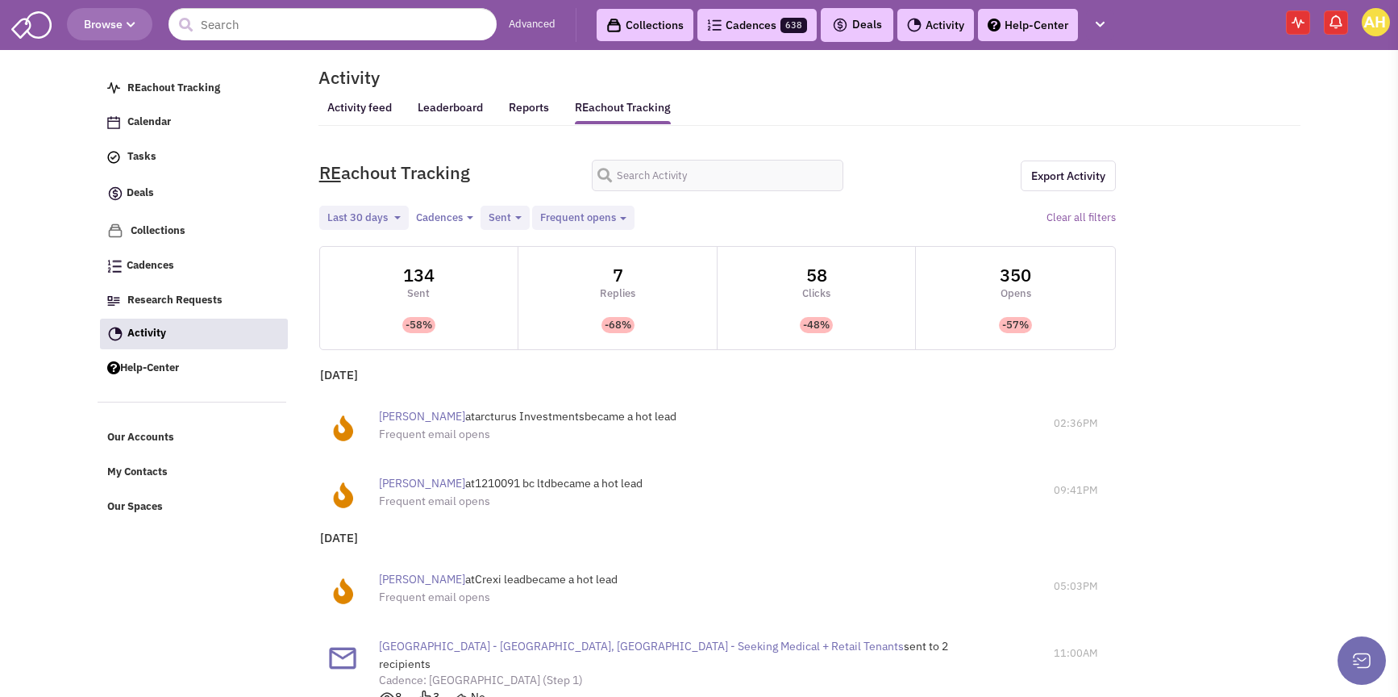
click at [429, 482] on span "[PERSON_NAME]" at bounding box center [422, 483] width 86 height 15
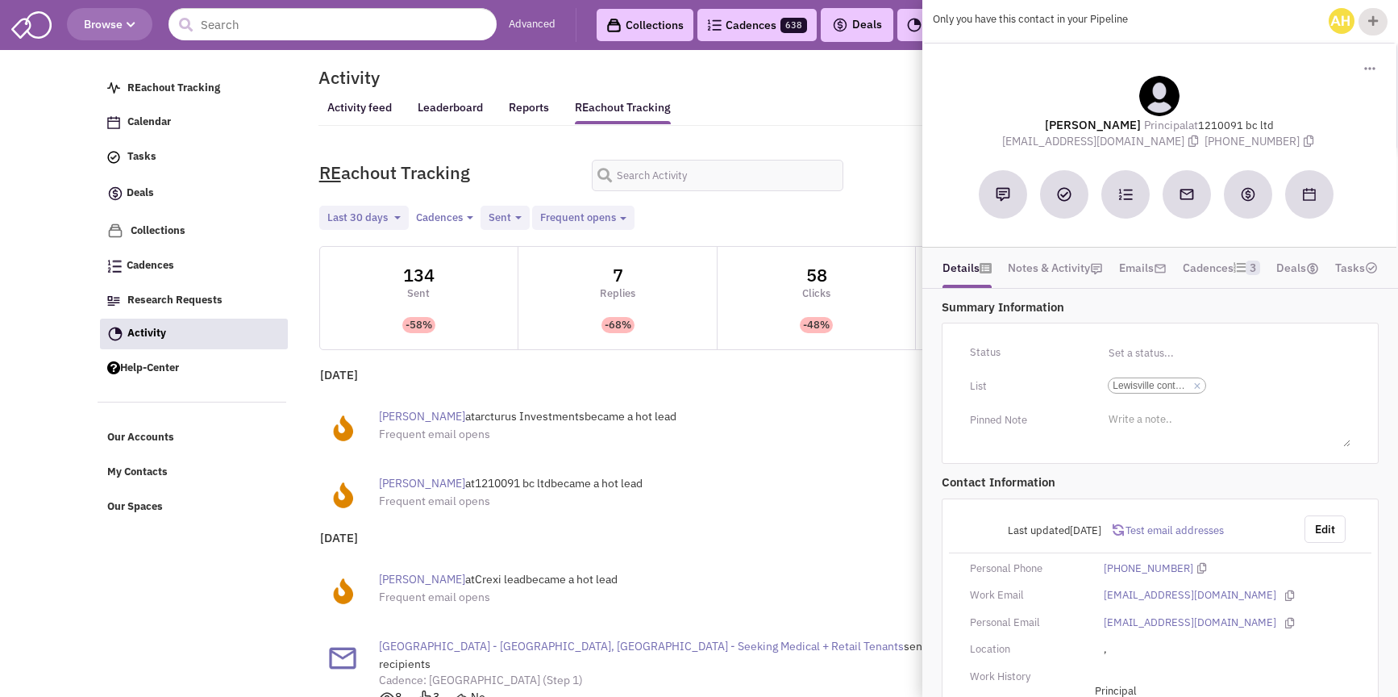
click at [980, 265] on icon at bounding box center [986, 268] width 12 height 9
click at [1056, 265] on link "Notes & Activity" at bounding box center [1055, 268] width 95 height 24
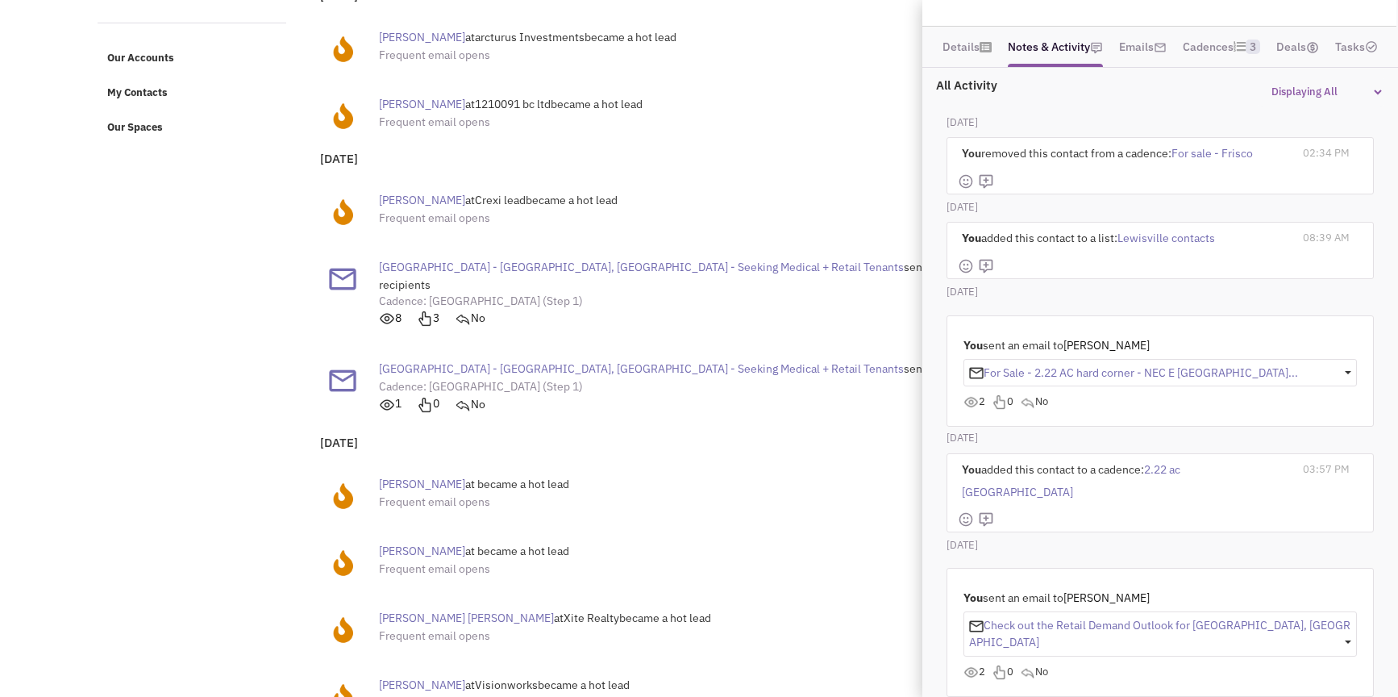
scroll to position [481, 0]
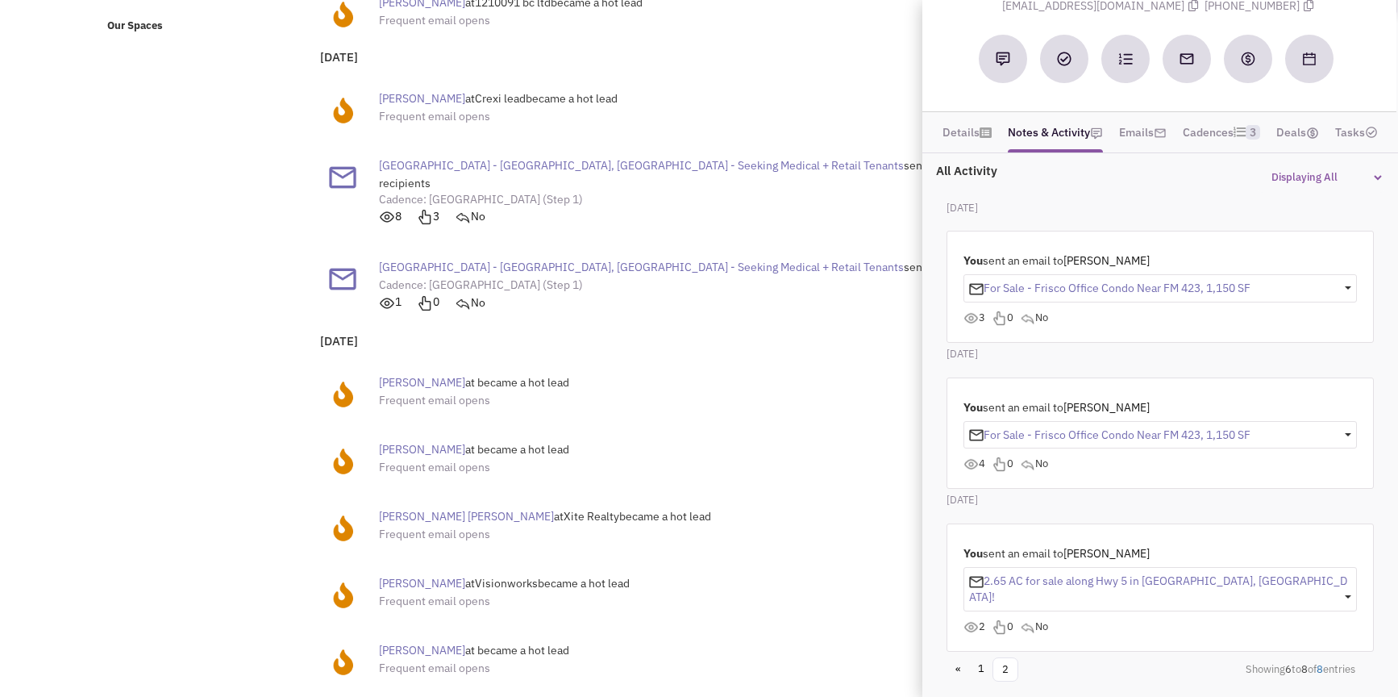
scroll to position [115, 0]
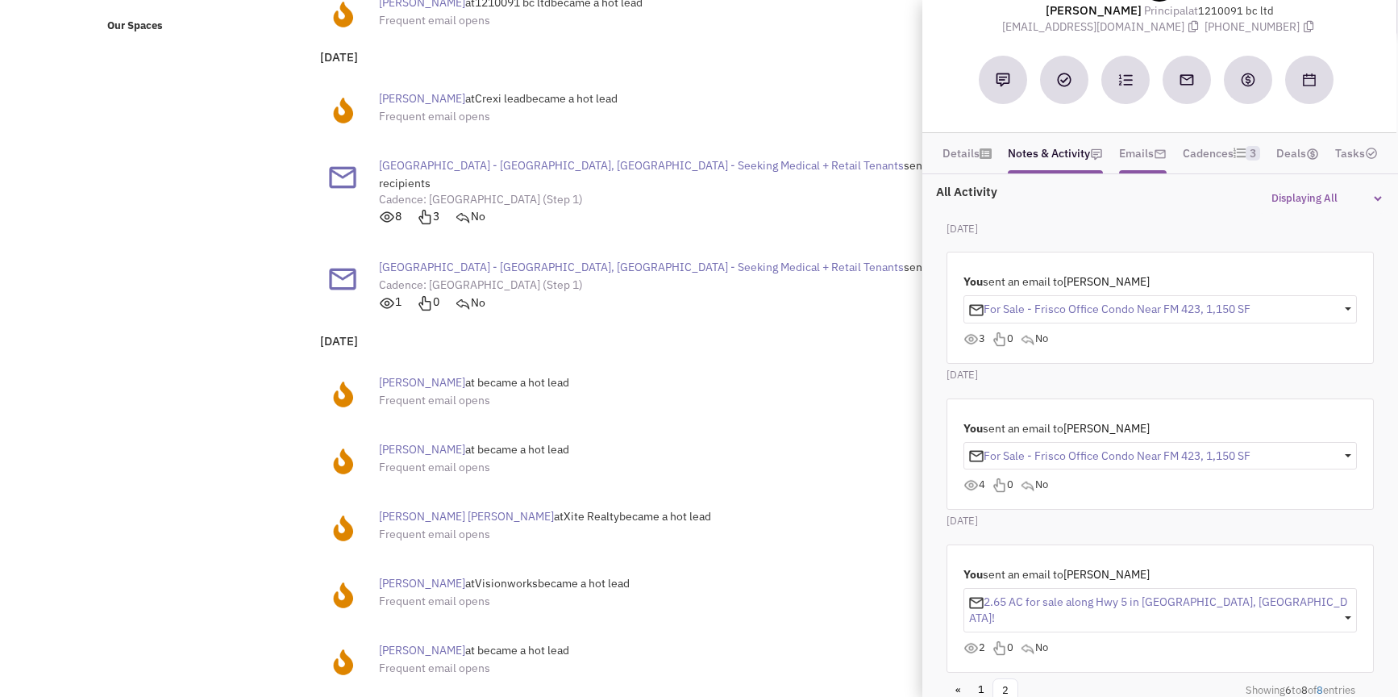
click at [1154, 146] on span at bounding box center [1160, 153] width 13 height 15
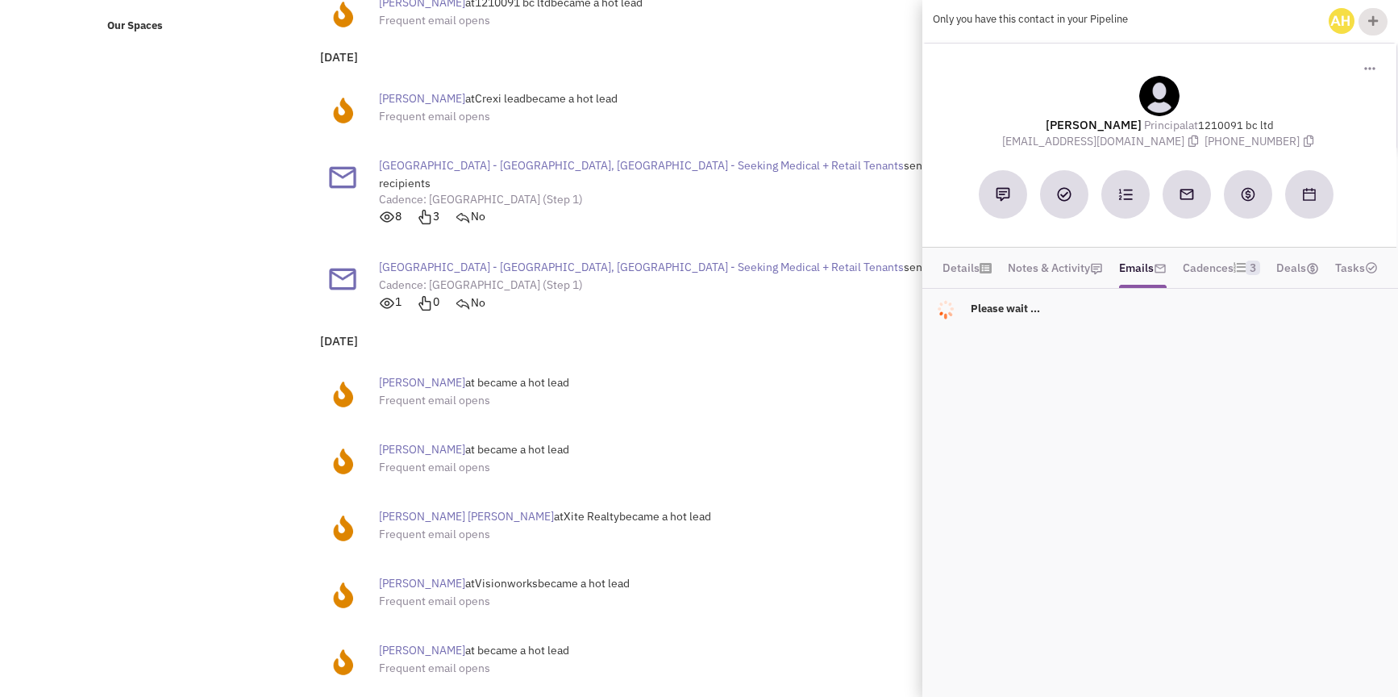
scroll to position [0, 0]
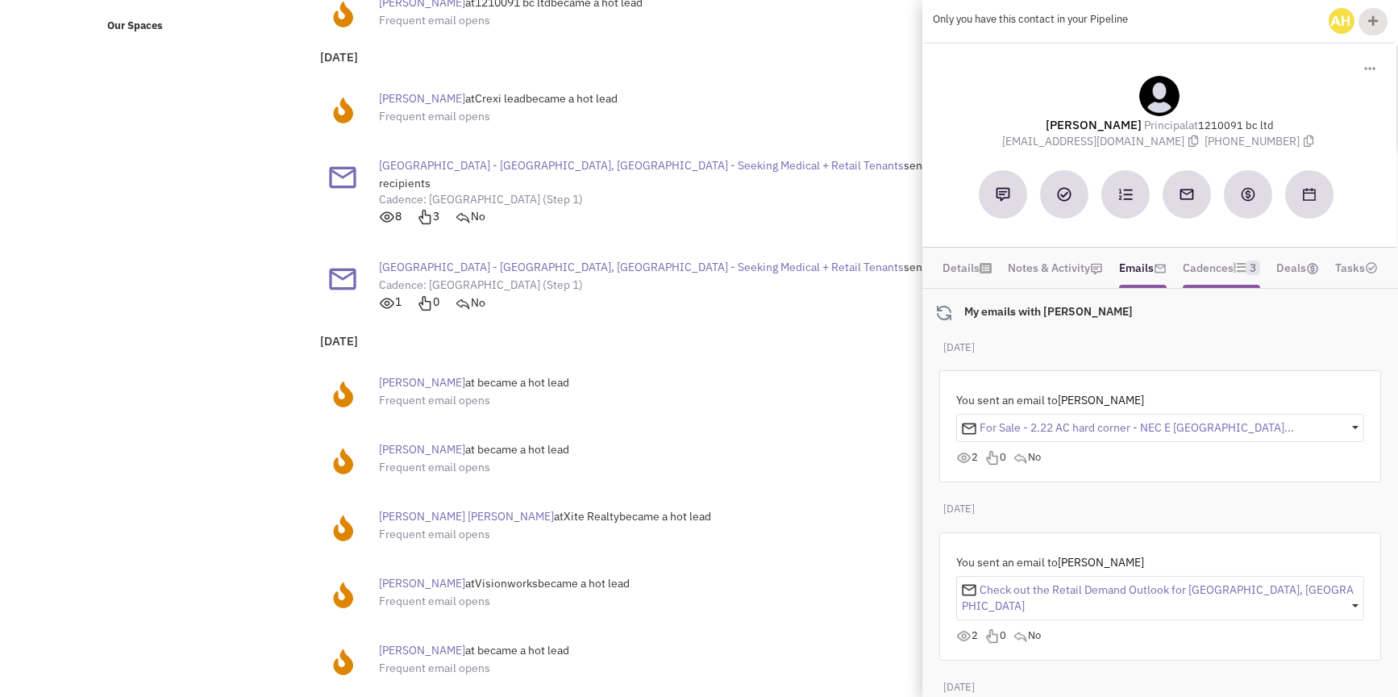
click at [1202, 273] on link "Cadences 3" at bounding box center [1221, 268] width 77 height 24
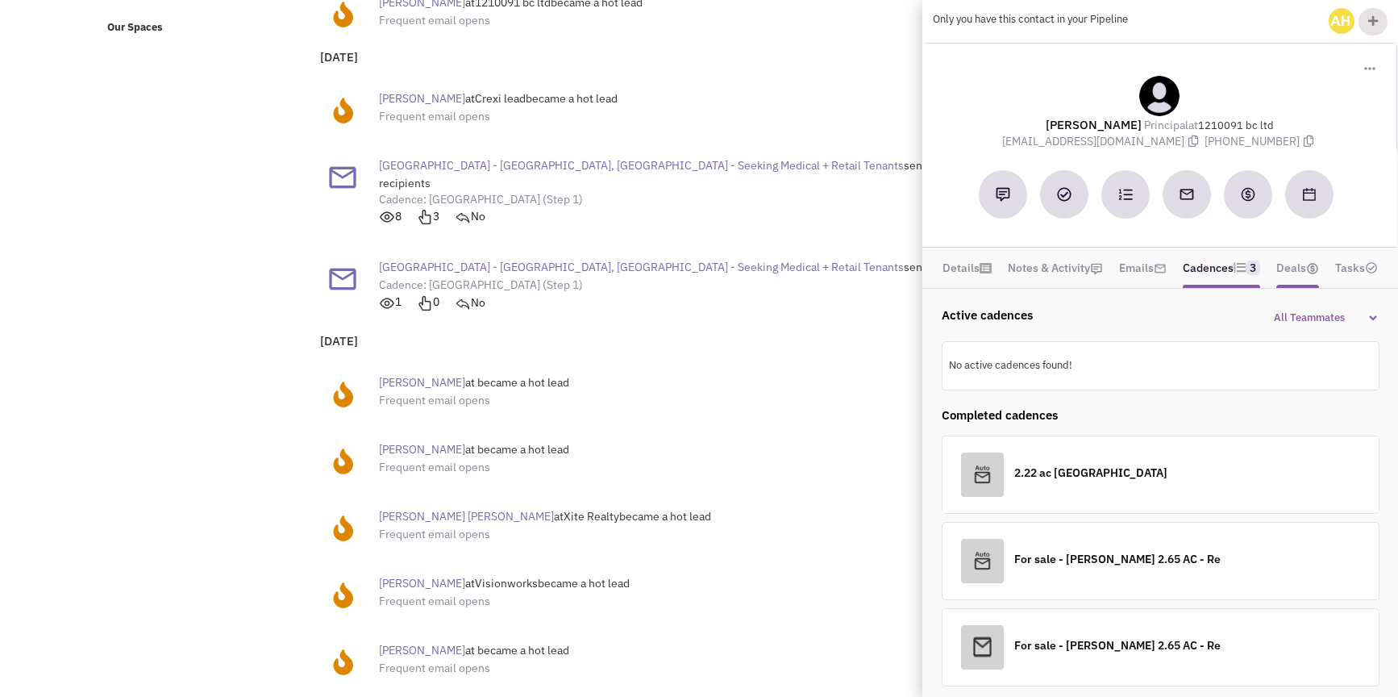
click at [1307, 275] on link "Deals" at bounding box center [1298, 268] width 43 height 24
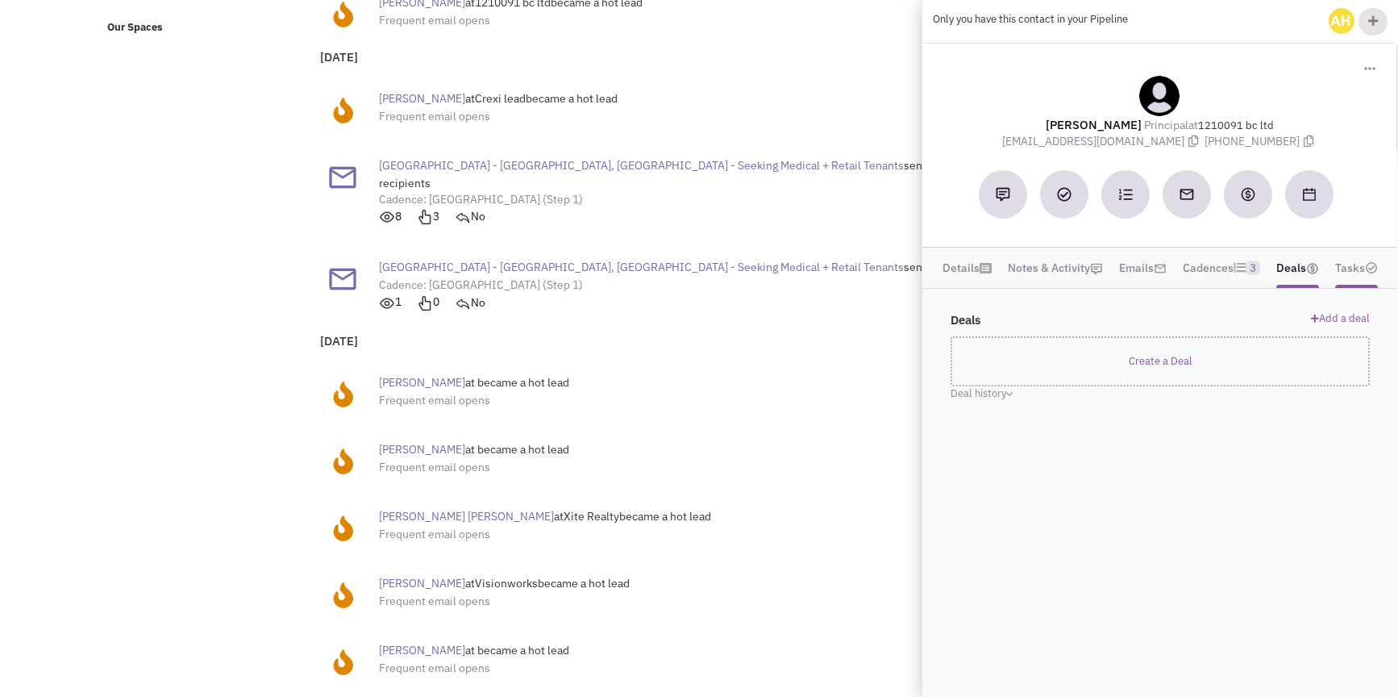
click at [1363, 265] on link "Tasks" at bounding box center [1356, 268] width 43 height 24
click at [757, 306] on div "[GEOGRAPHIC_DATA] - [GEOGRAPHIC_DATA], [GEOGRAPHIC_DATA] - Seeking Medical + Re…" at bounding box center [671, 285] width 585 height 70
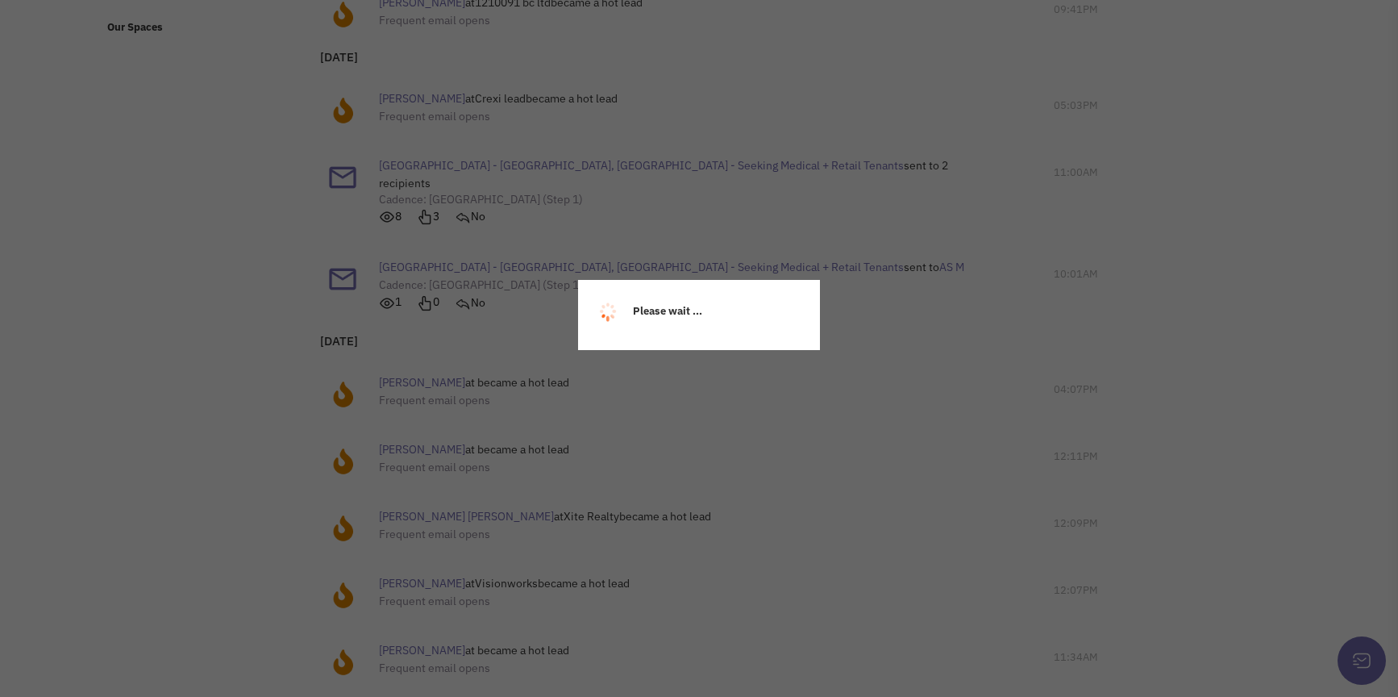
scroll to position [447, 0]
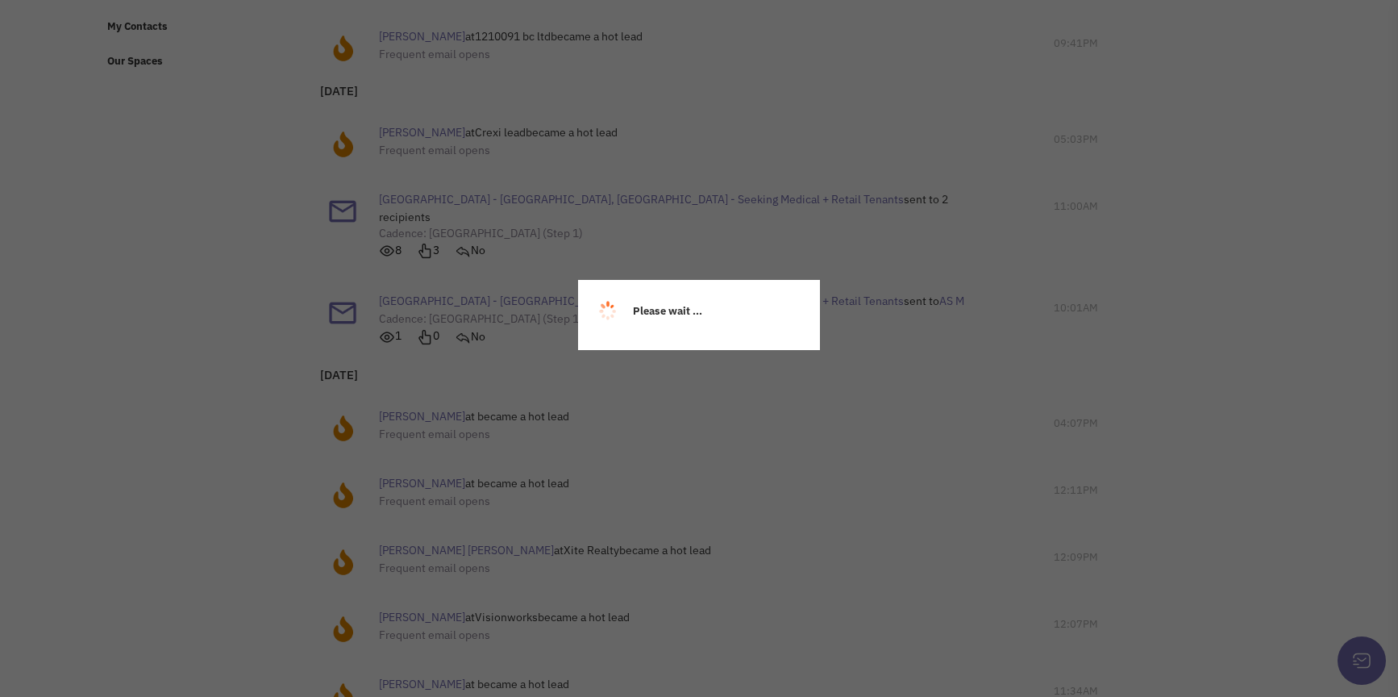
click at [916, 201] on div "Please wait ..." at bounding box center [699, 348] width 1398 height 697
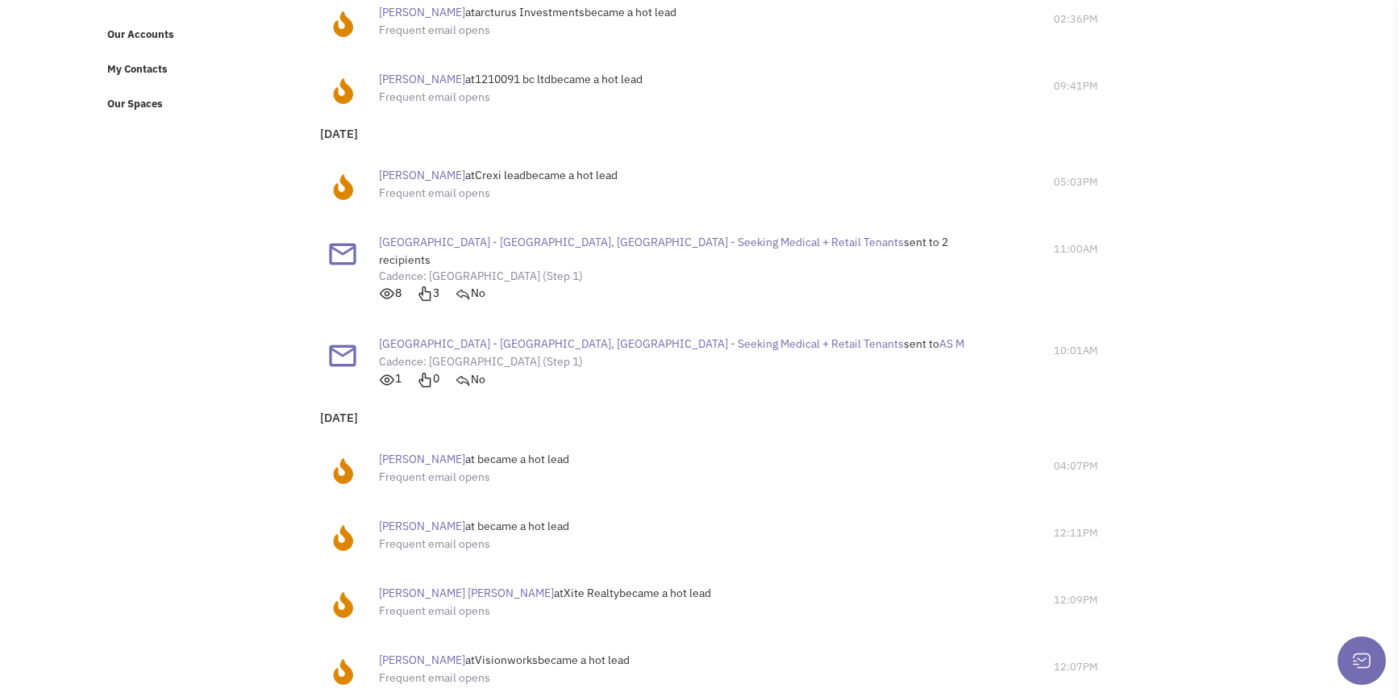
scroll to position [131, 0]
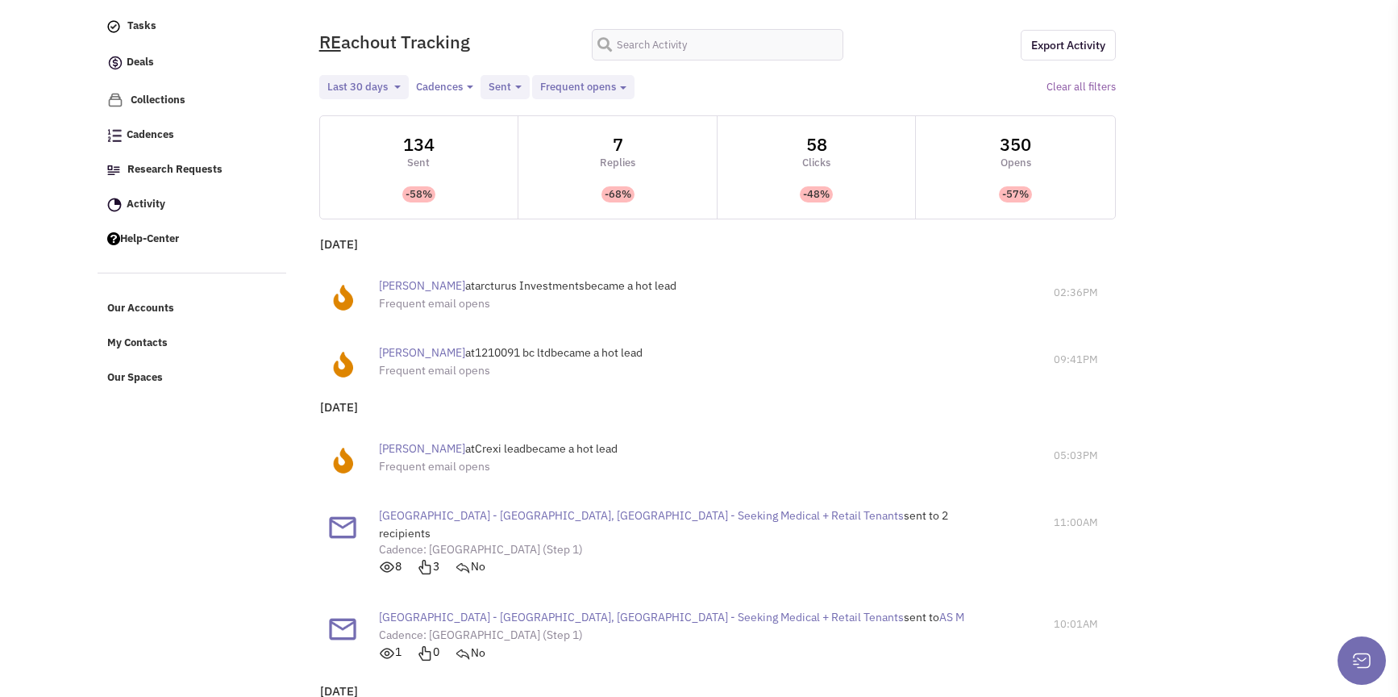
click at [400, 448] on span "[PERSON_NAME]" at bounding box center [422, 448] width 86 height 15
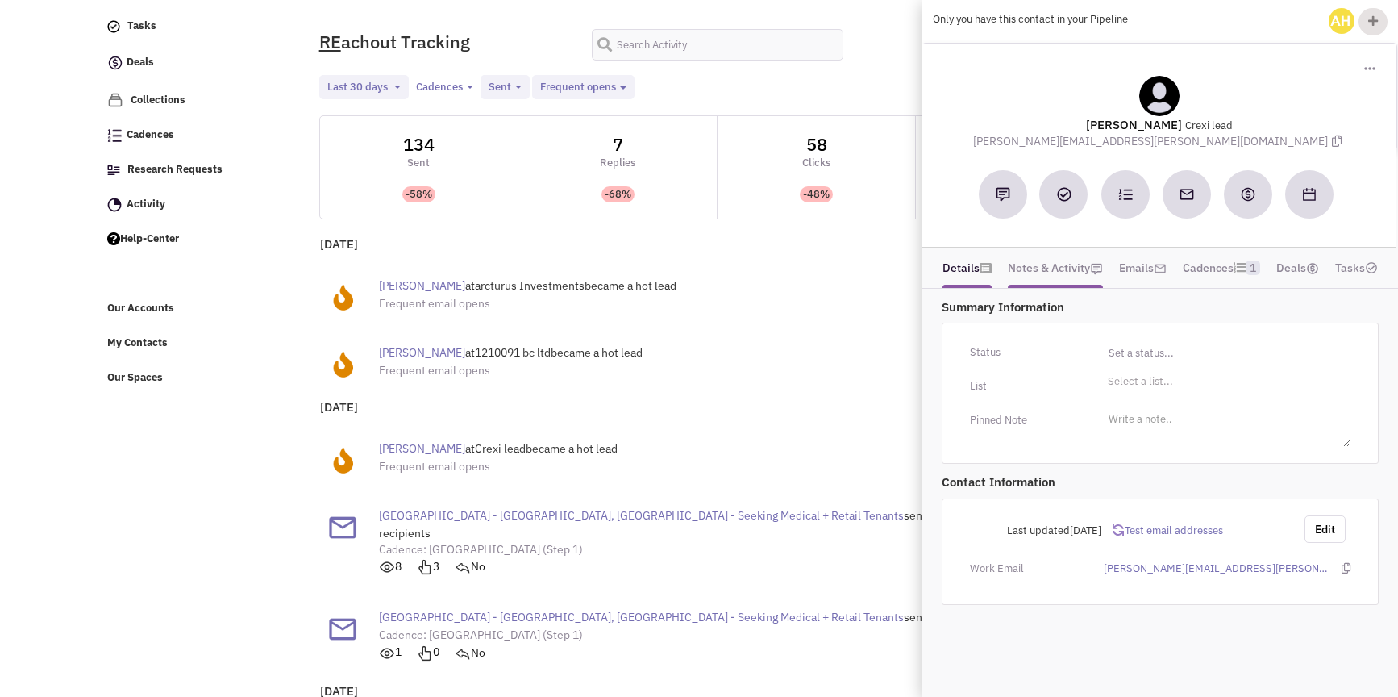
click at [1078, 265] on link "Notes & Activity" at bounding box center [1055, 268] width 95 height 24
